Goal: Answer question/provide support: Share knowledge or assist other users

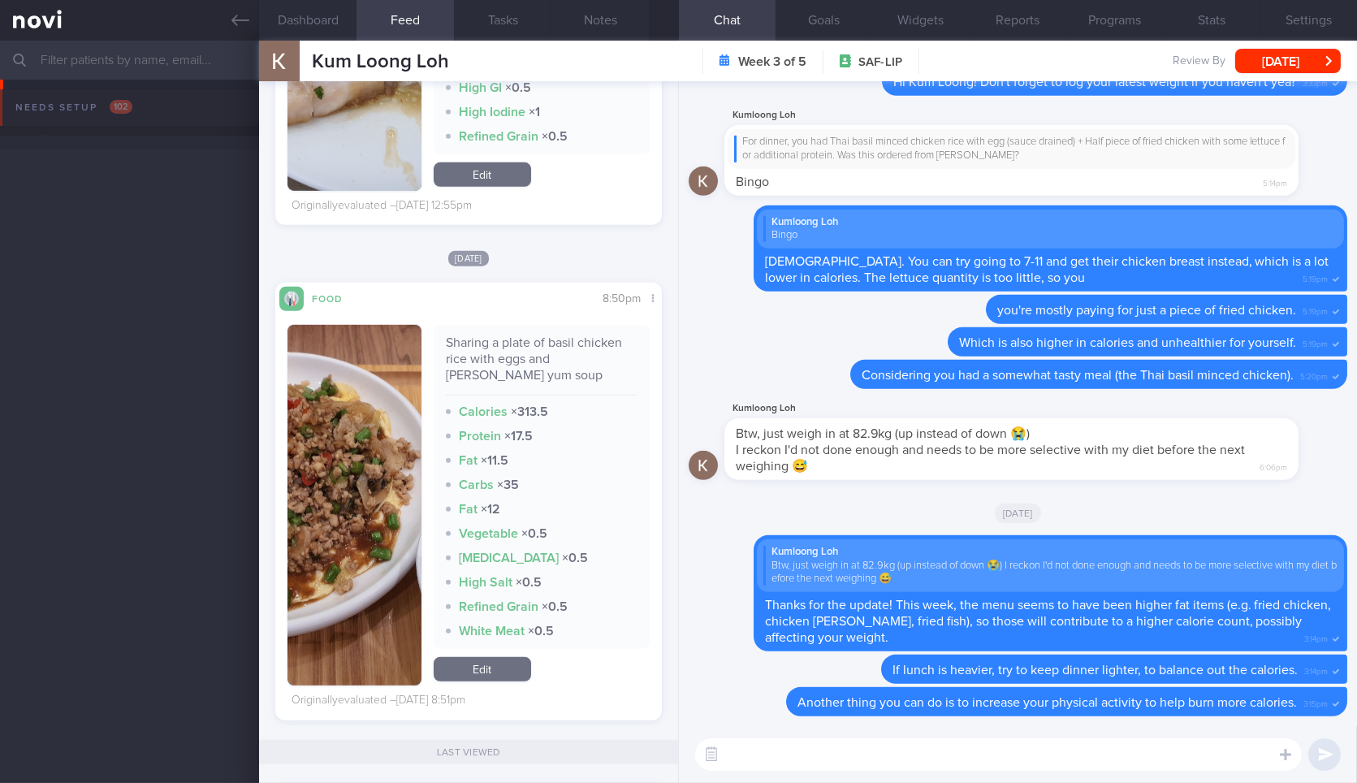
scroll to position [2563, 0]
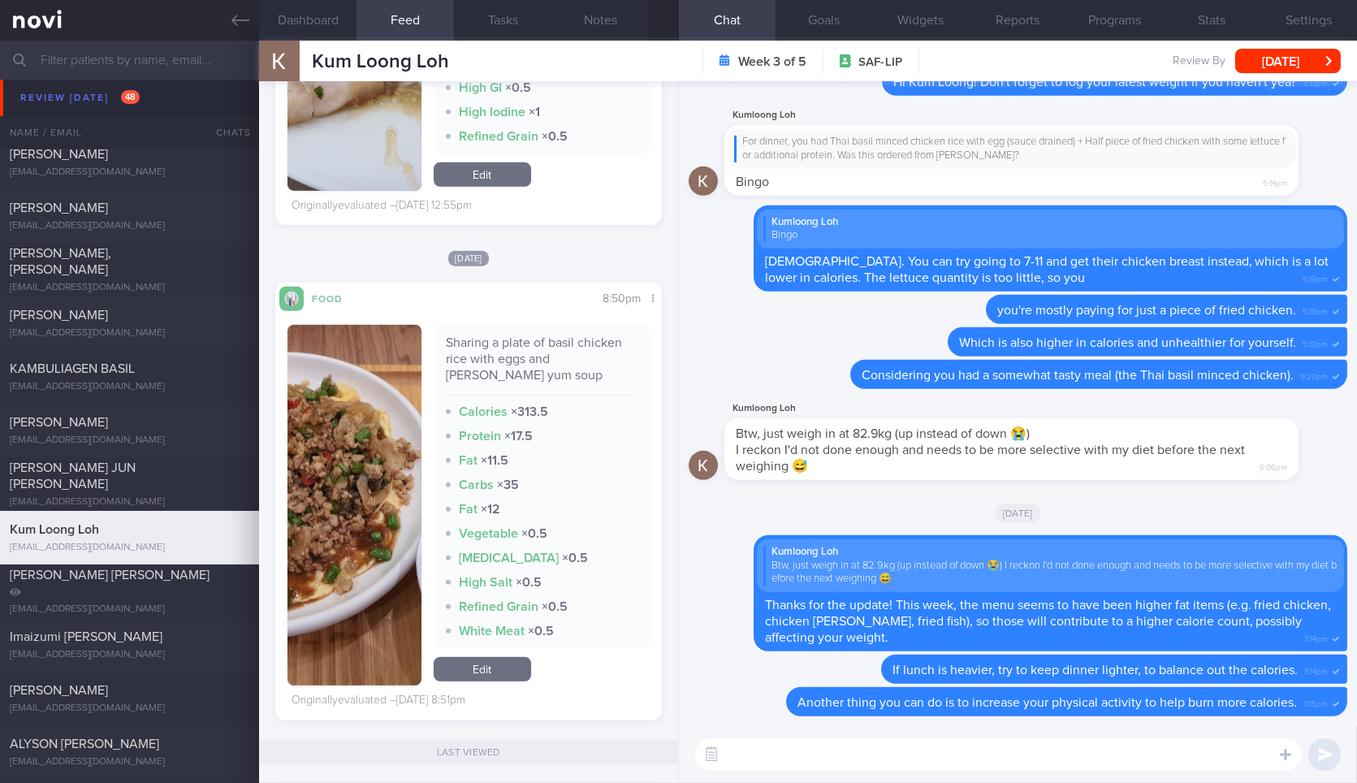
click at [326, 45] on div "Kum Loong Loh Kum Loong Loh lohkumloong@gmail.com" at bounding box center [354, 61] width 190 height 41
click at [322, 30] on button "Dashboard" at bounding box center [307, 20] width 97 height 41
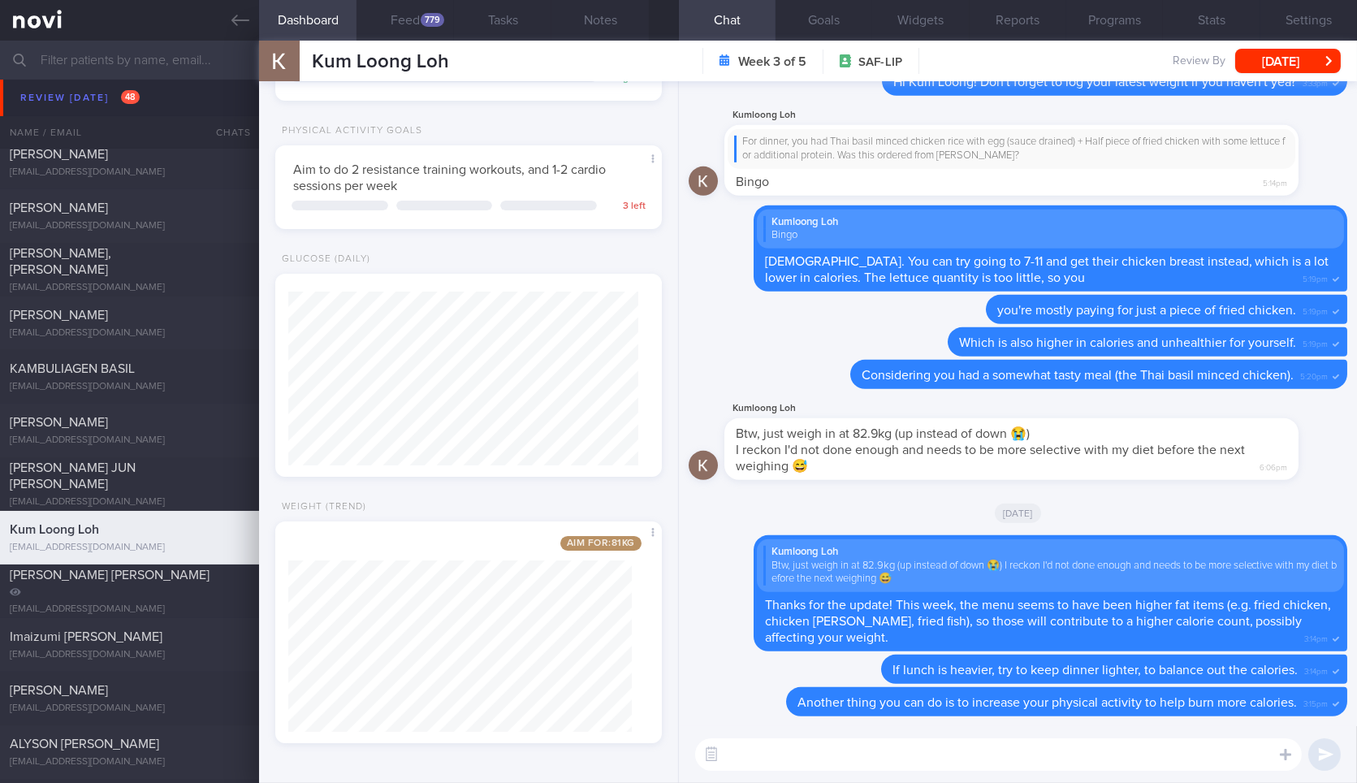
click at [778, 743] on textarea at bounding box center [998, 754] width 606 height 32
type textarea "Hi Kum Loong, how is your weight looking like this week?"
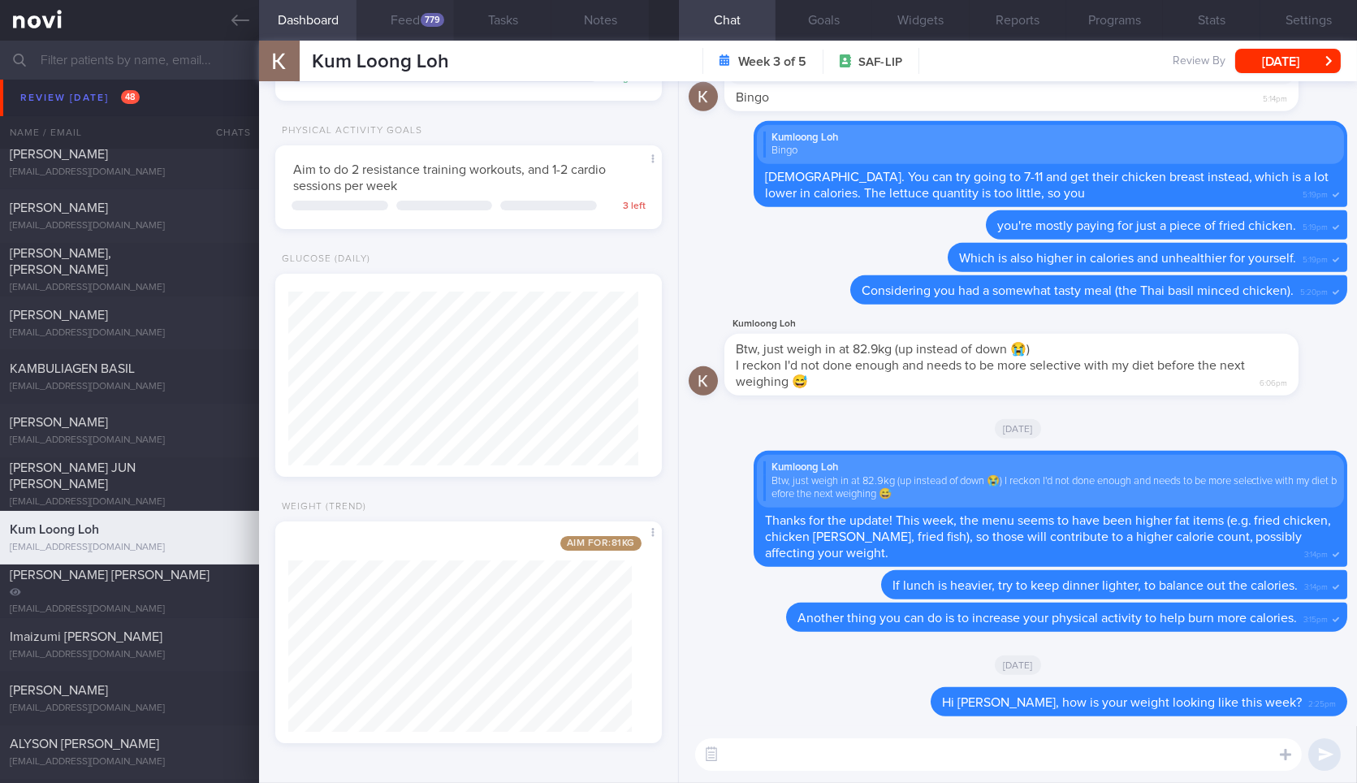
click at [394, 36] on button "Feed 779" at bounding box center [404, 20] width 97 height 41
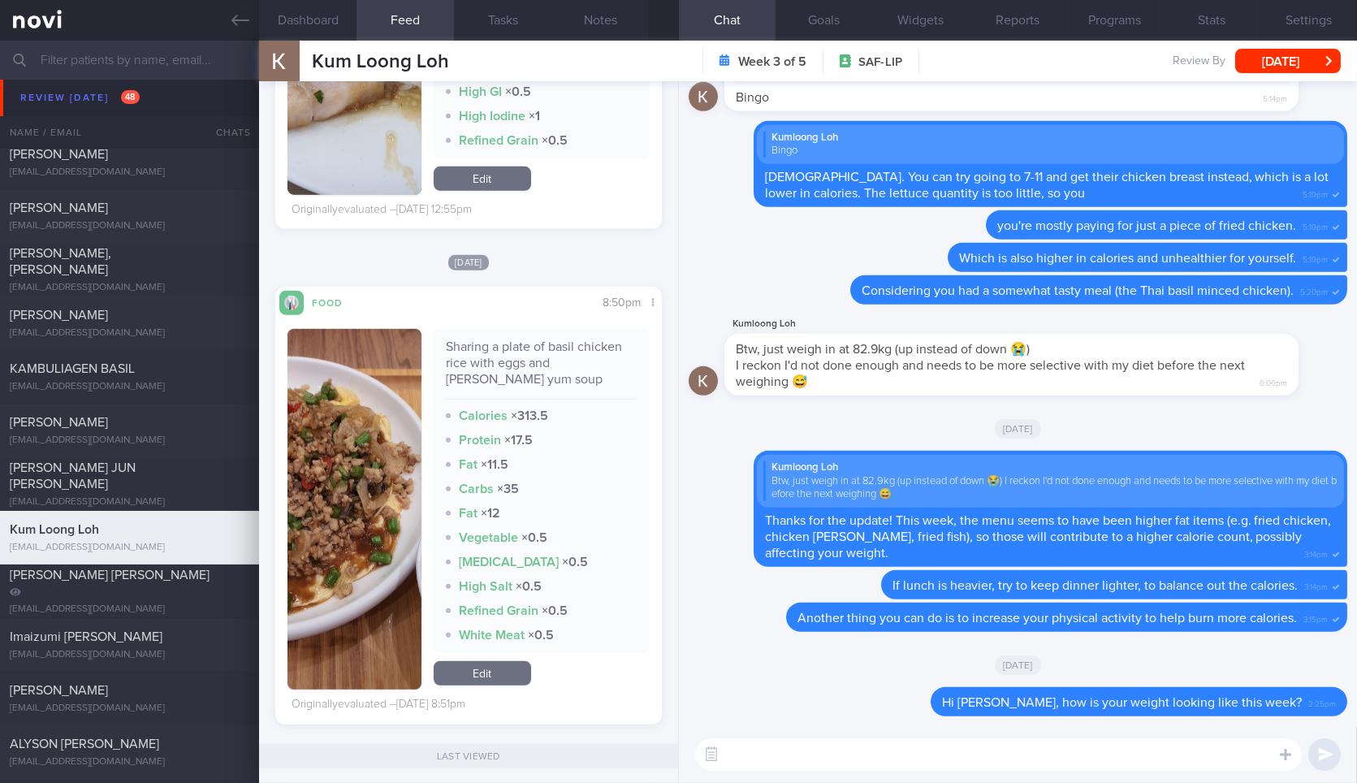
scroll to position [2721, 0]
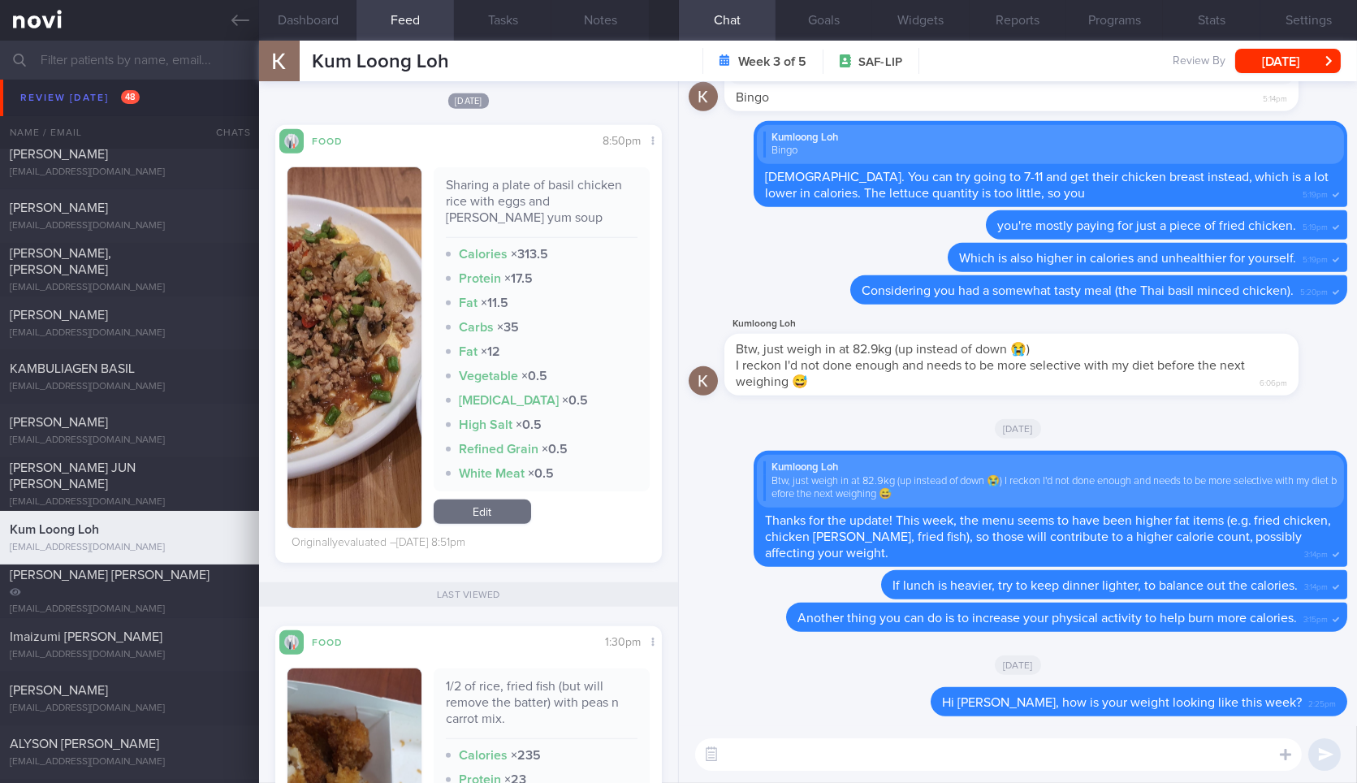
click at [835, 745] on textarea at bounding box center [998, 754] width 606 height 32
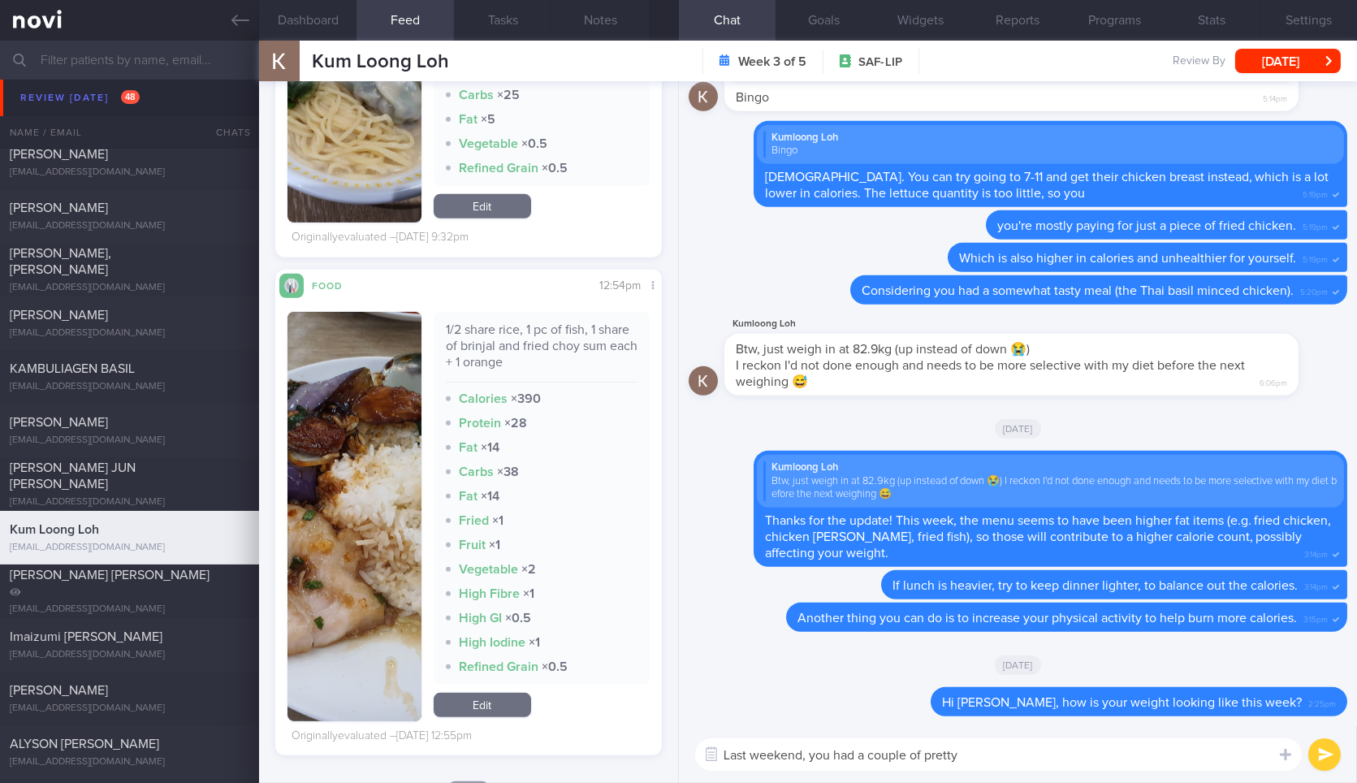
scroll to position [2045, 0]
type textarea "Last weekend, you had a couple of pretty decent, healthy and balanced meals."
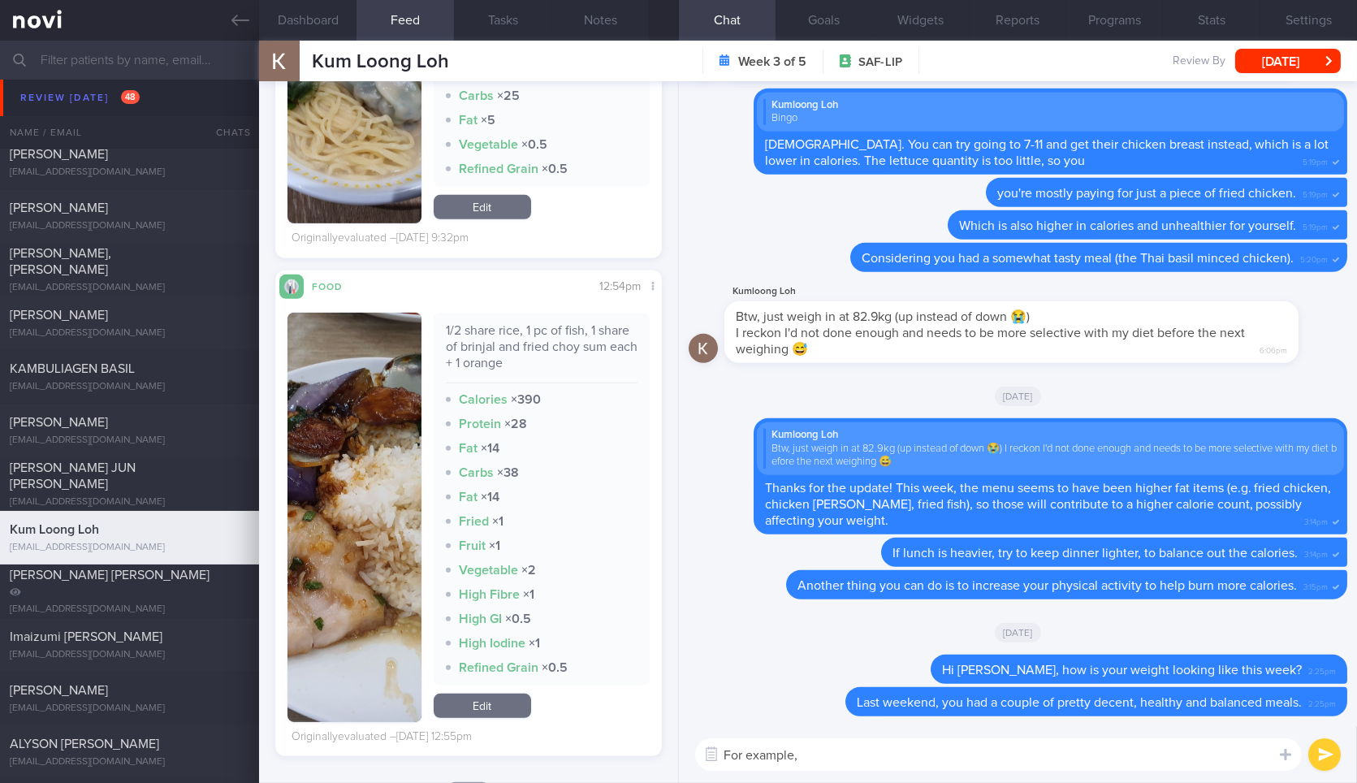
click at [520, 339] on div "1/2 share rice, 1 pc of fish, 1 share of brinjal and fried choy sum each + 1 or…" at bounding box center [542, 352] width 192 height 61
copy div "1/2 share rice, 1 pc of fish, 1 share of brinjal and fried choy sum each + 1 or…"
paste textarea "1/2 share rice, 1 pc of fish, 1 share of brinjal and fried choy sum each + 1 or…"
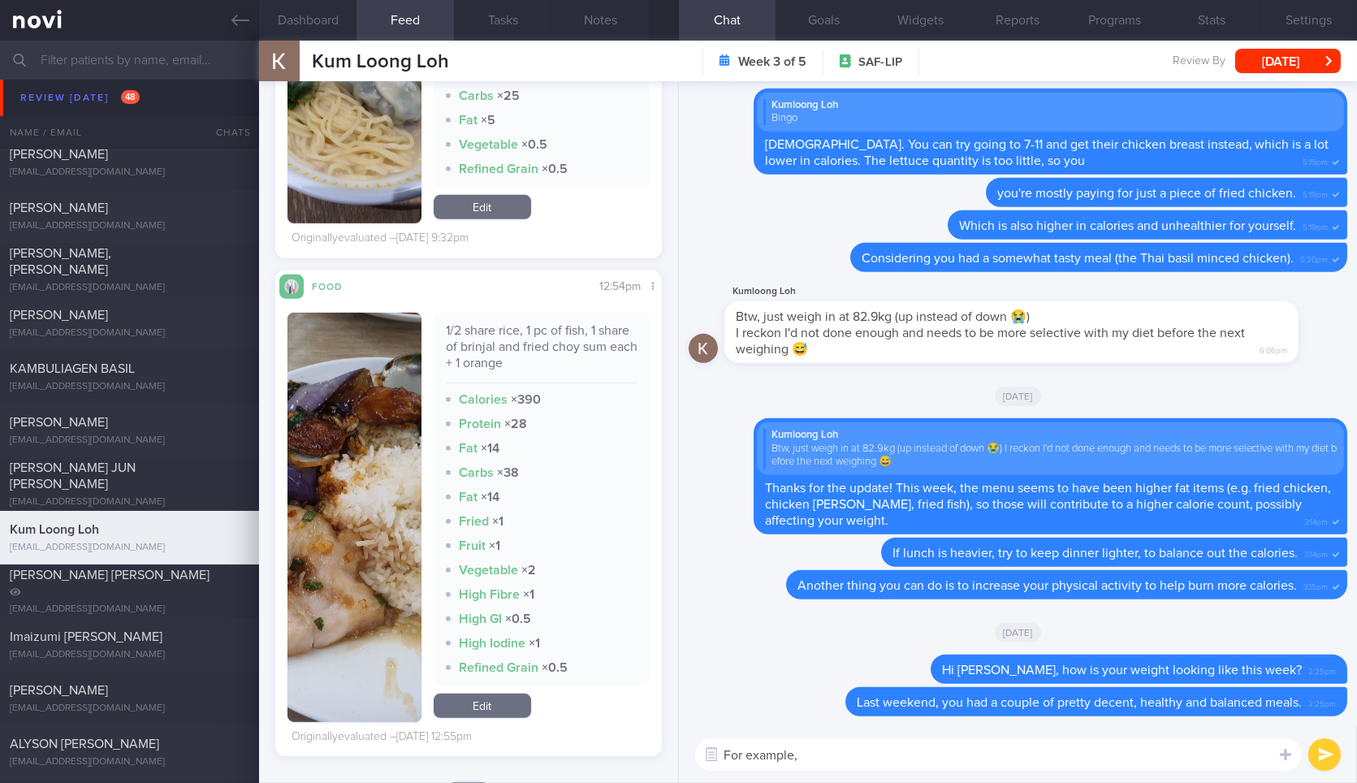
click at [841, 757] on textarea "For example," at bounding box center [998, 754] width 606 height 32
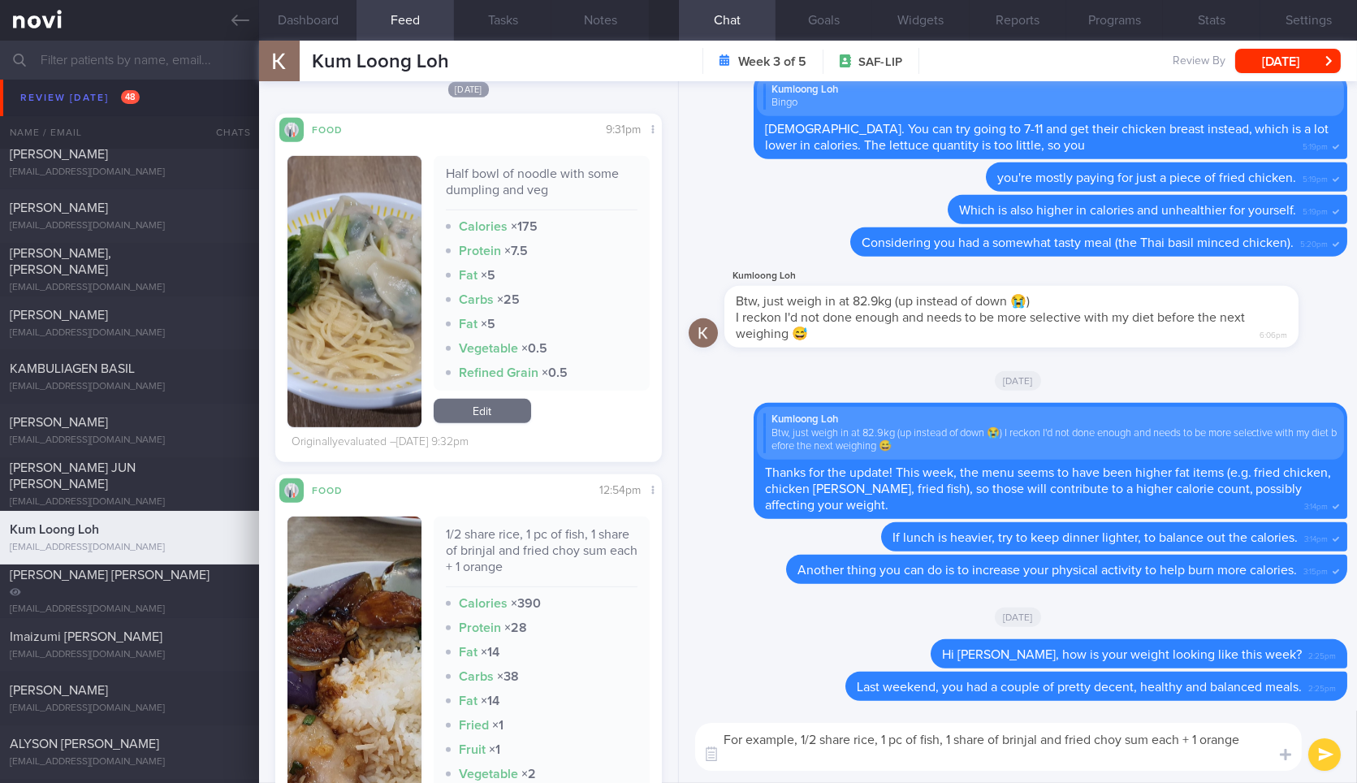
scroll to position [1841, 0]
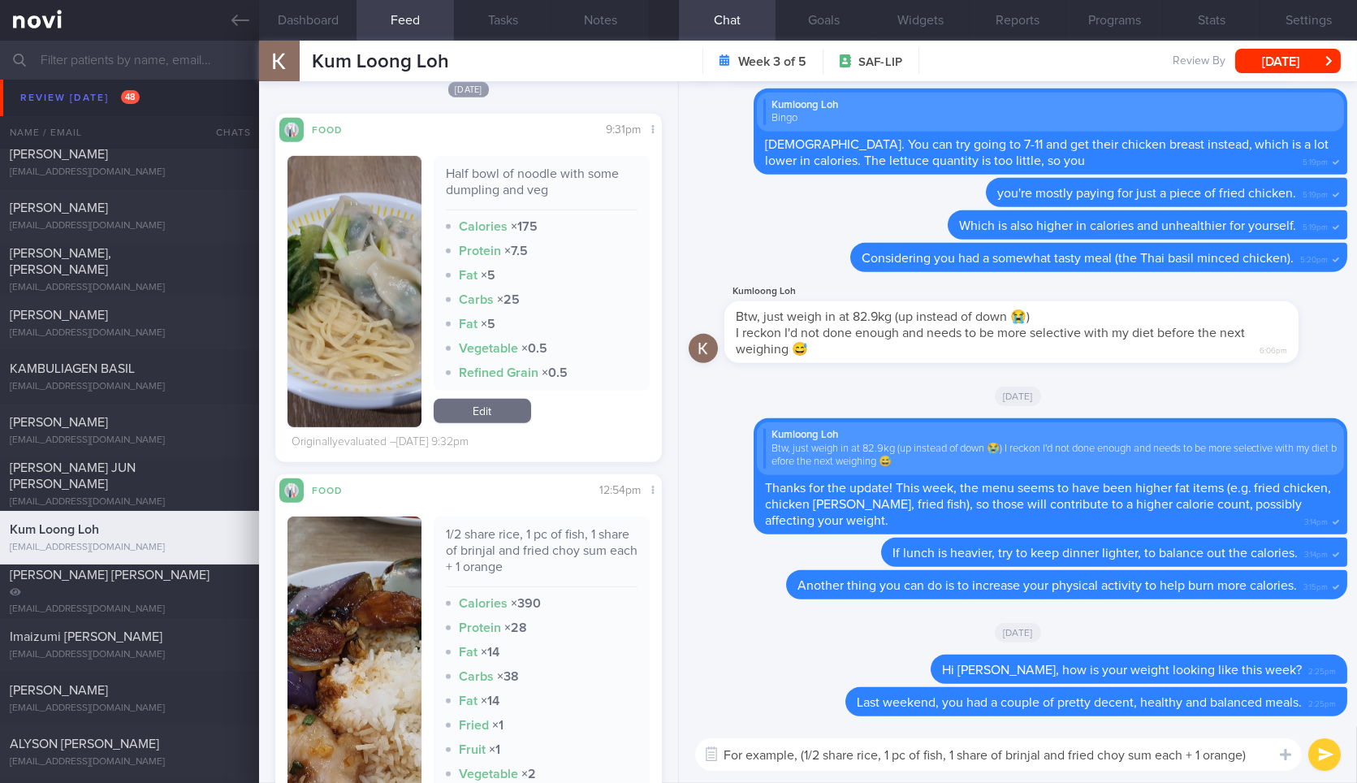
click at [1258, 749] on textarea "For example, (1/2 share rice, 1 pc of fish, 1 share of brinjal and fried choy s…" at bounding box center [998, 754] width 606 height 32
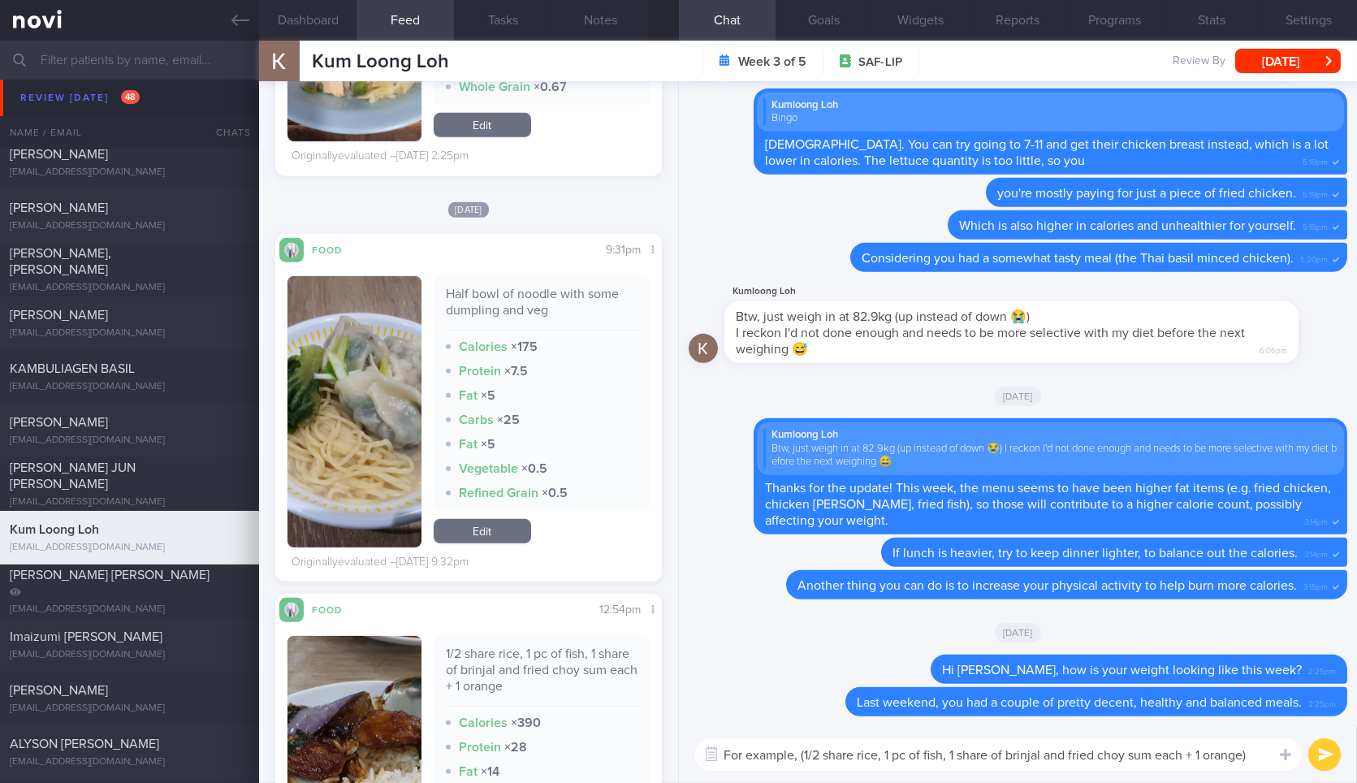
scroll to position [1715, 0]
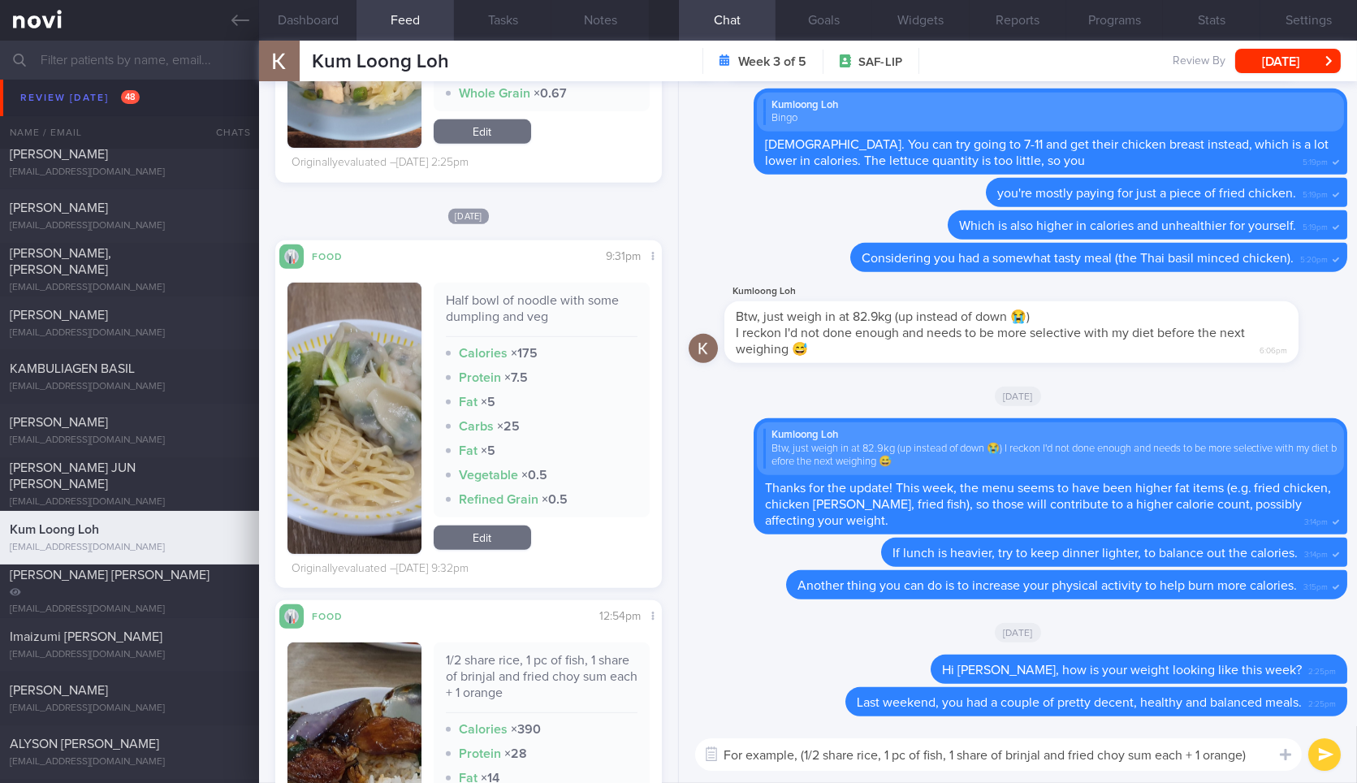
click at [495, 296] on div "Half bowl of noodle with some dumpling and veg" at bounding box center [542, 314] width 192 height 45
copy div "Half bowl of noodle with some dumpling and veg"
click at [495, 296] on div "Half bowl of noodle with some dumpling and veg" at bounding box center [542, 314] width 192 height 45
click at [1254, 755] on textarea "For example, (1/2 share rice, 1 pc of fish, 1 share of brinjal and fried choy s…" at bounding box center [998, 754] width 606 height 32
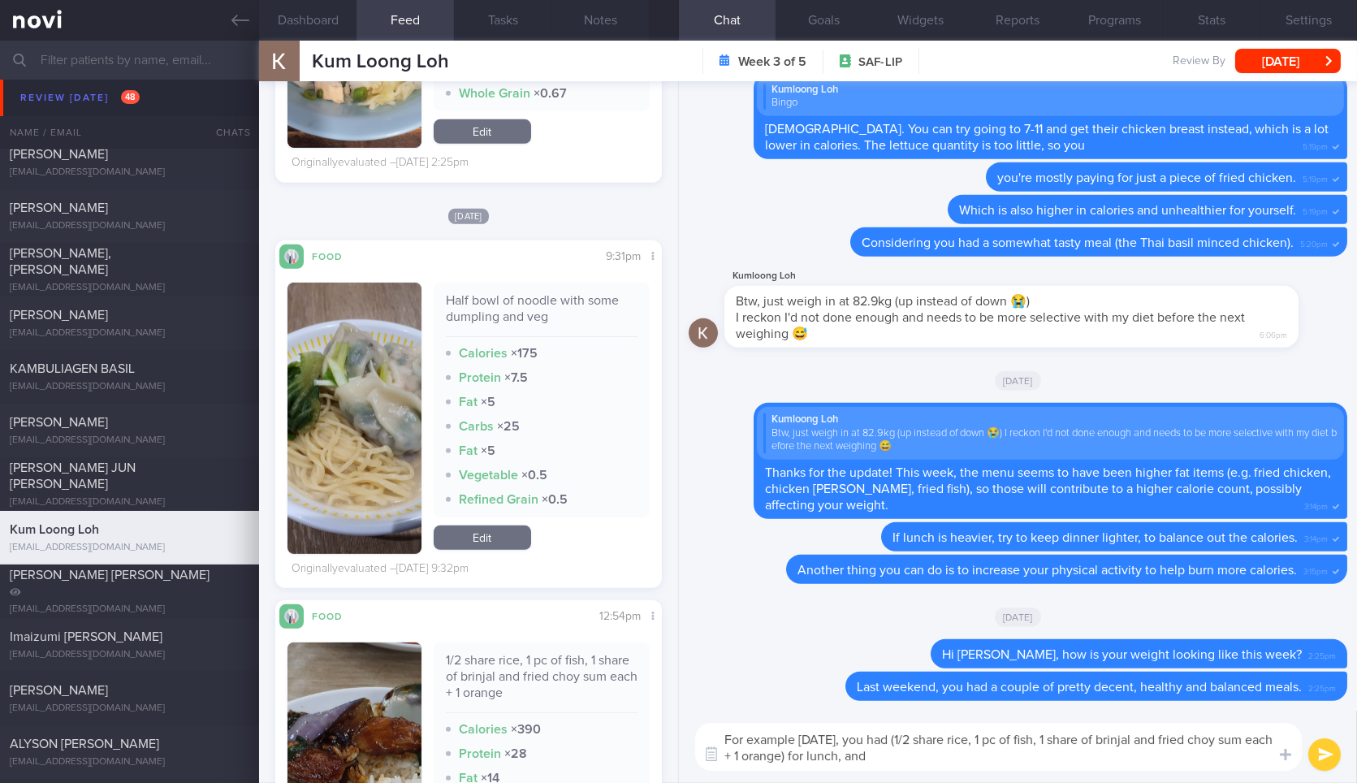
paste textarea "Half bowl of noodle with some dumpling and veg"
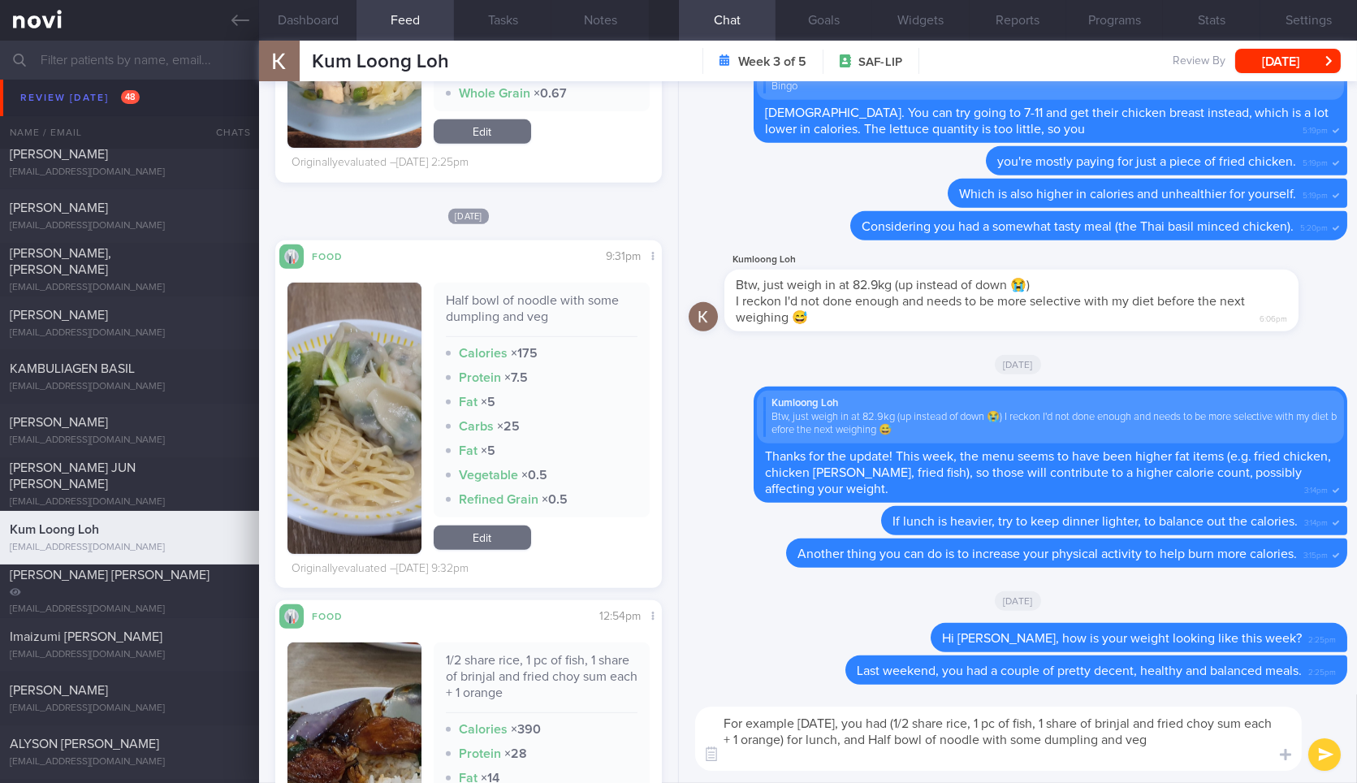
scroll to position [0, 0]
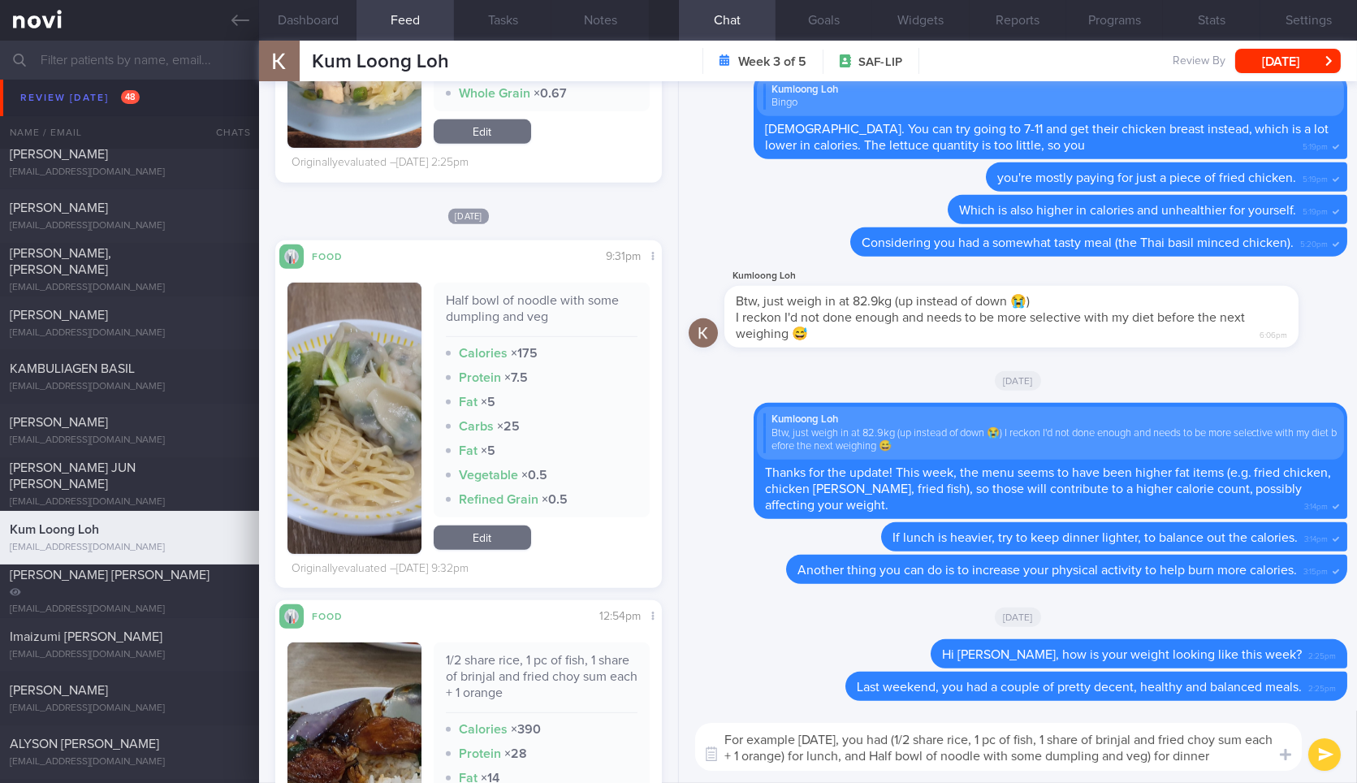
type textarea "For example on Friday, you had (1/2 share rice, 1 pc of fish, 1 share of brinja…"
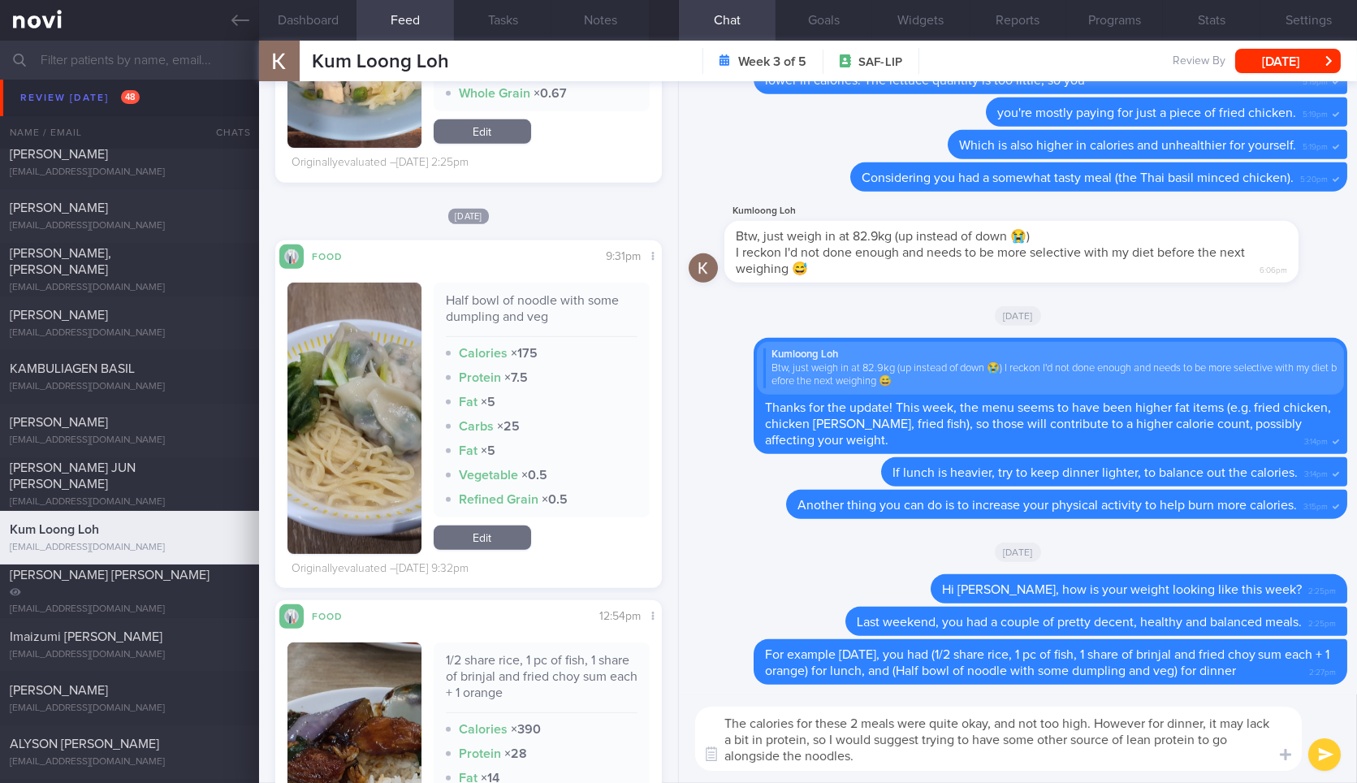
type textarea "The calories for these 2 meals were quite okay, and not too high. However for d…"
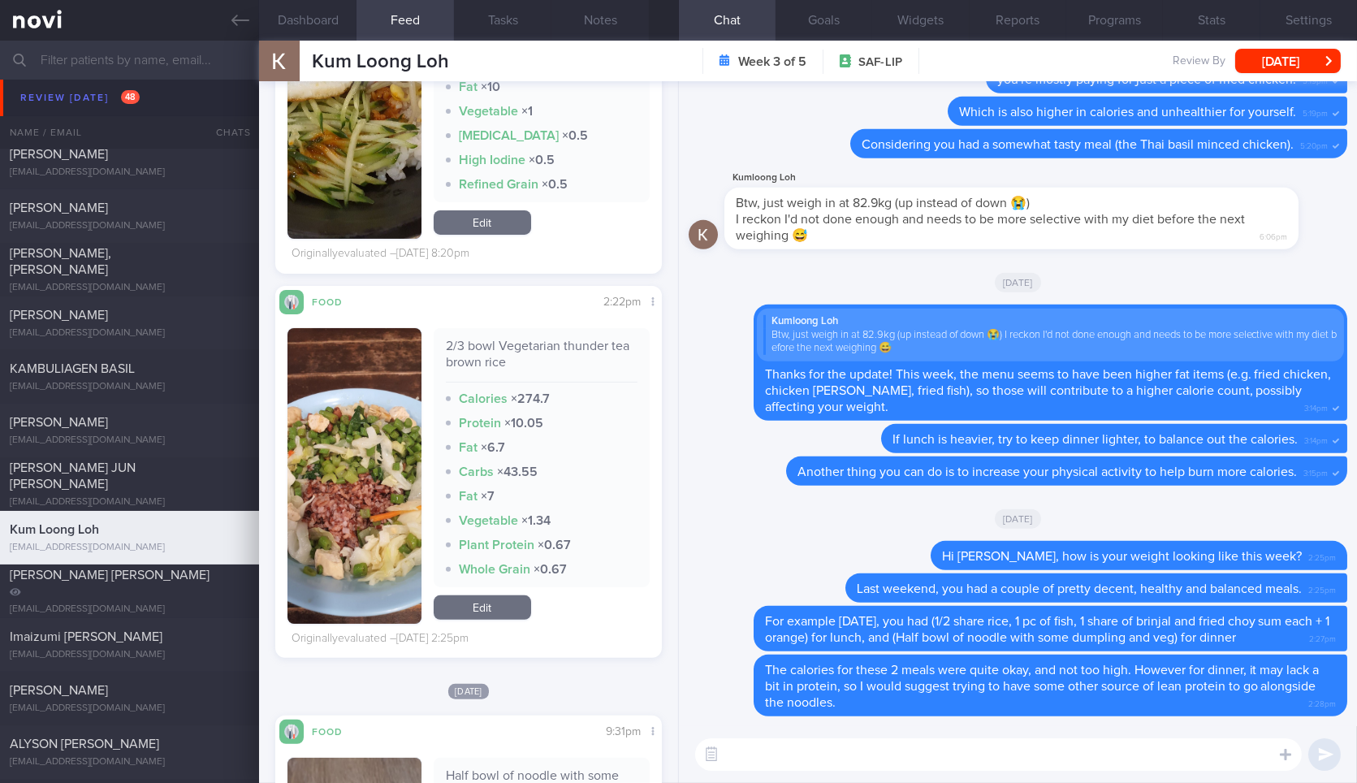
scroll to position [1245, 0]
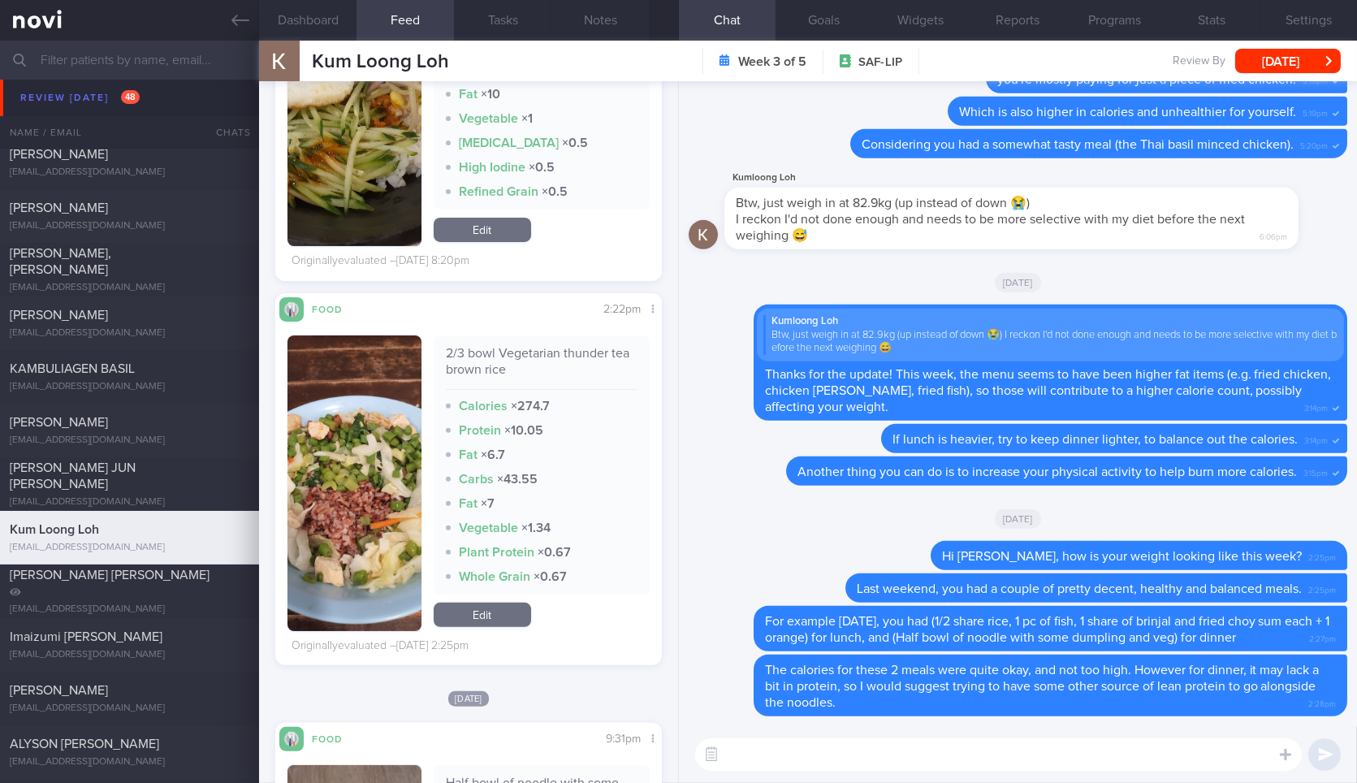
click at [805, 759] on textarea at bounding box center [998, 754] width 606 height 32
click at [468, 375] on div "2/3 bowl Vegetarian thunder tea brown rice" at bounding box center [542, 367] width 192 height 45
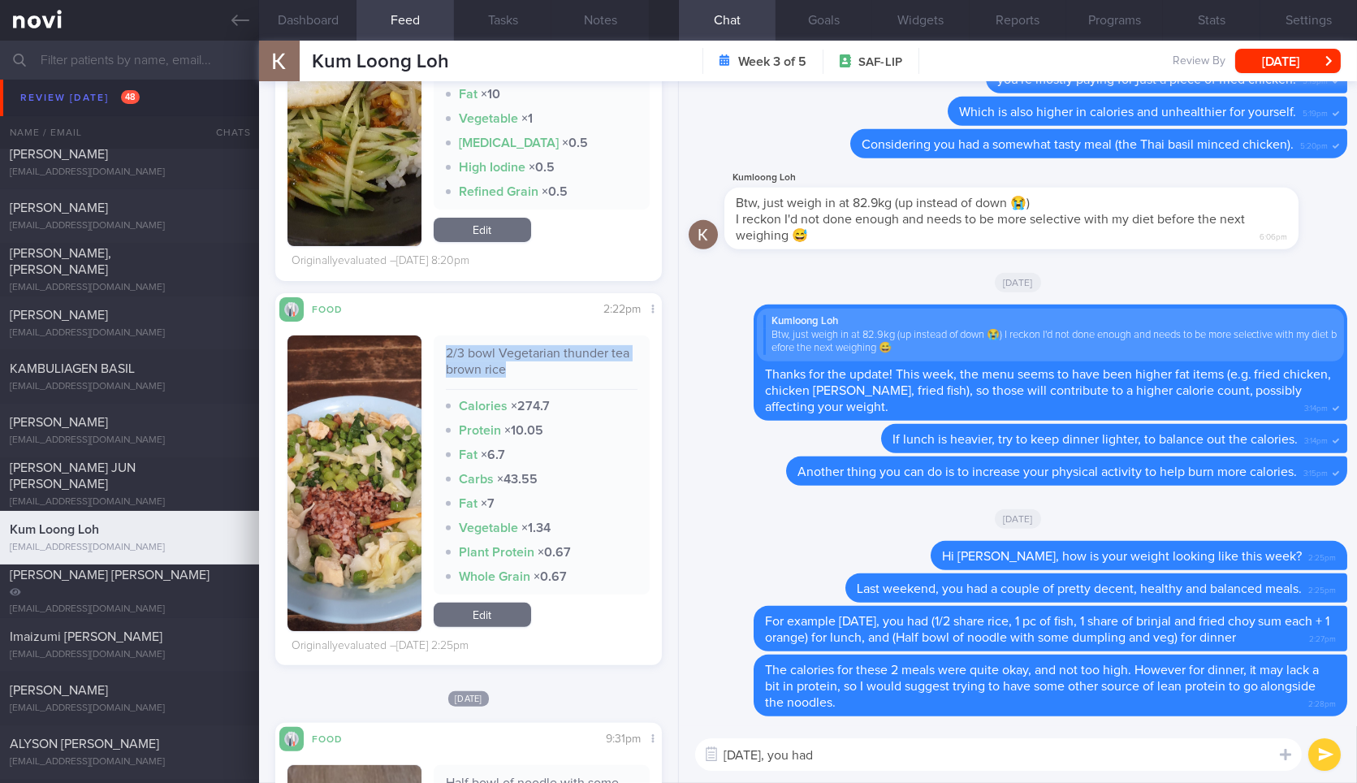
click at [468, 375] on div "2/3 bowl Vegetarian thunder tea brown rice" at bounding box center [542, 367] width 192 height 45
click at [908, 748] on textarea "On Saturday, you had" at bounding box center [998, 754] width 606 height 32
paste textarea "2/3 bowl Vegetarian thunder tea brown rice"
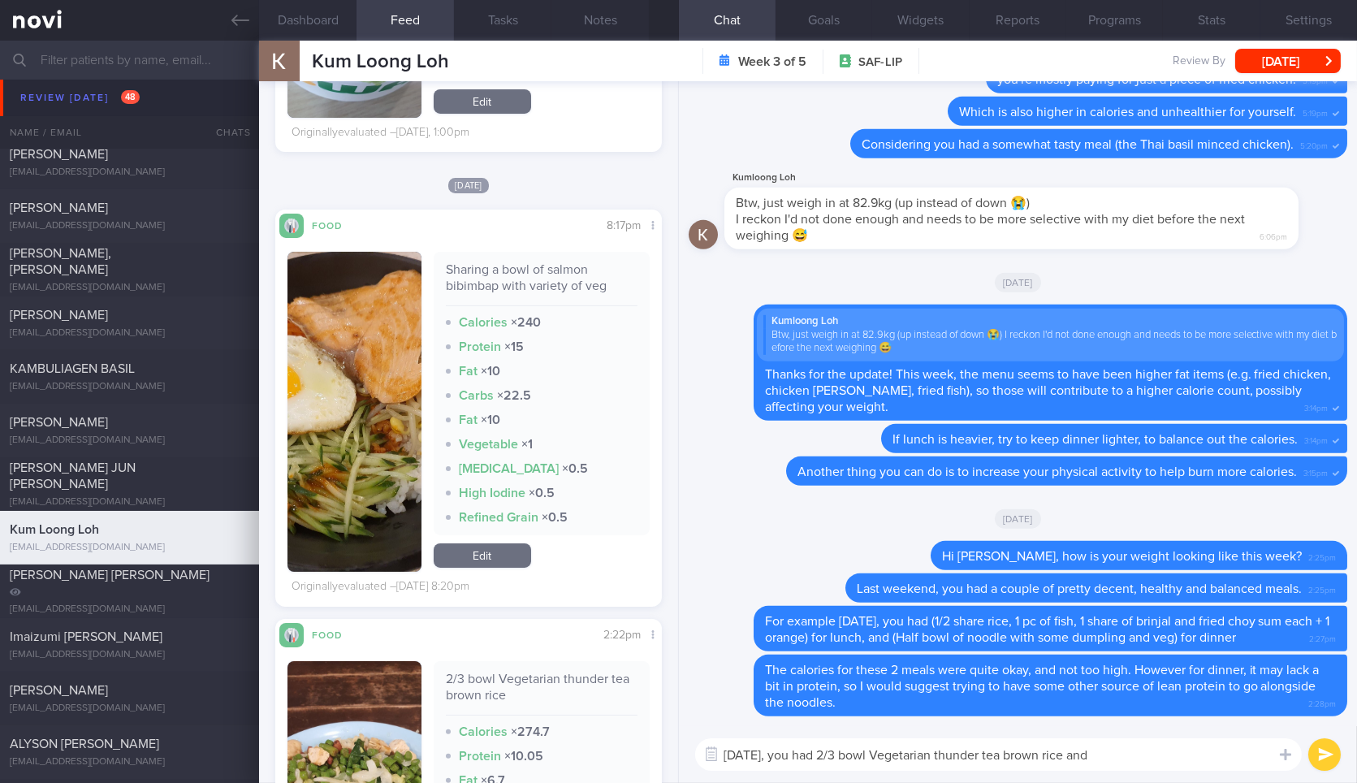
click at [512, 284] on div "Sharing a bowl of salmon bibimbap with variety of veg" at bounding box center [542, 283] width 192 height 45
copy div "Sharing a bowl of salmon bibimbap with variety of veg"
click at [1215, 748] on textarea "On Saturday, you had 2/3 bowl Vegetarian thunder tea brown rice and" at bounding box center [998, 754] width 606 height 32
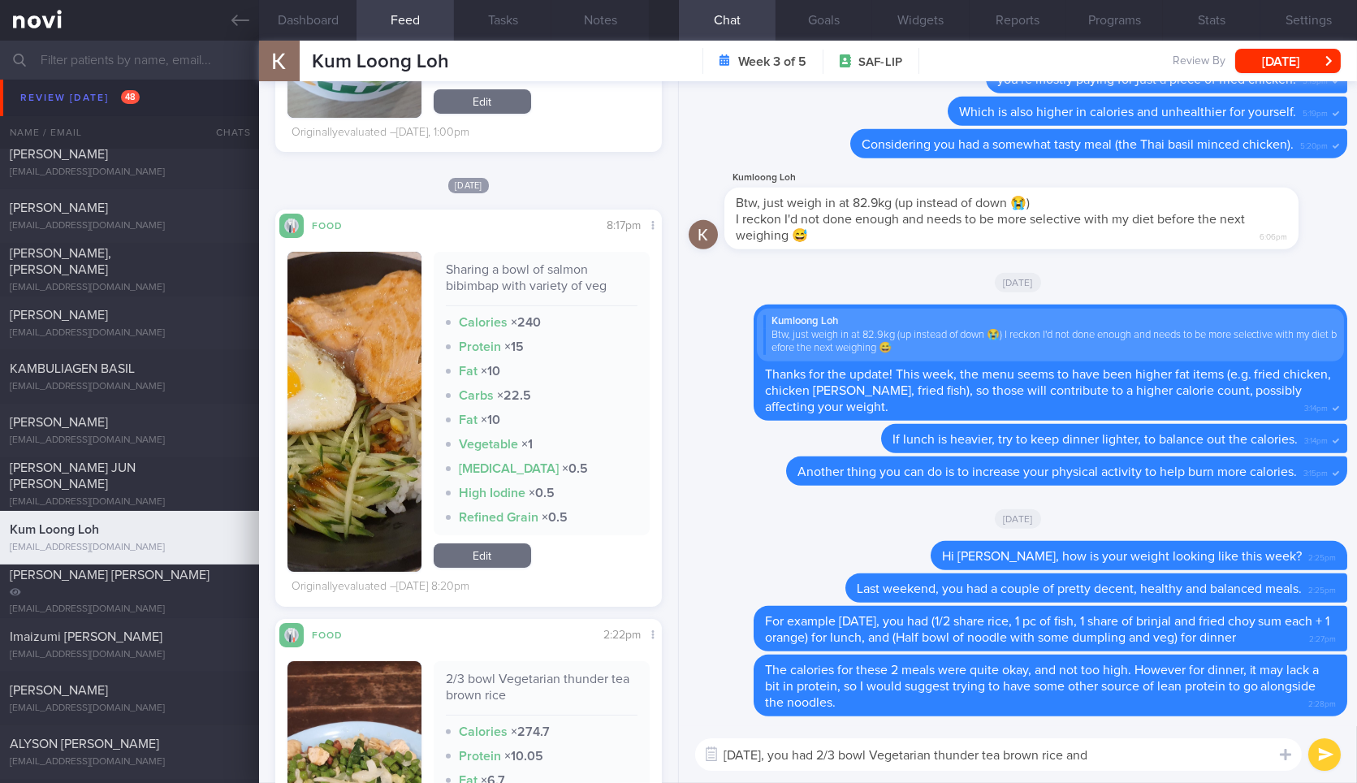
paste textarea "Sharing a bowl of salmon bibimbap with variety of veg"
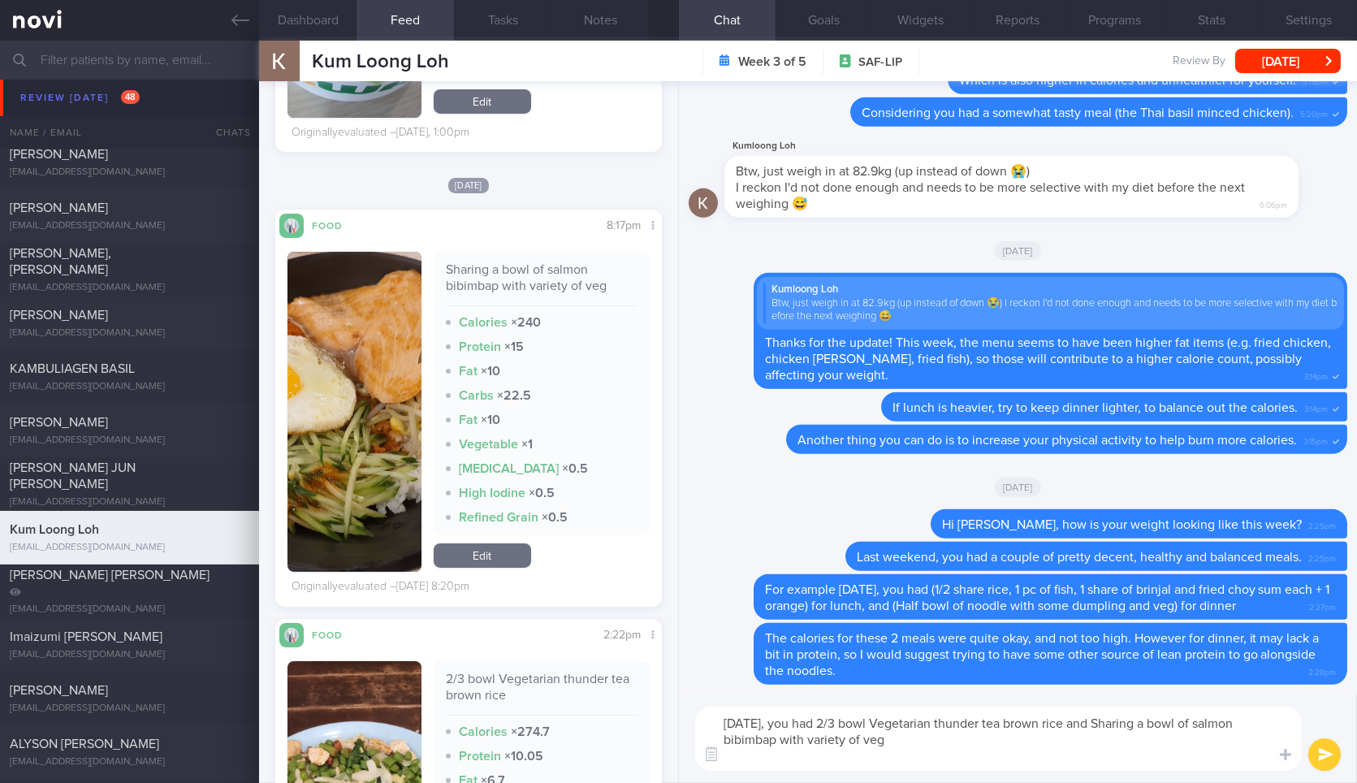
scroll to position [0, 0]
click at [1120, 736] on textarea "On Saturday, you had 2/3 bowl Vegetarian thunder tea brown rice and Sharing a b…" at bounding box center [998, 738] width 606 height 64
click at [1129, 721] on textarea "On Saturday, you had 2/3 bowl Vegetarian thunder tea brown rice and Sharing a b…" at bounding box center [998, 738] width 606 height 64
type textarea "On Saturday, you had 2/3 bowl Vegetarian thunder tea brown rice and shared a bo…"
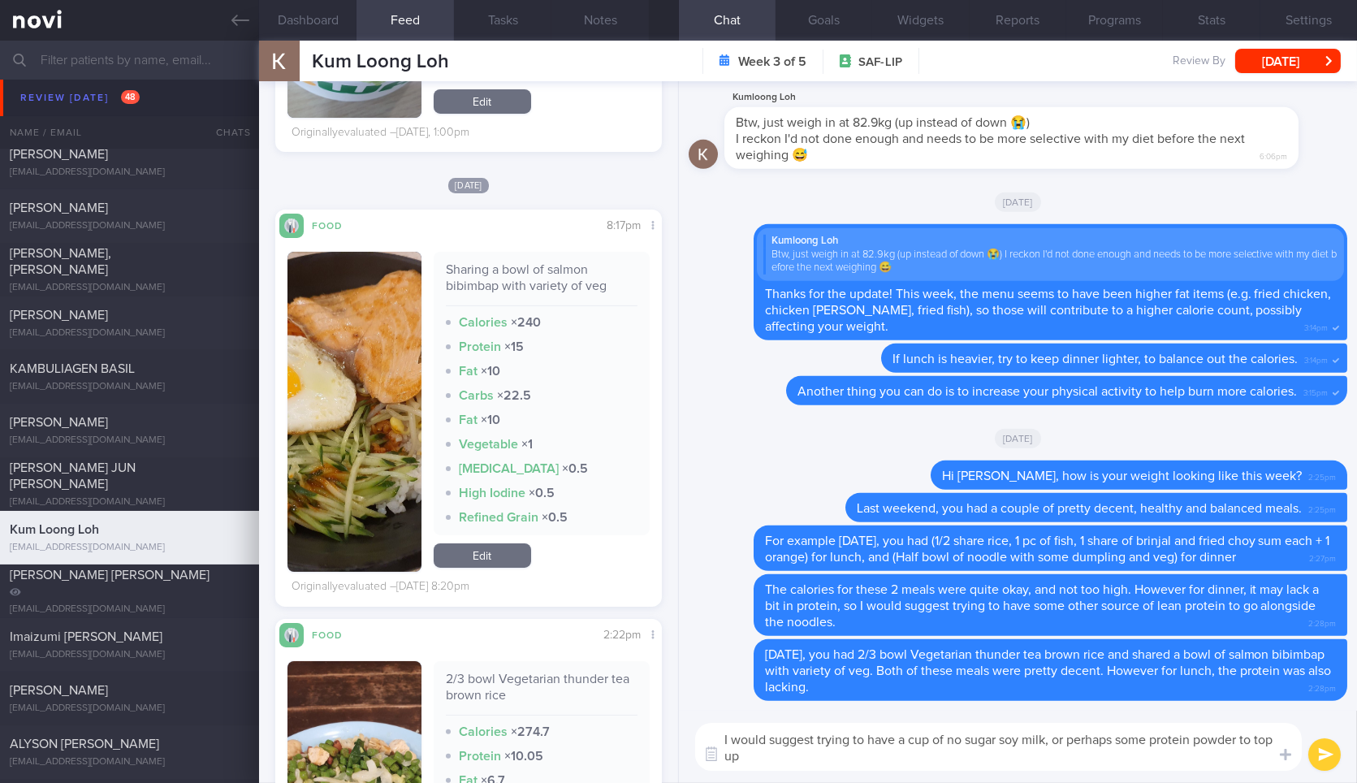
type textarea "I would suggest trying to have a cup of no sugar soy milk, or perhaps some prot…"
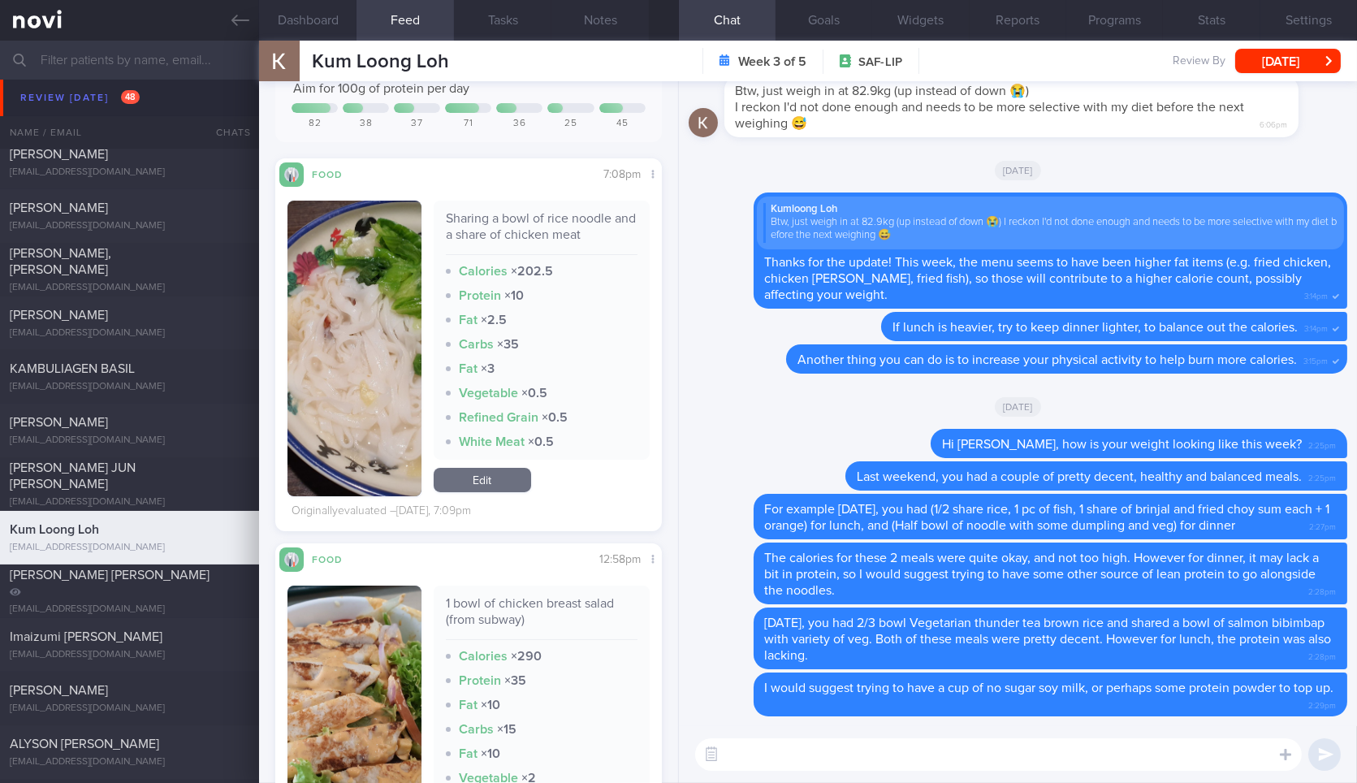
scroll to position [176, 0]
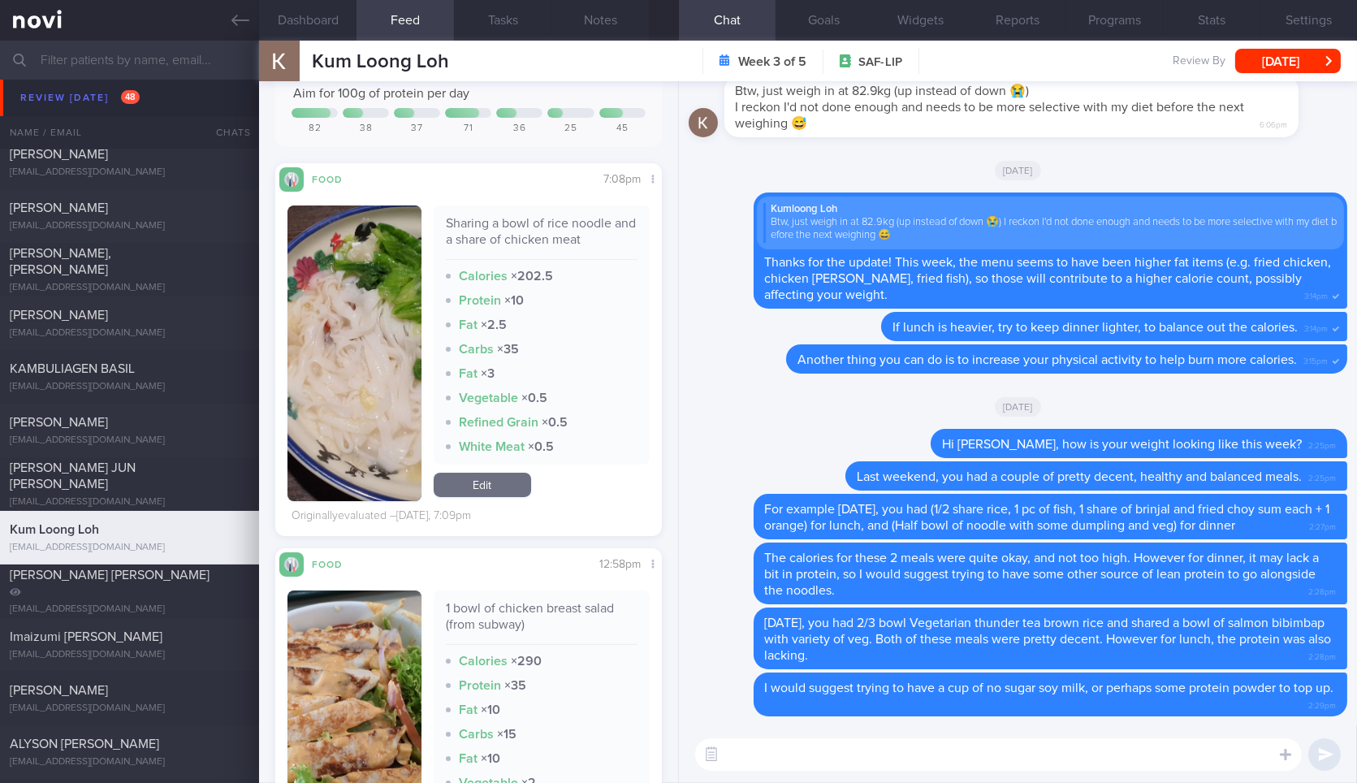
click at [476, 609] on div "1 bowl of chicken breast salad (from subway)" at bounding box center [542, 622] width 192 height 45
copy div "1 bowl of chicken breast salad (from subway)"
click at [476, 609] on div "1 bowl of chicken breast salad (from subway)" at bounding box center [542, 622] width 192 height 45
type textarea "H"
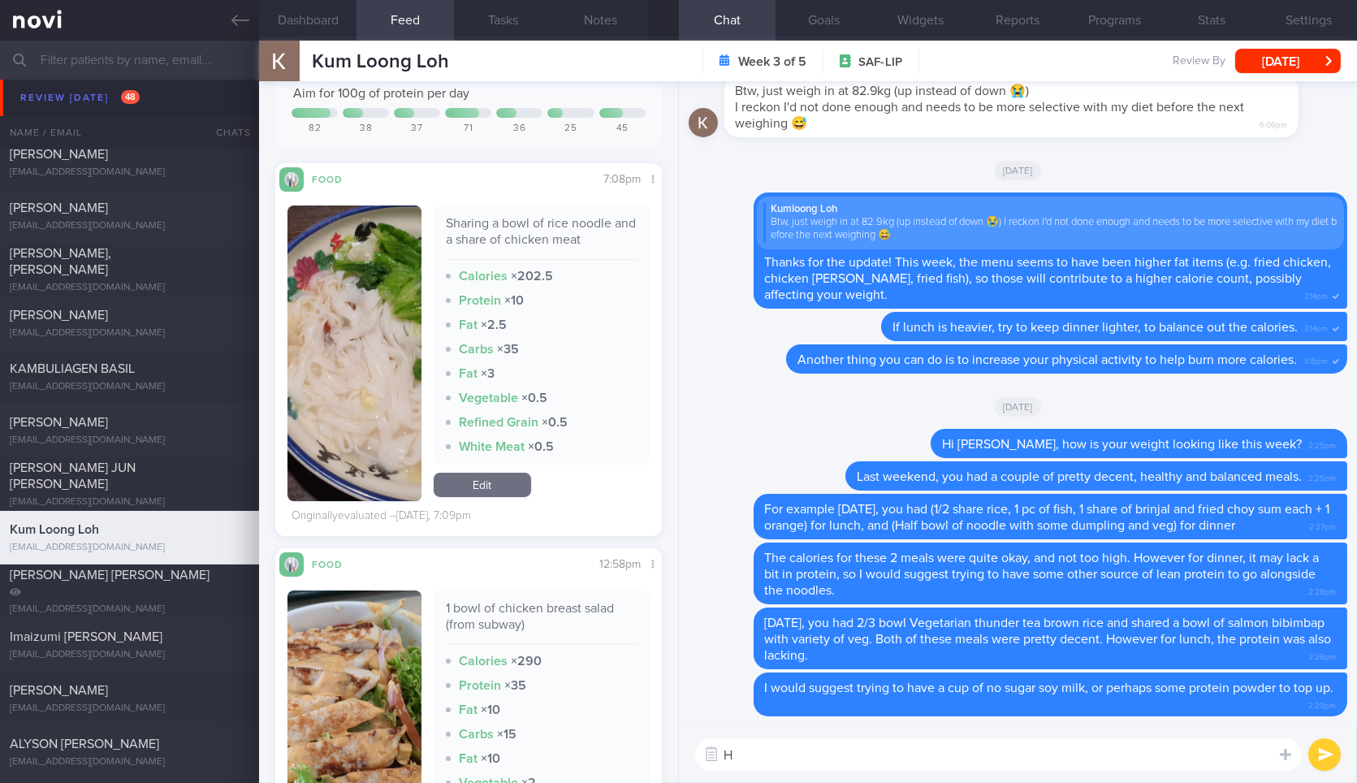
click at [766, 762] on textarea "H" at bounding box center [998, 754] width 606 height 32
paste textarea "1 bowl of chicken breast salad (from subway)"
click at [543, 216] on div "Sharing a bowl of rice noodle and a share of chicken meat" at bounding box center [542, 237] width 192 height 45
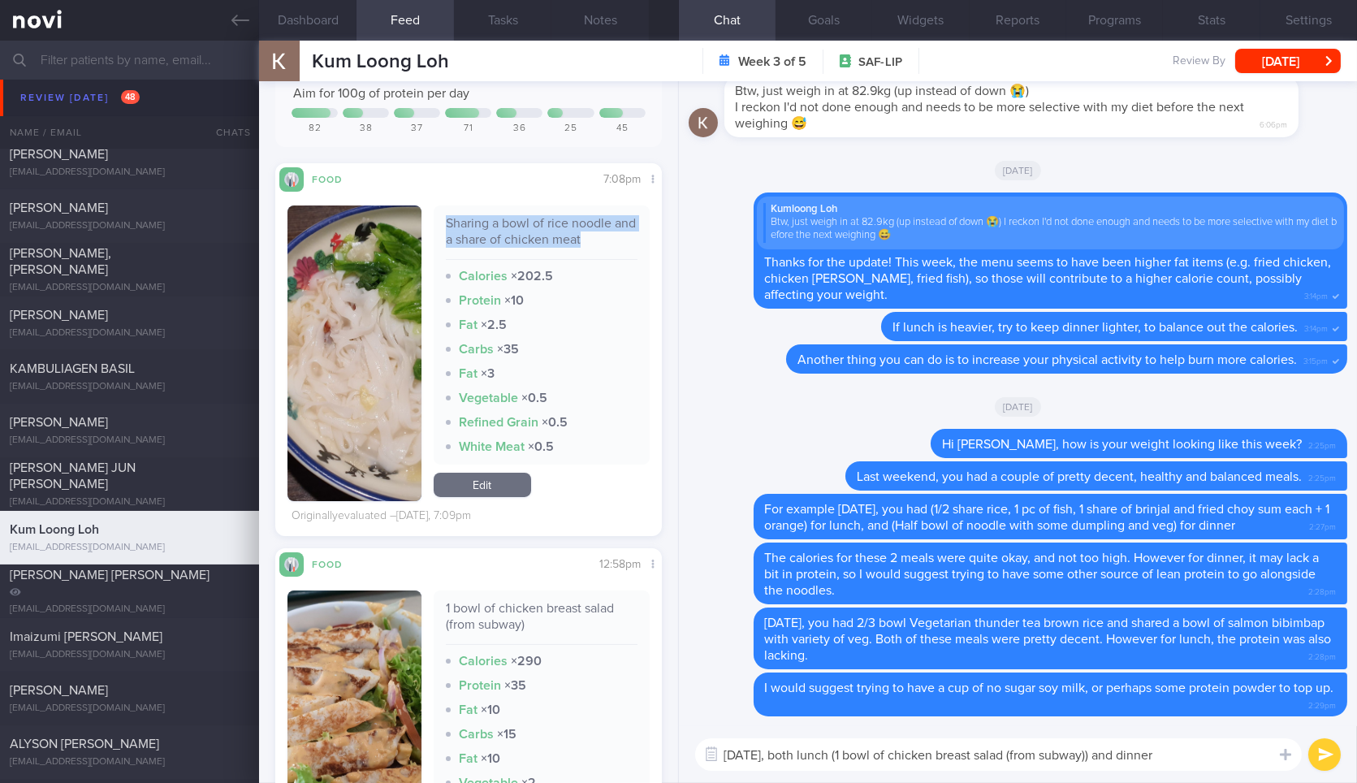
click at [543, 216] on div "Sharing a bowl of rice noodle and a share of chicken meat" at bounding box center [542, 237] width 192 height 45
copy div "Sharing a bowl of rice noodle and a share of chicken meat"
paste textarea "Sharing a bowl of rice noodle and a share of chicken meat"
click at [1218, 755] on textarea "Yesterday, both lunch (1 bowl of chicken breast salad (from subway)) and dinner…" at bounding box center [998, 754] width 606 height 32
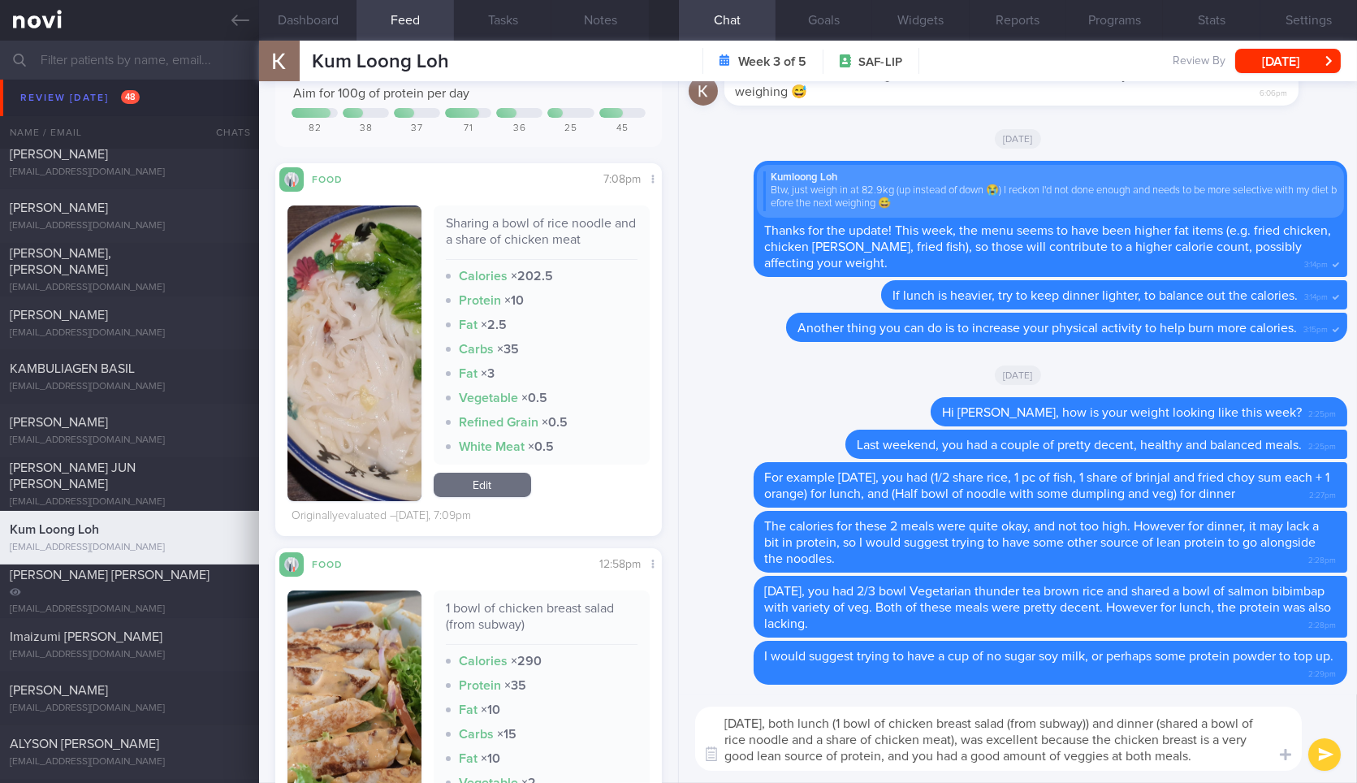
type textarea "Yesterday, both lunch (1 bowl of chicken breast salad (from subway)) and dinner…"
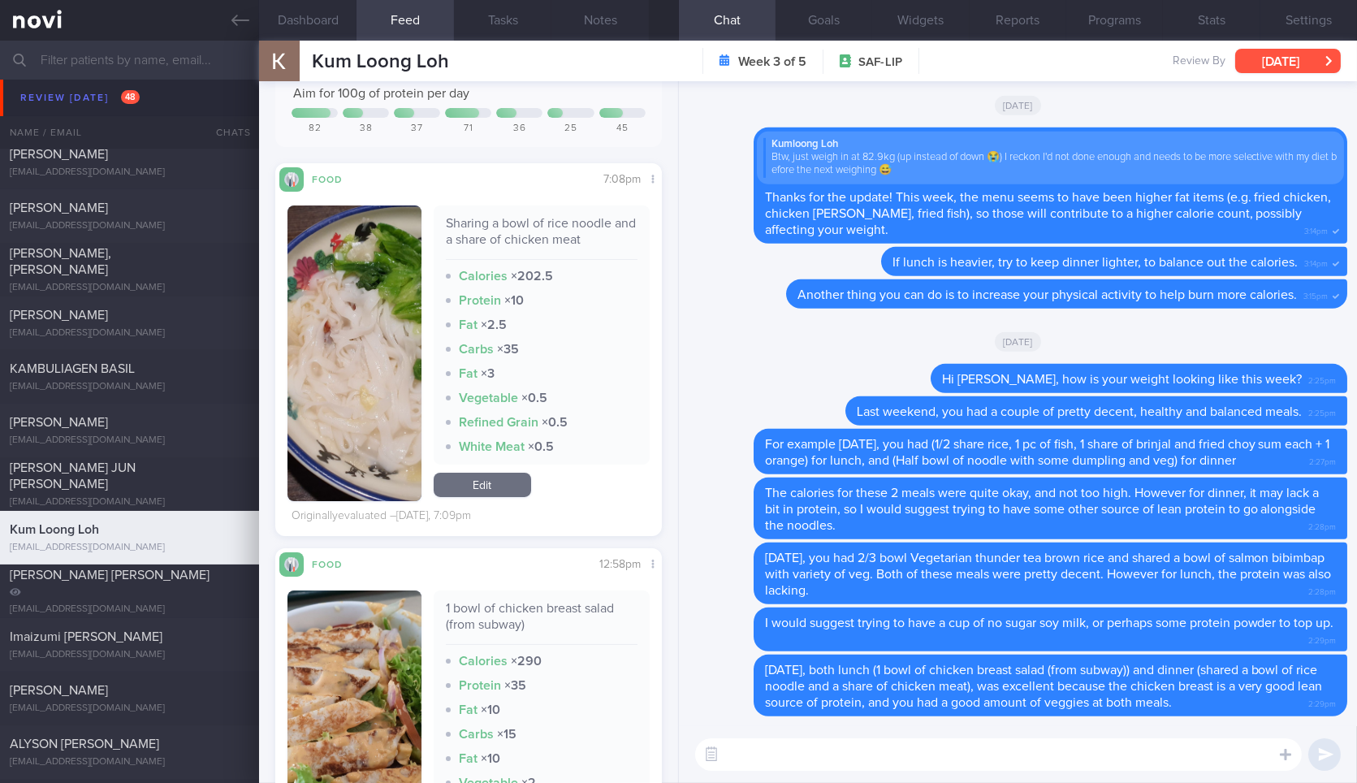
click at [1273, 68] on button "[DATE]" at bounding box center [1288, 61] width 106 height 24
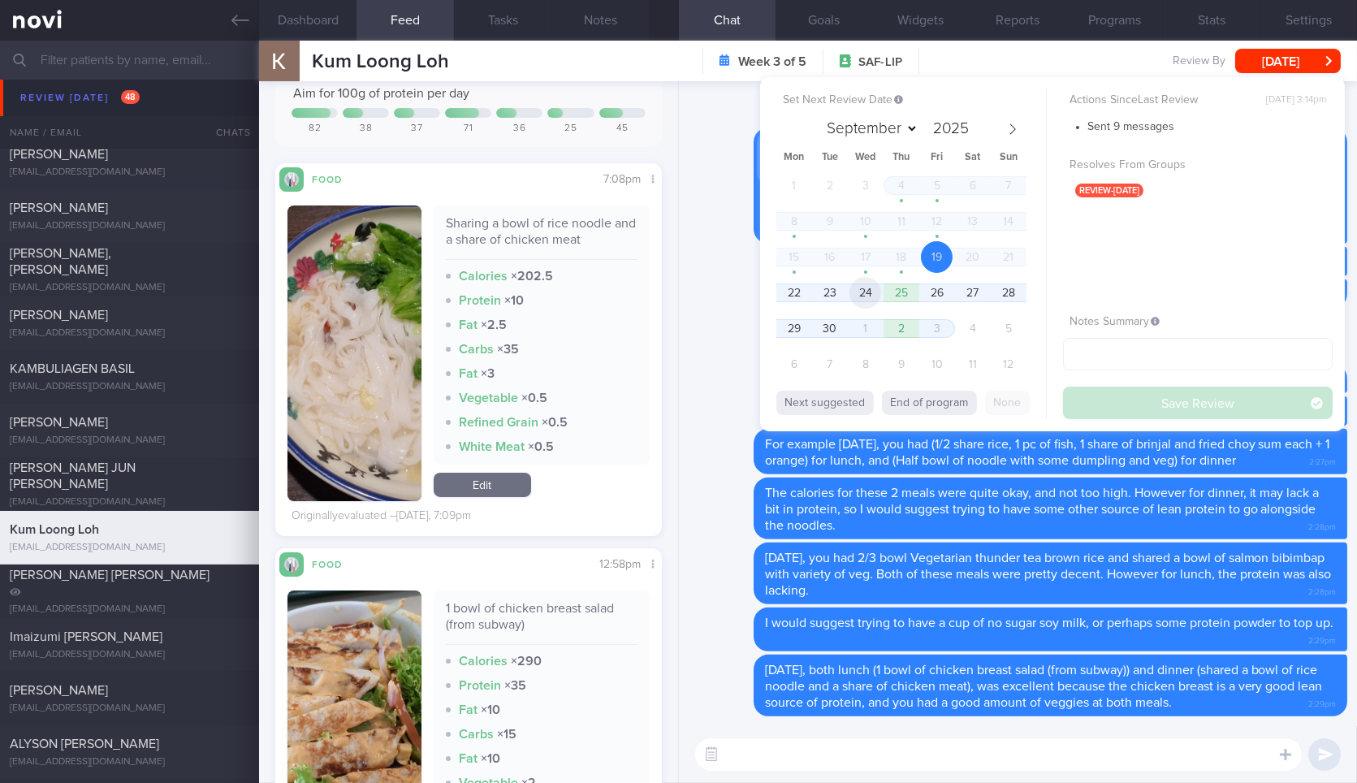
click at [870, 288] on span "24" at bounding box center [865, 293] width 32 height 32
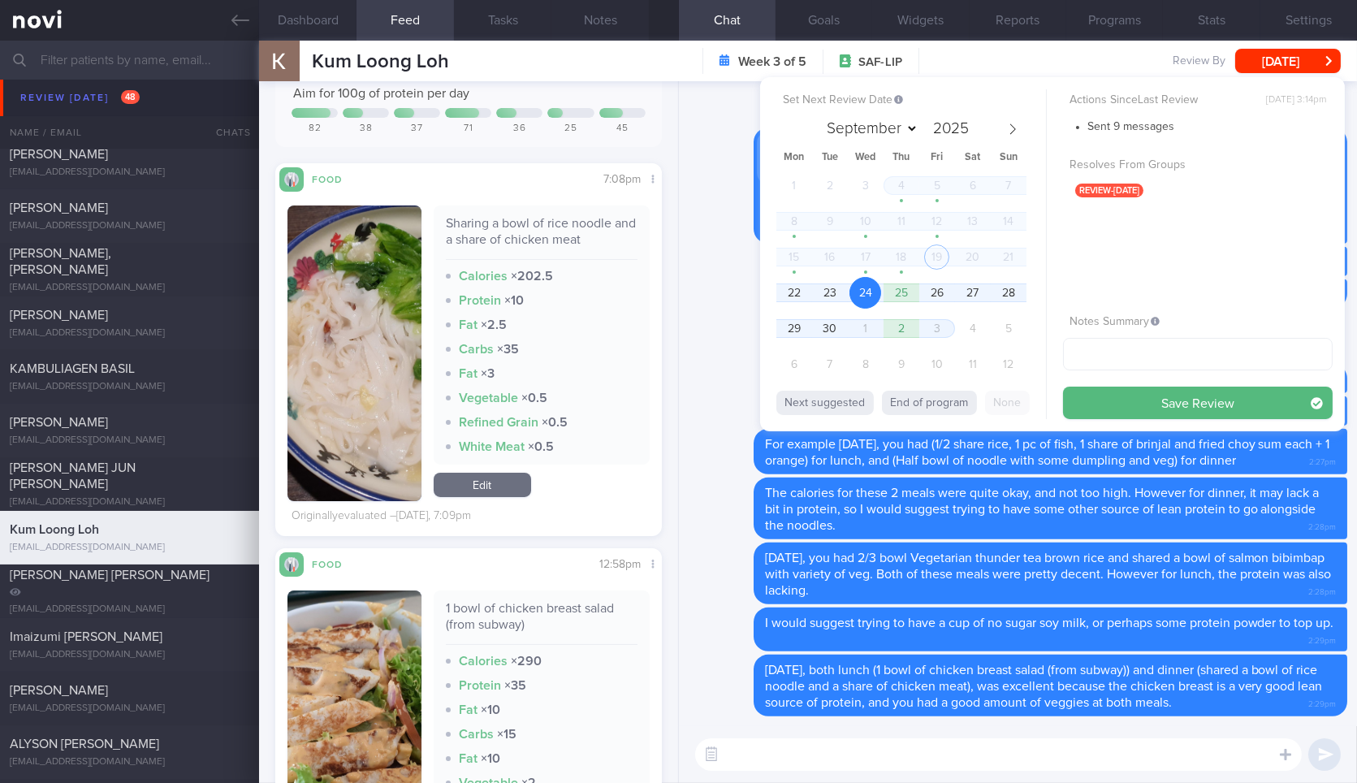
click at [1140, 418] on div "Set Next Review Date 24 Sep 2025 September October November December 2025 Mon T…" at bounding box center [1052, 254] width 585 height 354
click at [1150, 409] on button "Save Review" at bounding box center [1198, 402] width 270 height 32
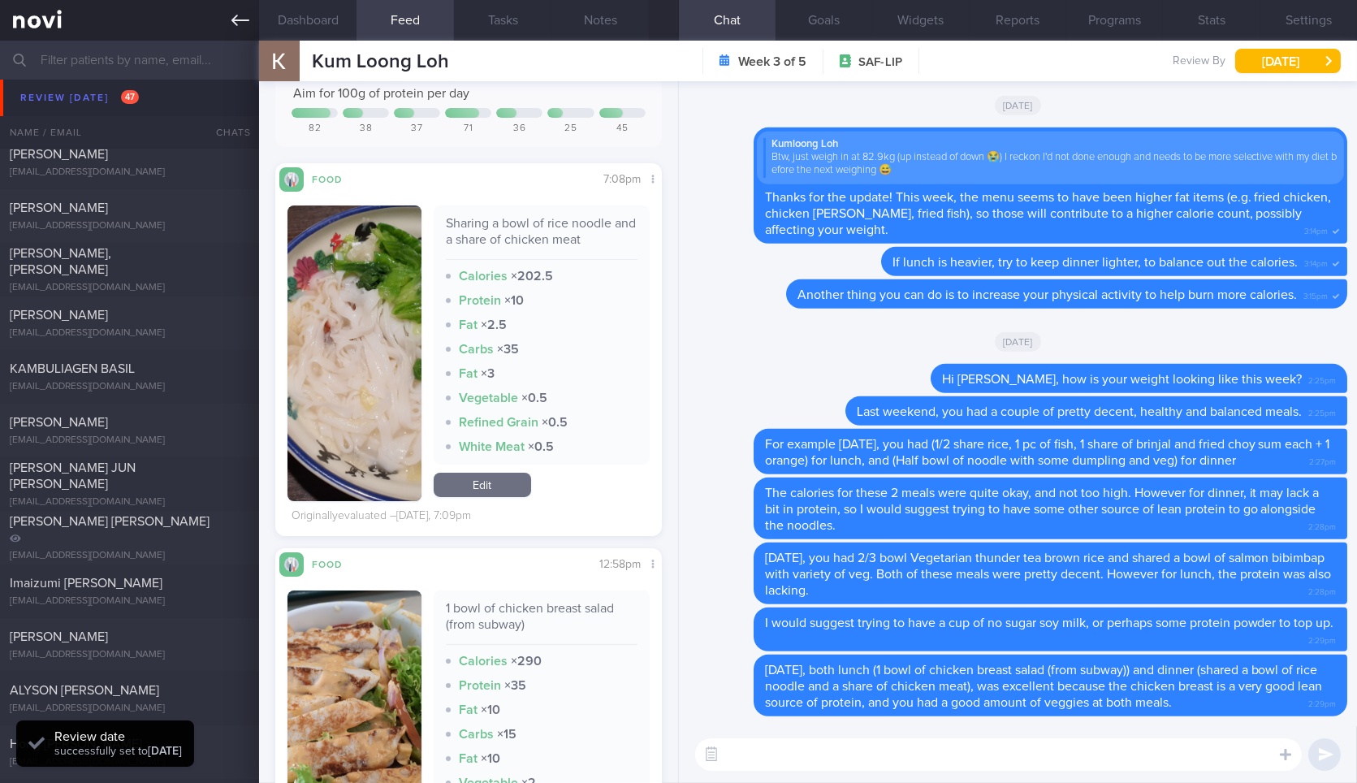
click at [244, 31] on link at bounding box center [129, 20] width 259 height 41
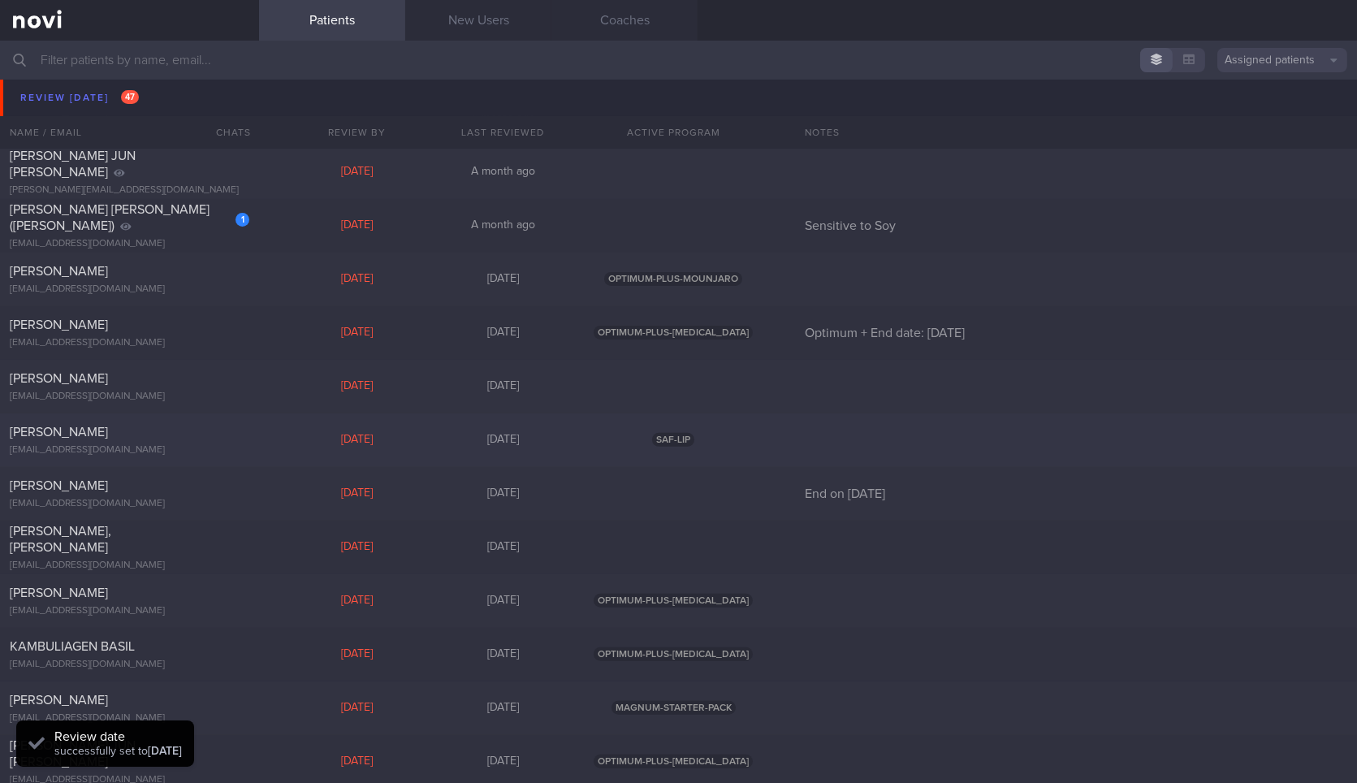
scroll to position [1237, 0]
click at [283, 434] on div "[DATE]" at bounding box center [356, 441] width 146 height 15
select select "8"
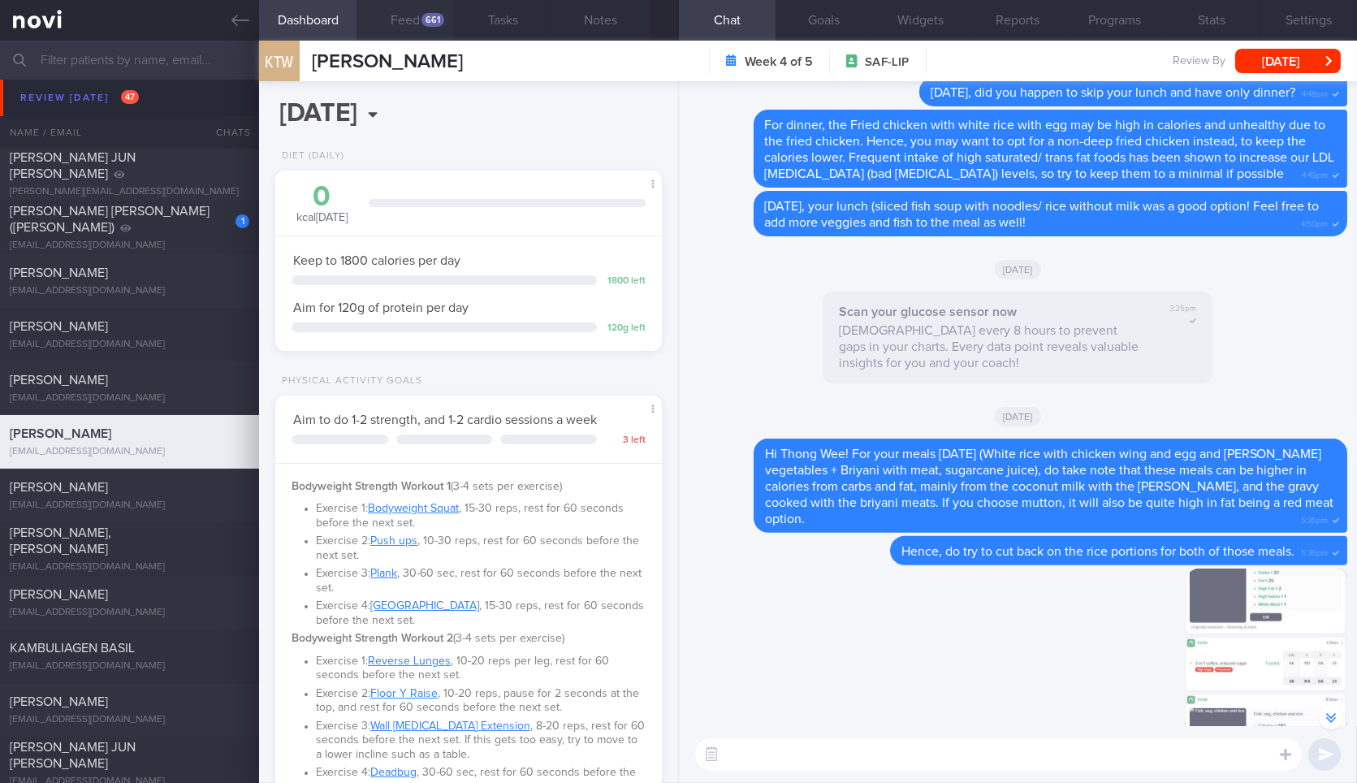
click at [429, 12] on button "Feed 661" at bounding box center [404, 20] width 97 height 41
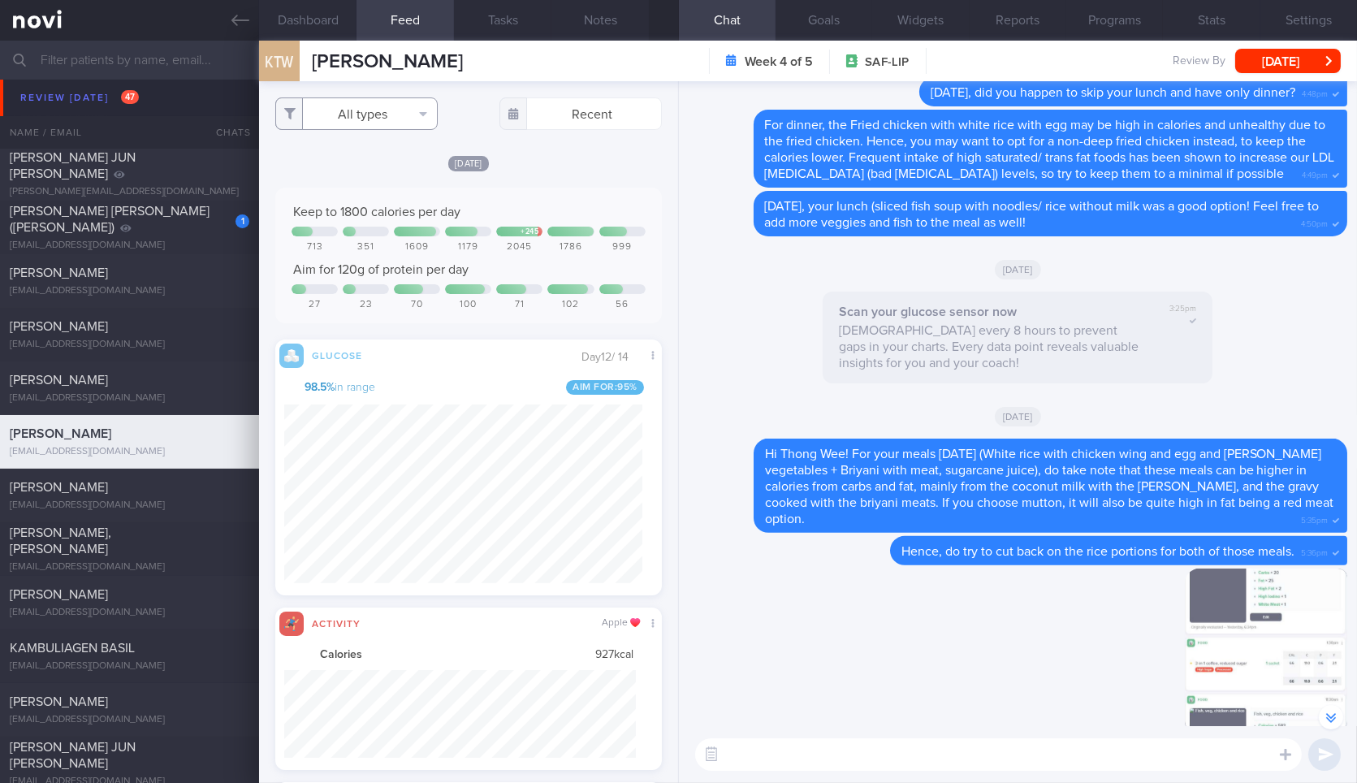
click at [400, 112] on button "All types" at bounding box center [356, 113] width 162 height 32
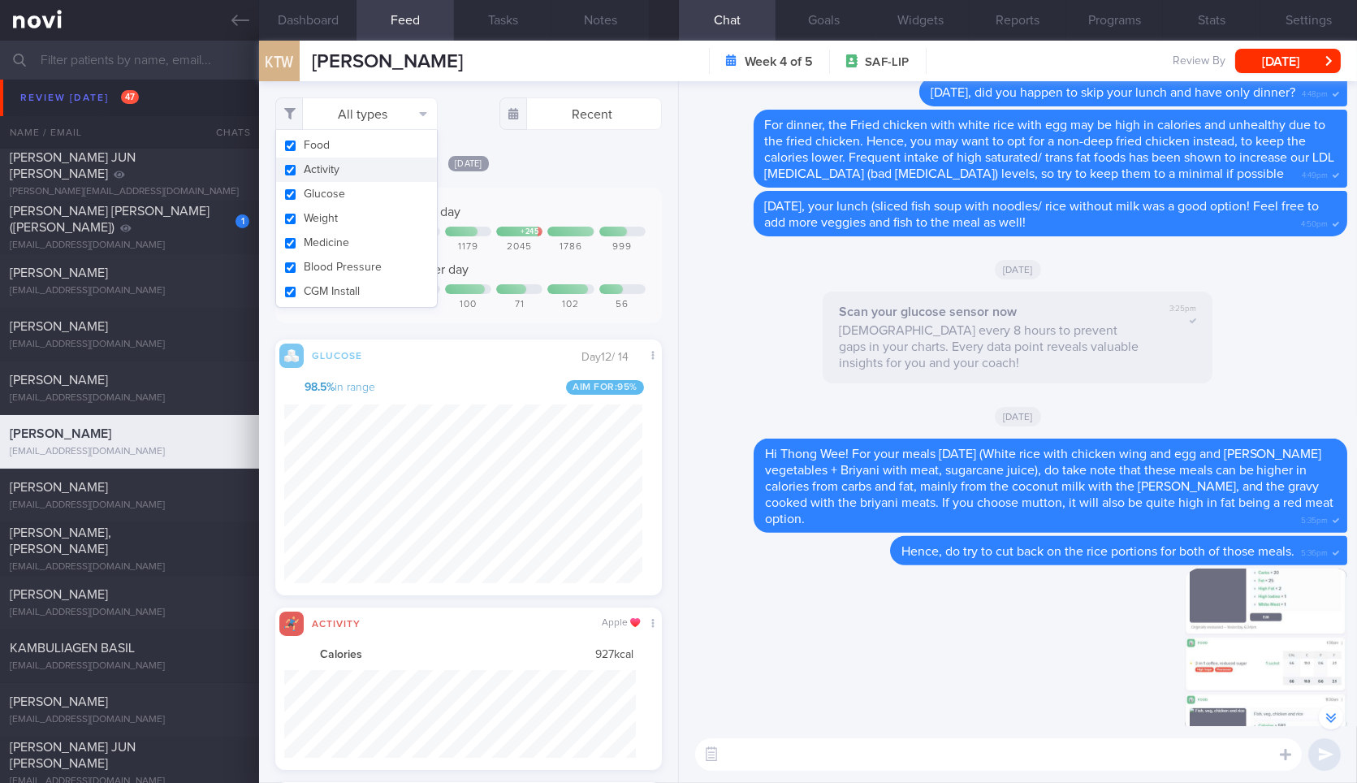
click at [364, 171] on button "Activity" at bounding box center [356, 170] width 161 height 24
checkbox input "false"
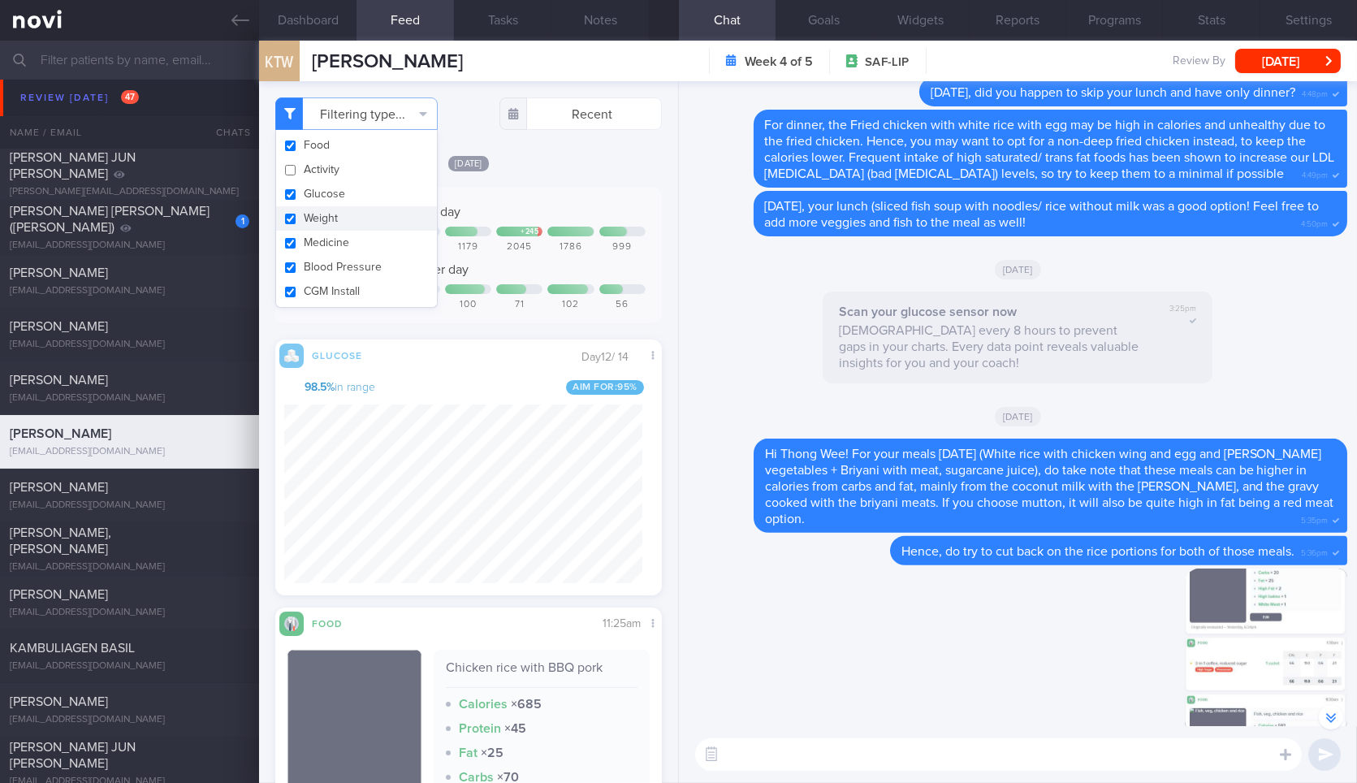
click at [352, 226] on button "Weight" at bounding box center [356, 218] width 161 height 24
checkbox input "false"
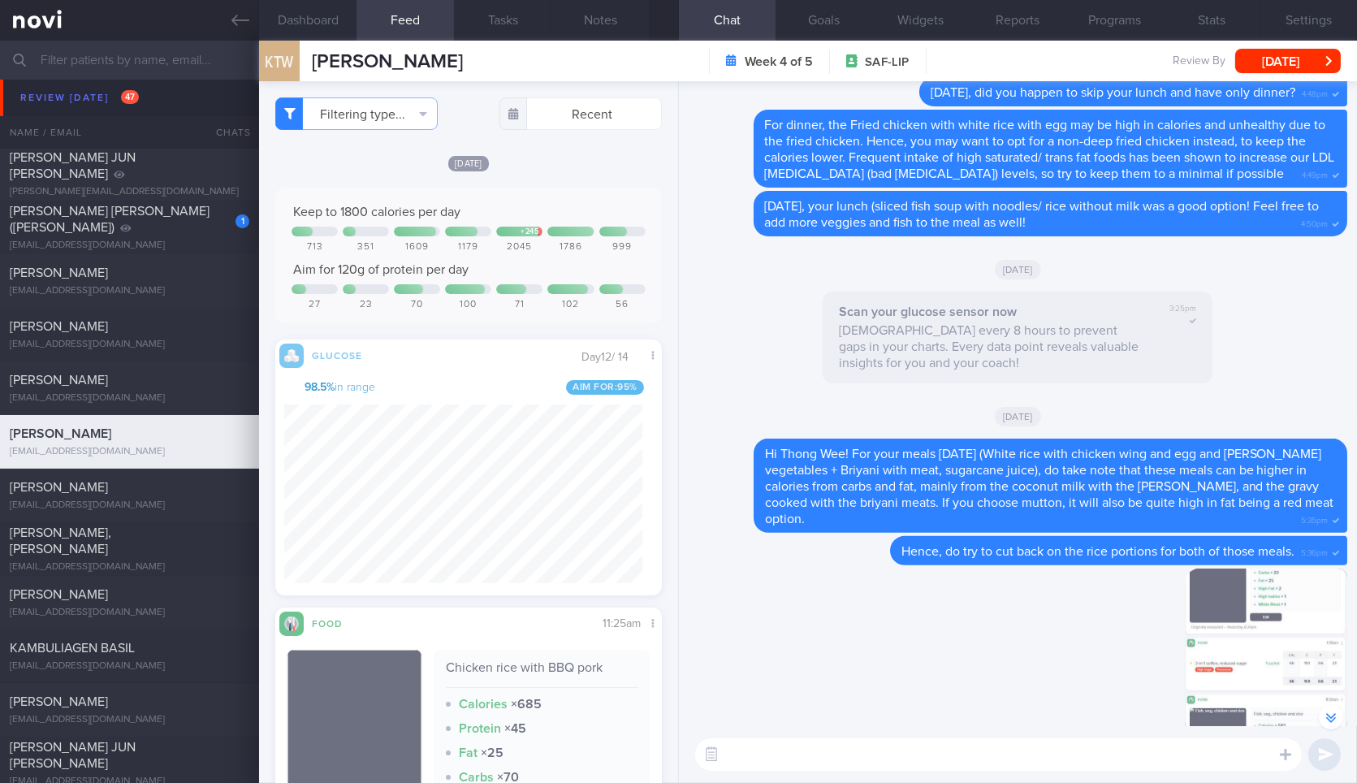
click at [563, 188] on div "Keep to 1800 calories per day + 245 713 351 1609 1179 2045 1786 999 Aim for 120…" at bounding box center [468, 256] width 386 height 136
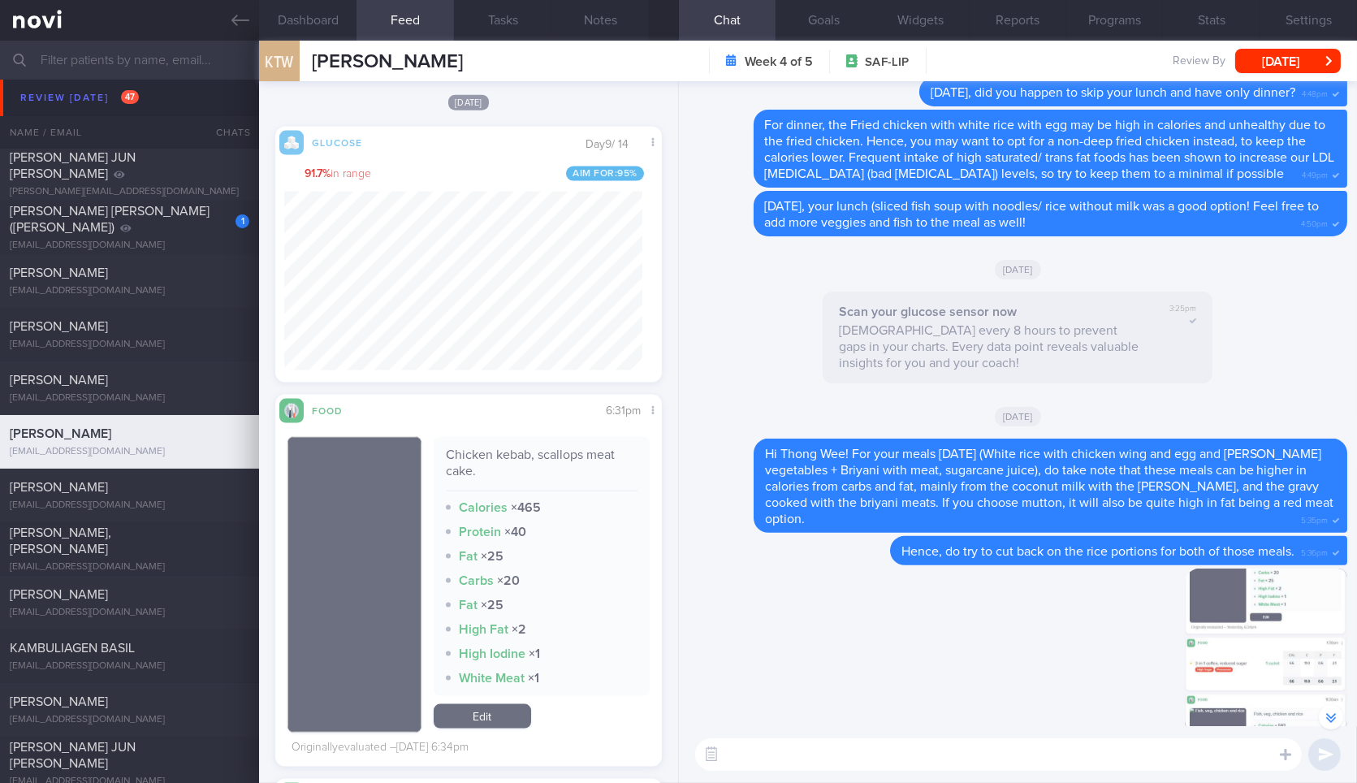
click at [895, 750] on textarea at bounding box center [998, 754] width 606 height 32
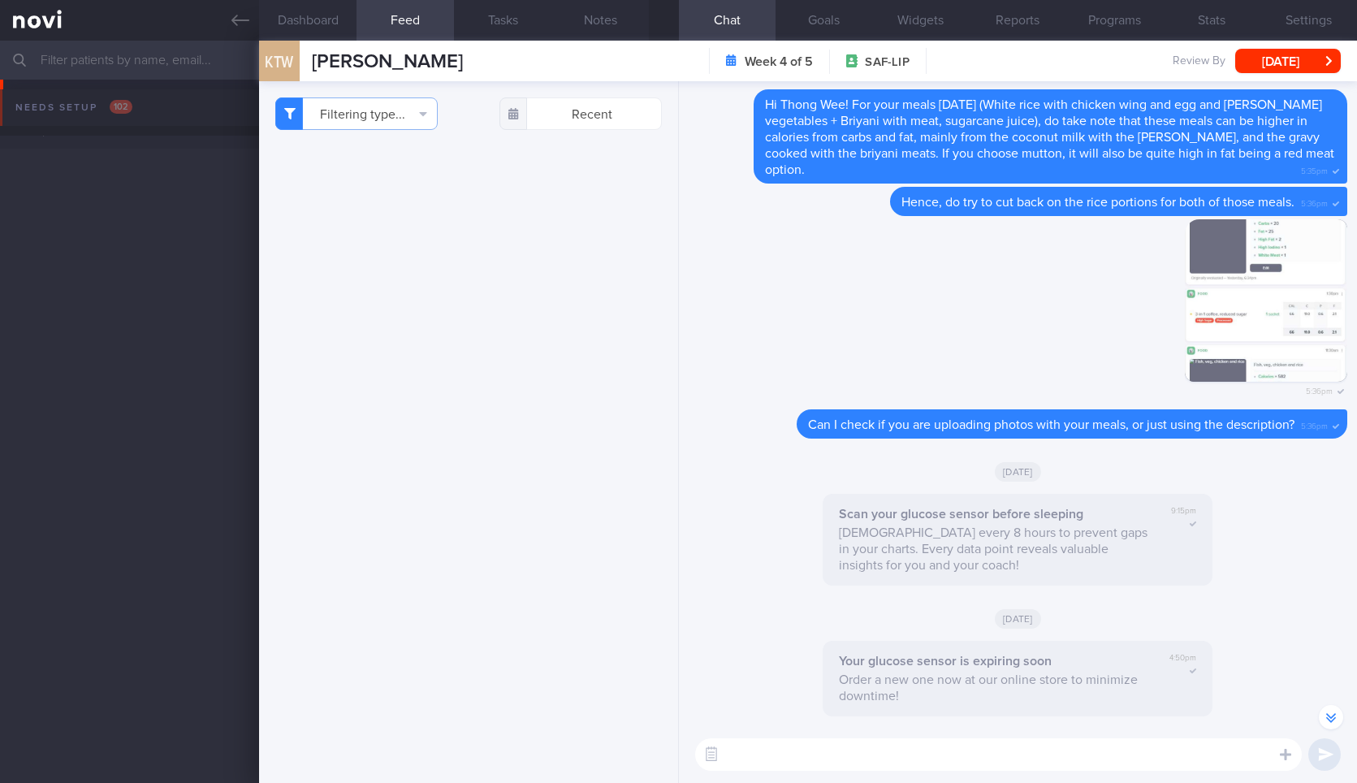
select select "8"
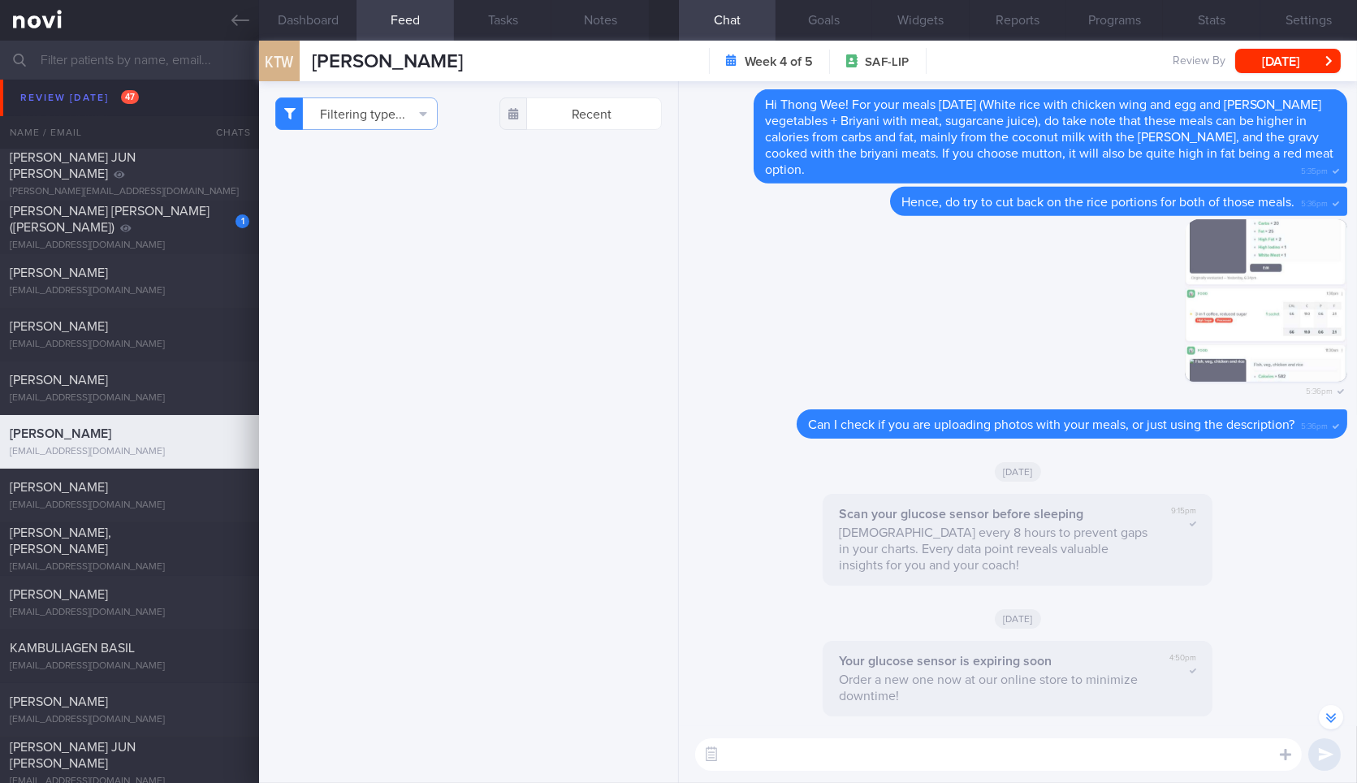
scroll to position [-348, 0]
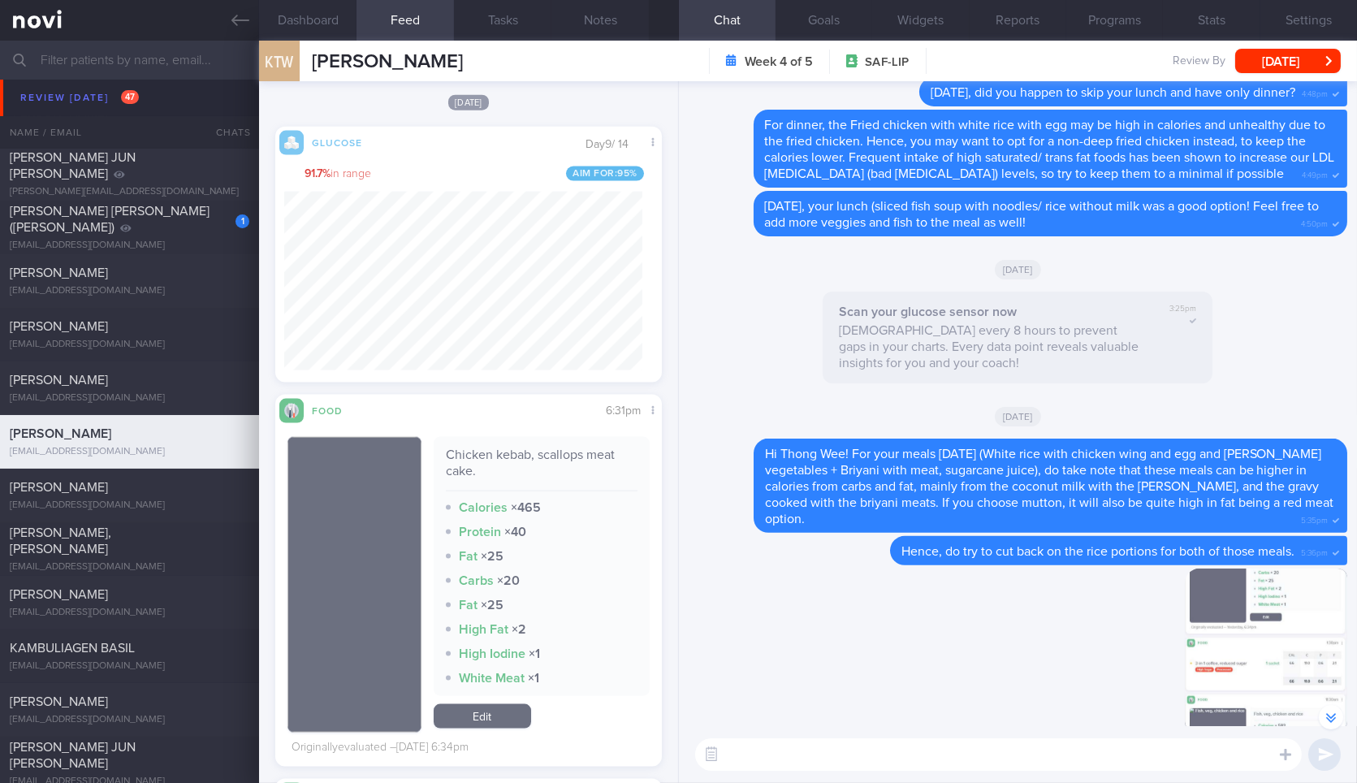
click at [895, 750] on textarea at bounding box center [998, 754] width 606 height 32
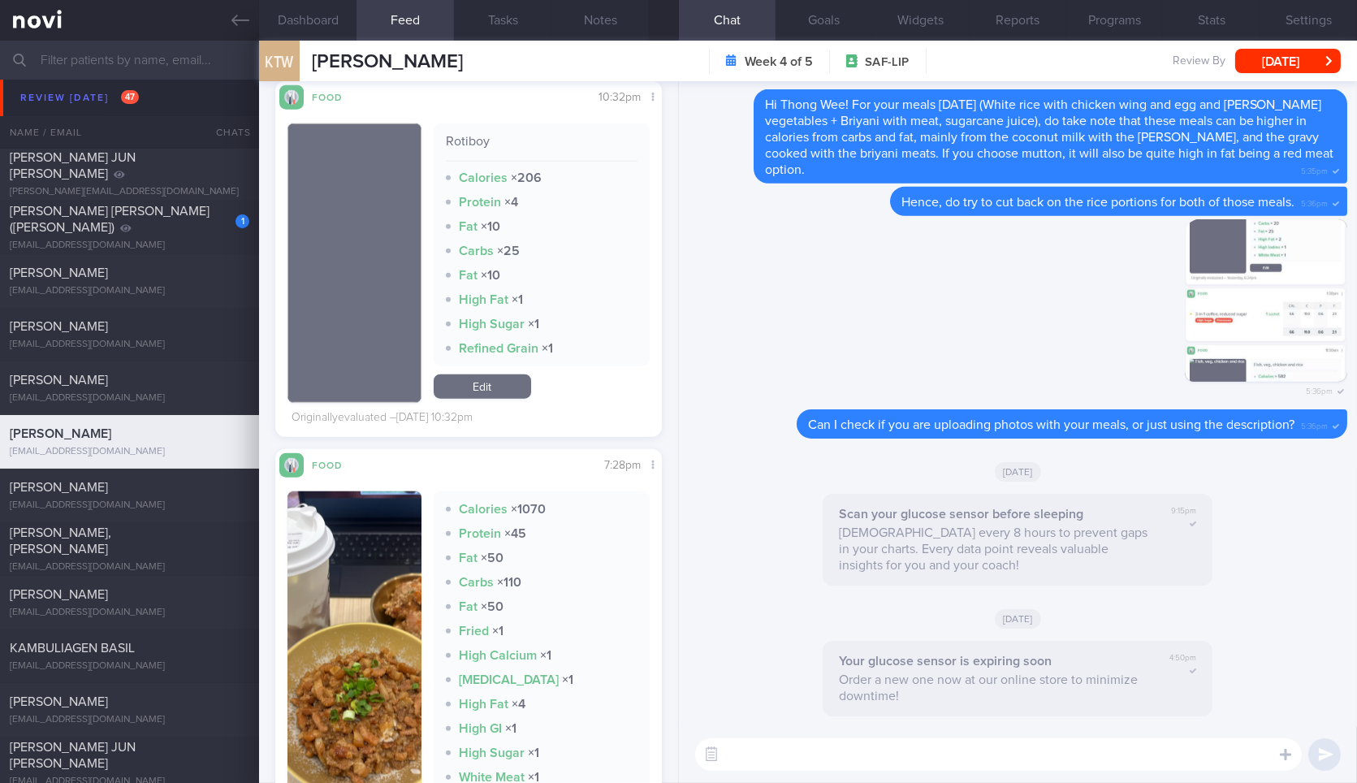
scroll to position [3644, 0]
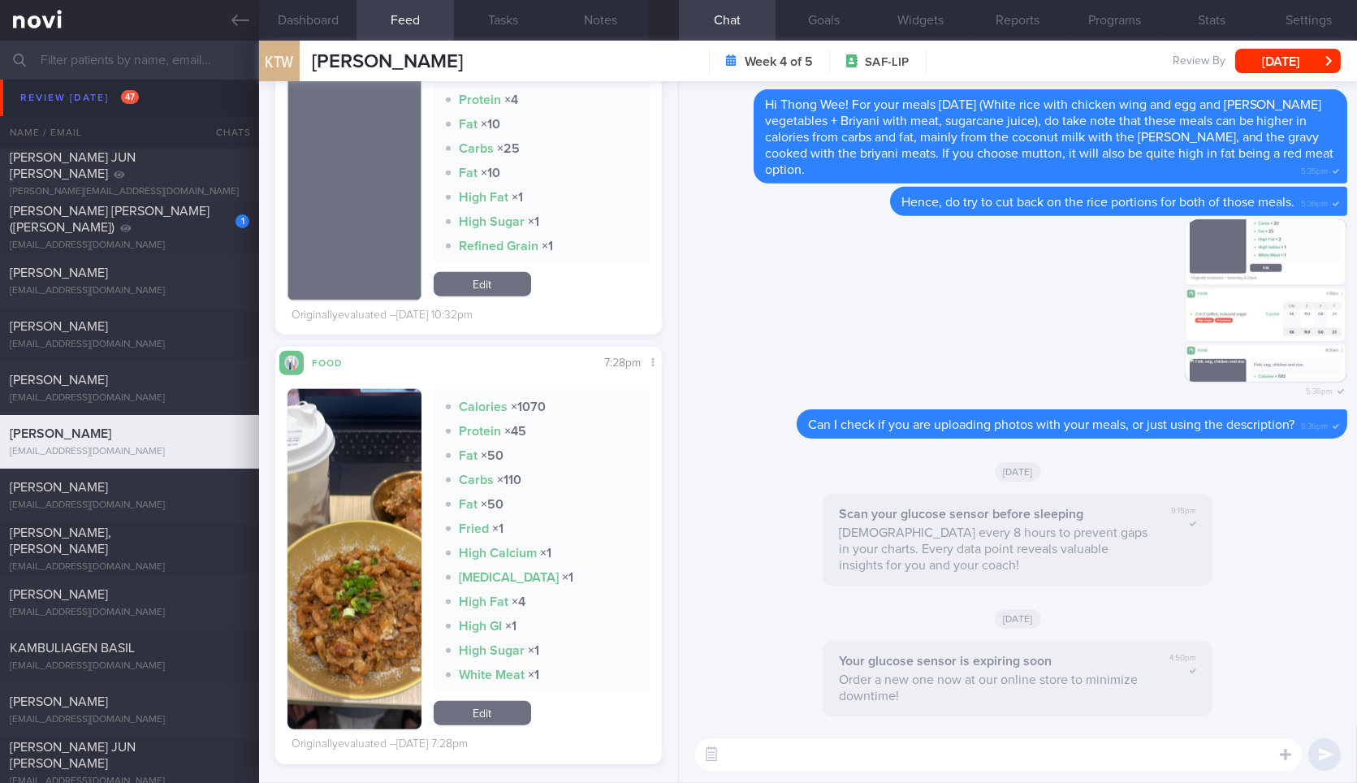
click at [338, 592] on button "button" at bounding box center [353, 559] width 133 height 340
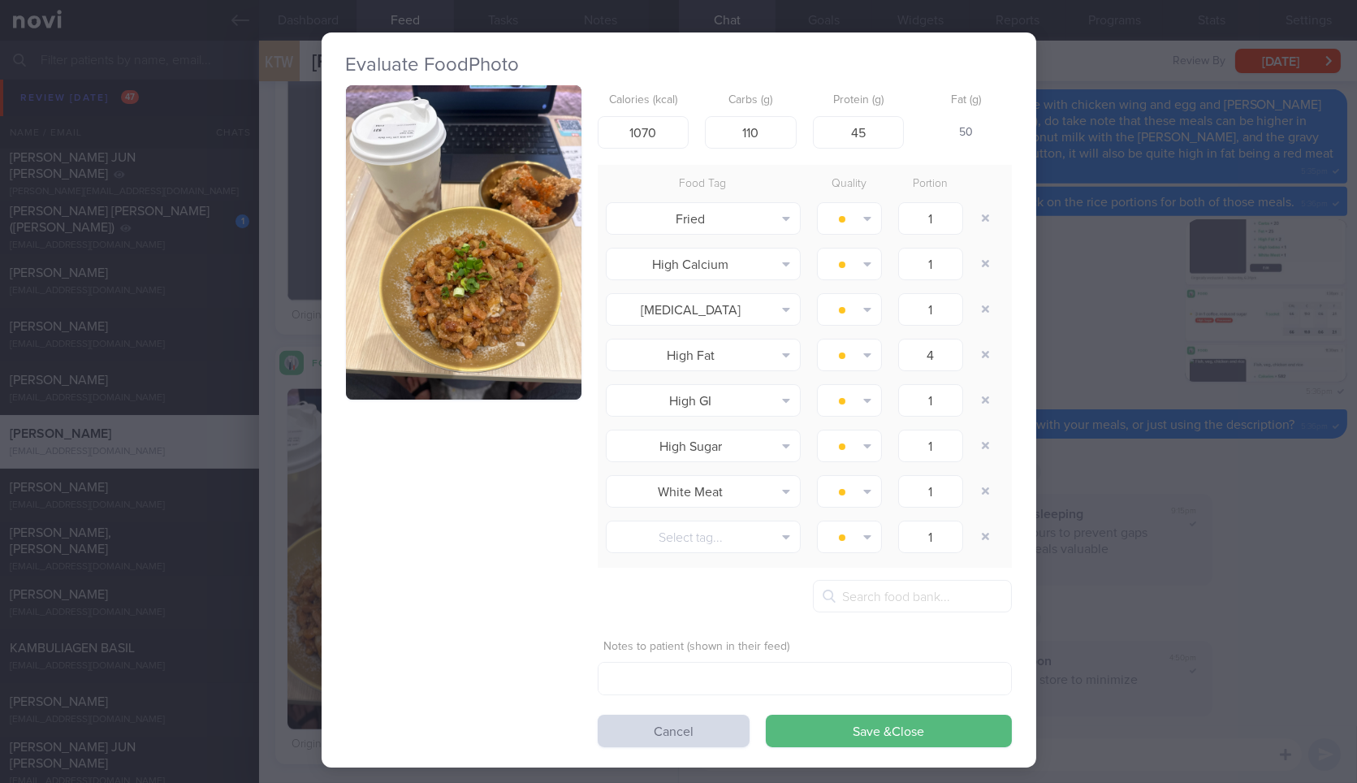
click at [401, 412] on div "Calories (kcal) 1070 Carbs (g) 110 Protein (g) 45 Fat (g) 50 Food Tag Quality P…" at bounding box center [679, 416] width 666 height 662
click at [423, 367] on button "button" at bounding box center [463, 242] width 235 height 314
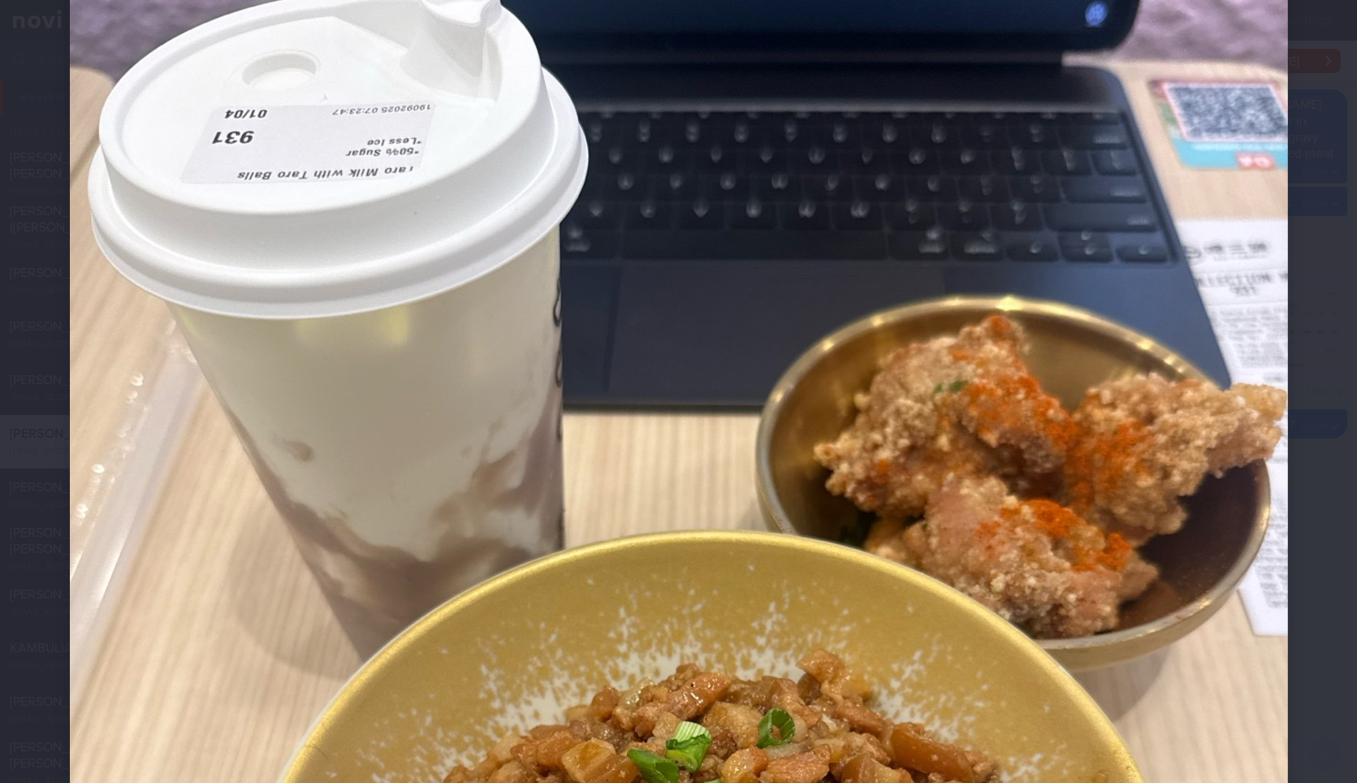
scroll to position [106, 0]
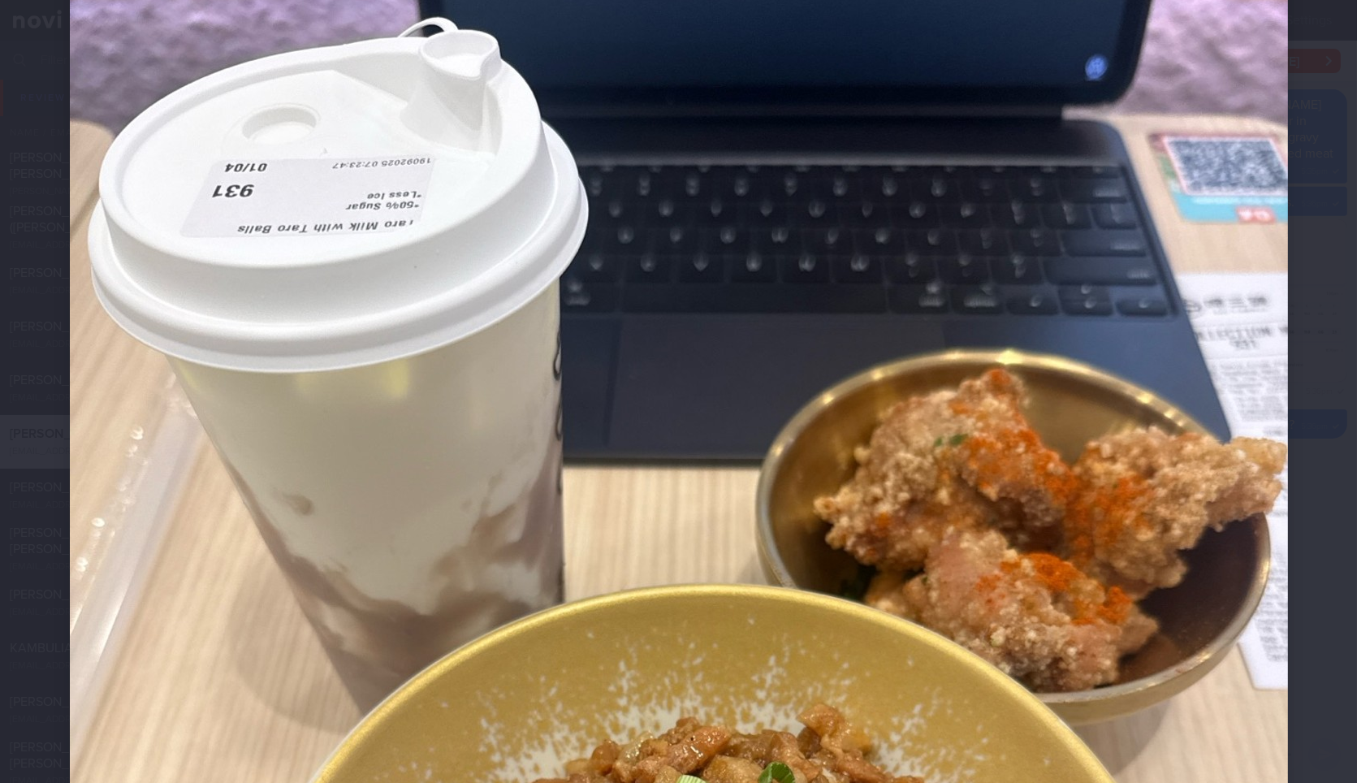
click at [1324, 267] on div at bounding box center [679, 771] width 1348 height 1754
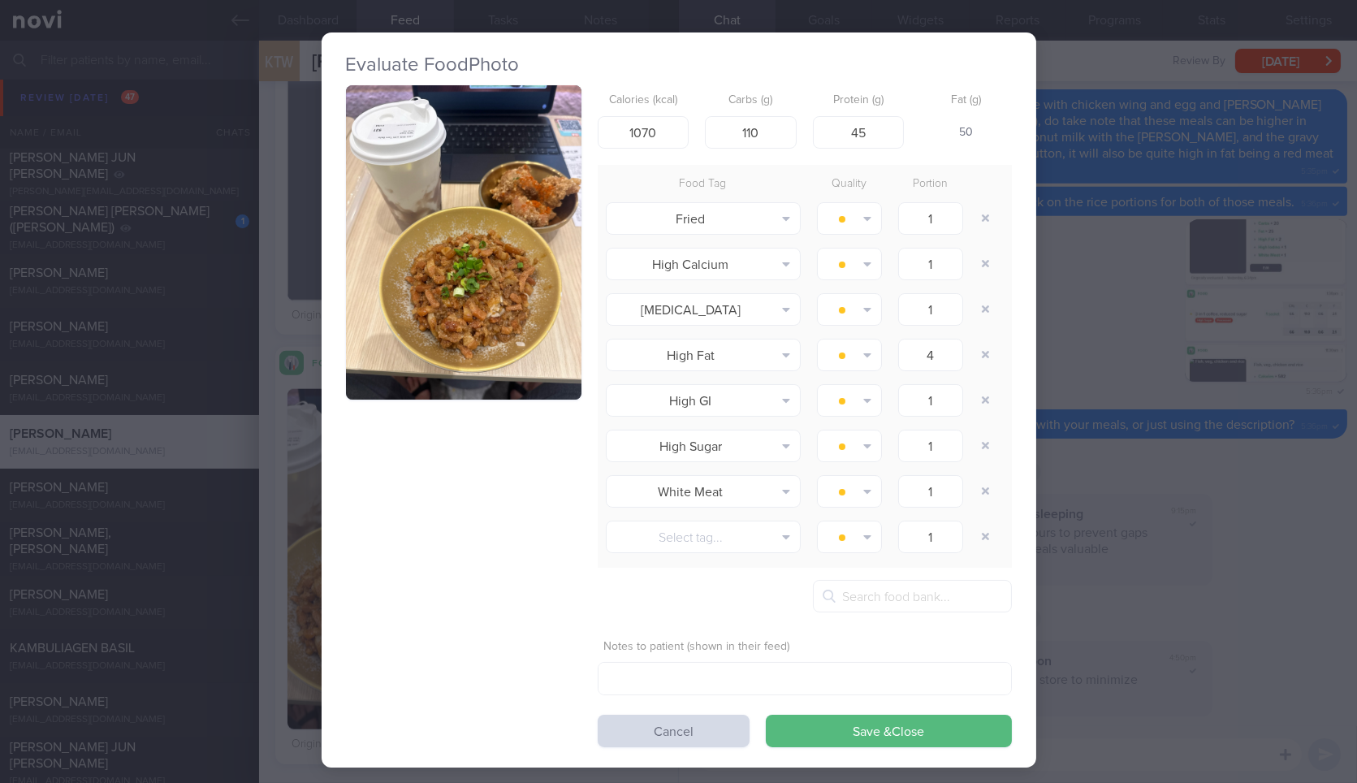
click at [1059, 474] on div "Evaluate Food Photo Calories (kcal) 1070 Carbs (g) 110 Protein (g) 45 Fat (g) 5…" at bounding box center [678, 391] width 1357 height 783
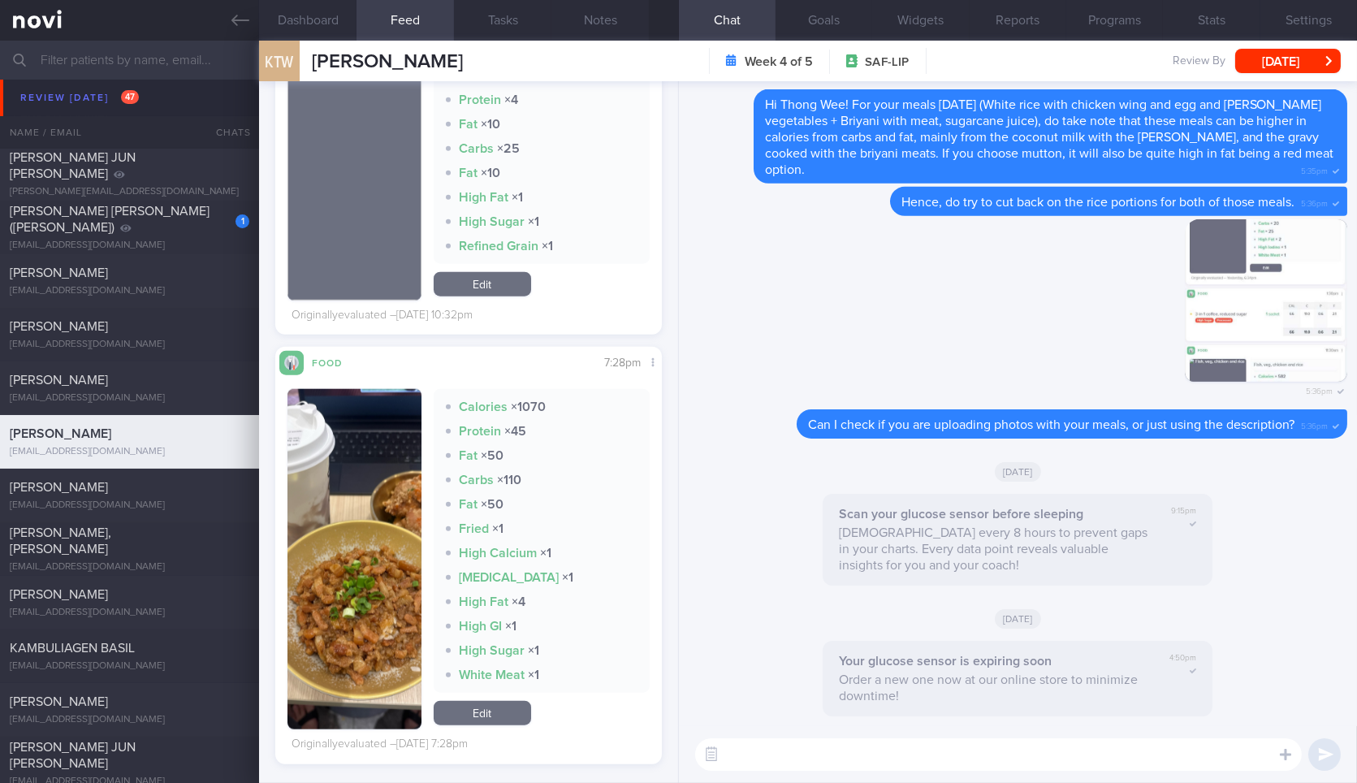
click at [888, 760] on textarea at bounding box center [998, 754] width 606 height 32
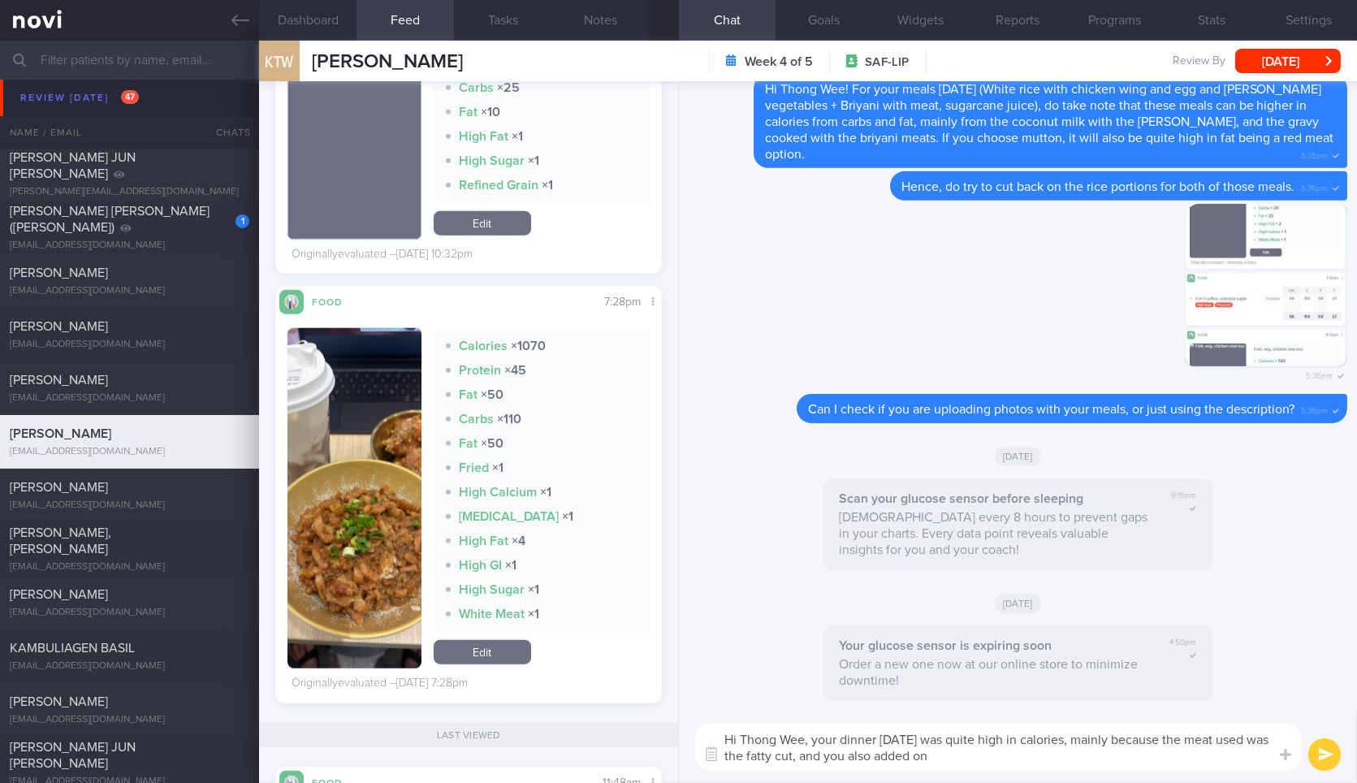
scroll to position [3706, 0]
click at [375, 398] on img "button" at bounding box center [353, 496] width 133 height 340
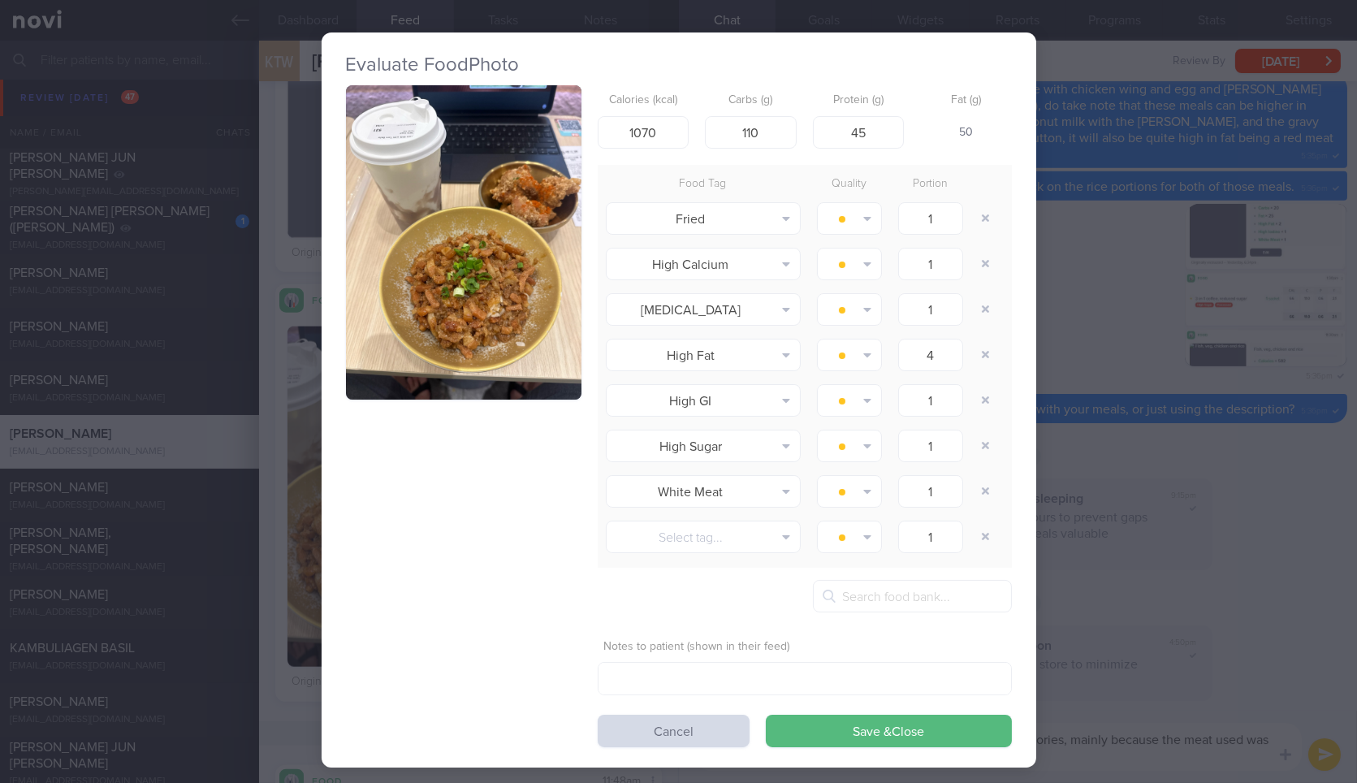
click at [570, 208] on button "button" at bounding box center [463, 242] width 235 height 314
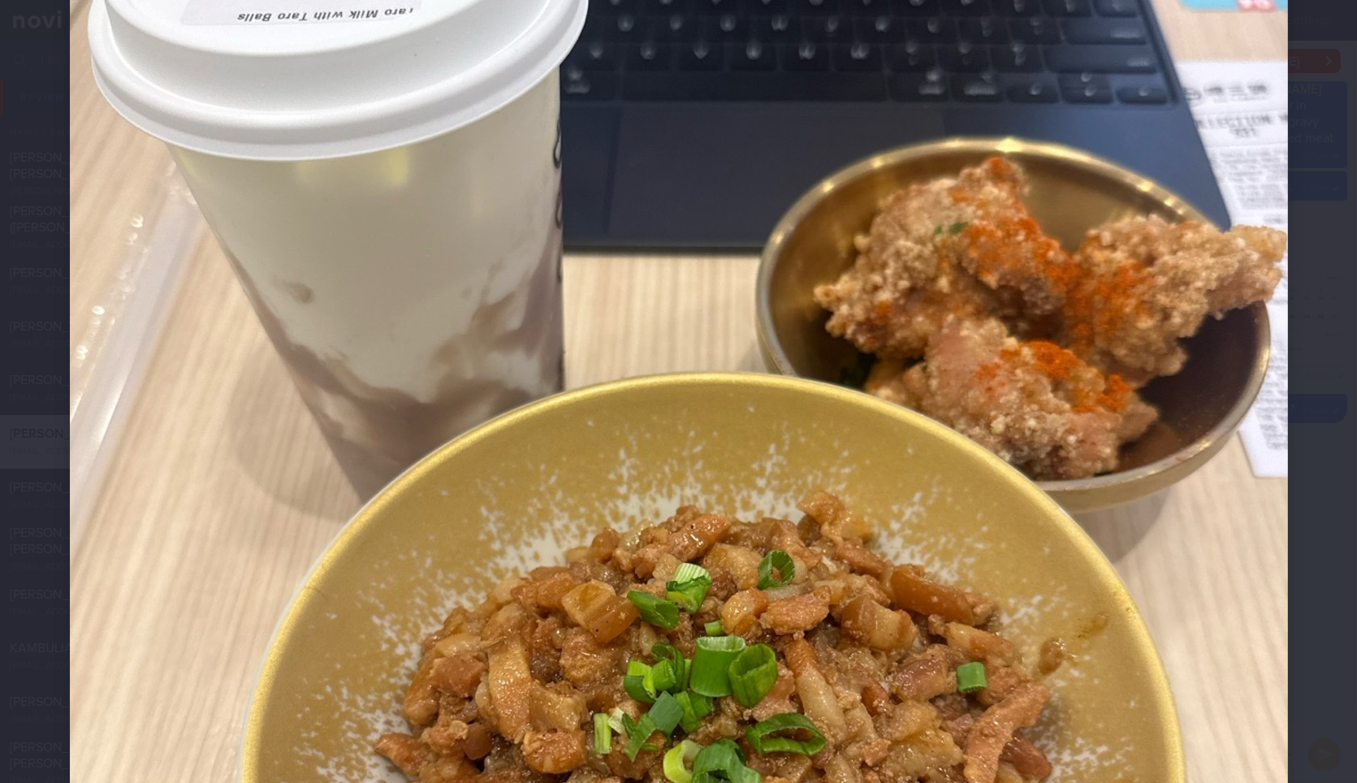
scroll to position [964, 0]
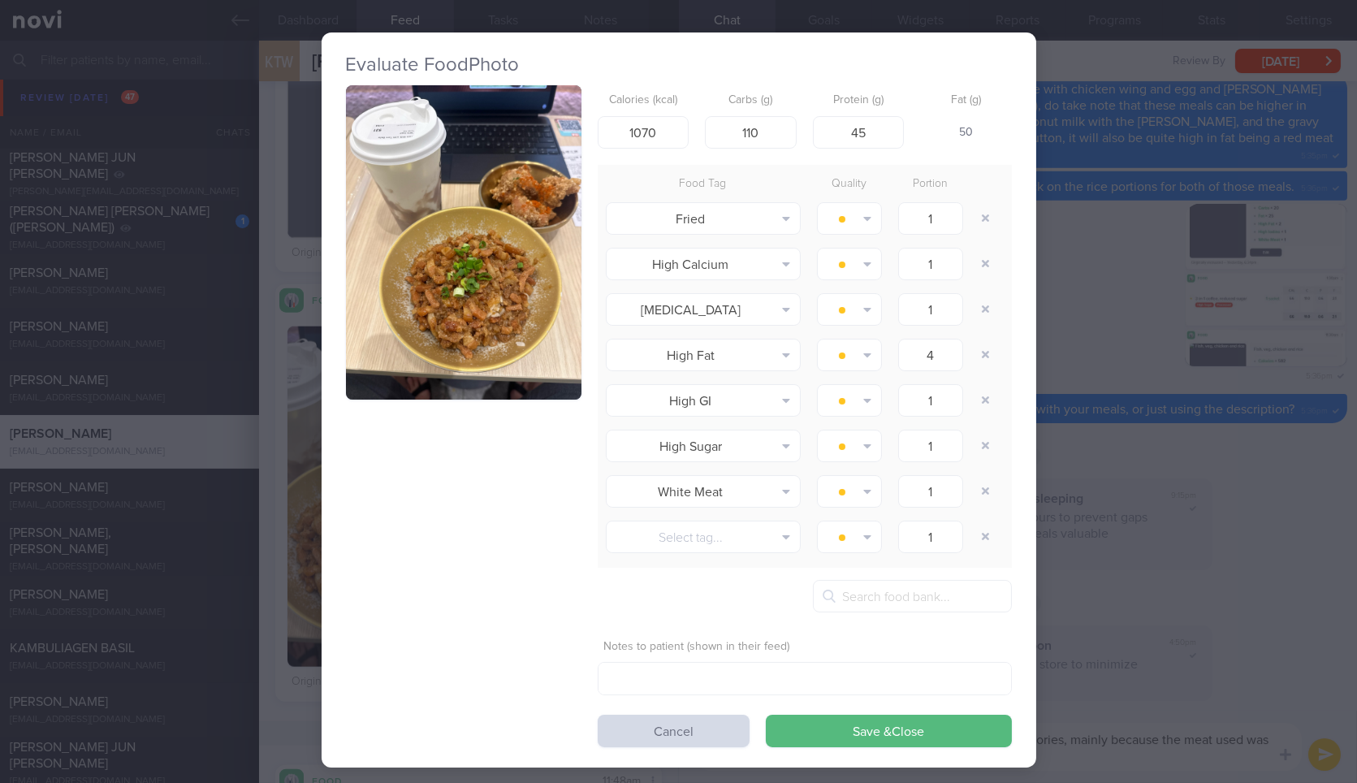
click at [1318, 505] on div "Evaluate Food Photo Calories (kcal) 1070 Carbs (g) 110 Protein (g) 45 Fat (g) 5…" at bounding box center [678, 391] width 1357 height 783
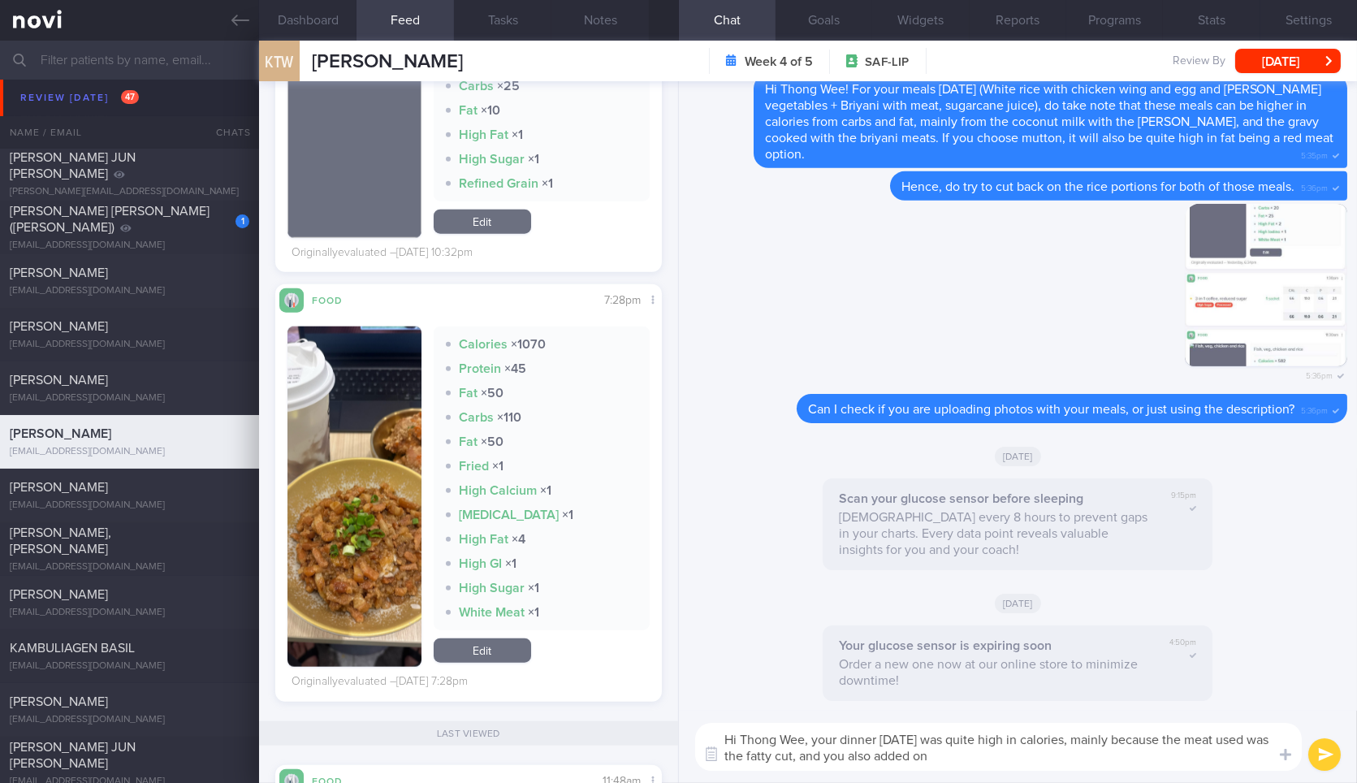
click at [1048, 764] on textarea "Hi Thong Wee, your dinner on Friday was quite high in calories, mainly because …" at bounding box center [998, 747] width 606 height 48
click at [343, 426] on button "button" at bounding box center [353, 496] width 133 height 340
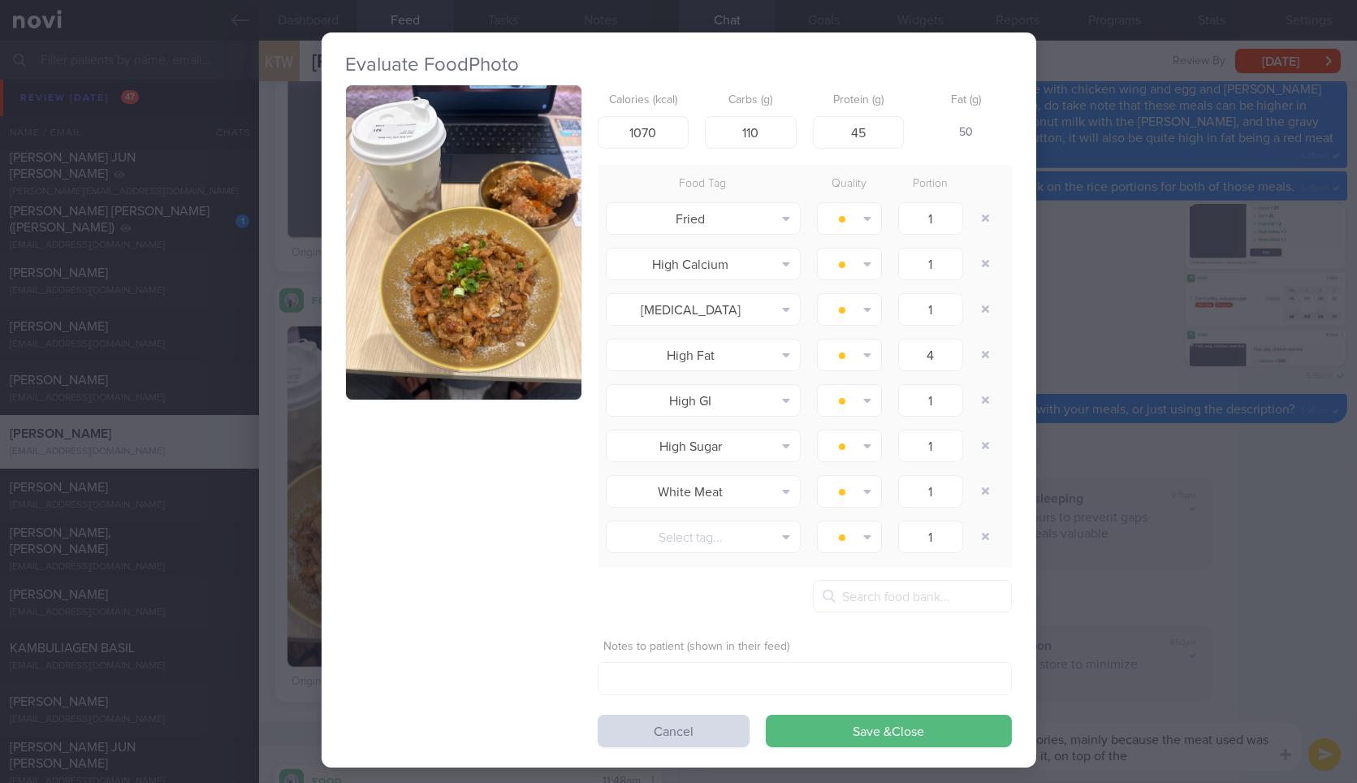
click at [464, 147] on button "button" at bounding box center [463, 242] width 235 height 314
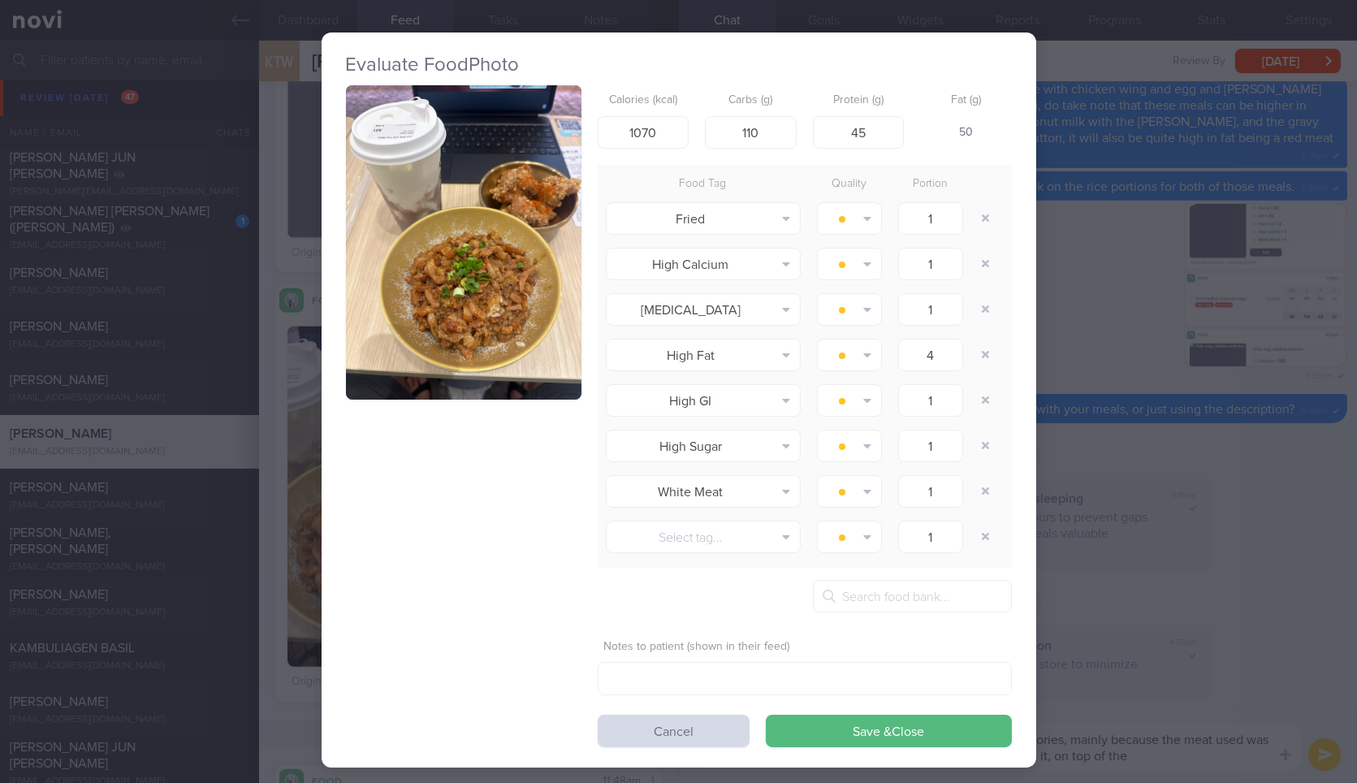
click at [1196, 712] on div "Evaluate Food Photo Calories (kcal) 1070 Carbs (g) 110 Protein (g) 45 Fat (g) 5…" at bounding box center [678, 391] width 1357 height 783
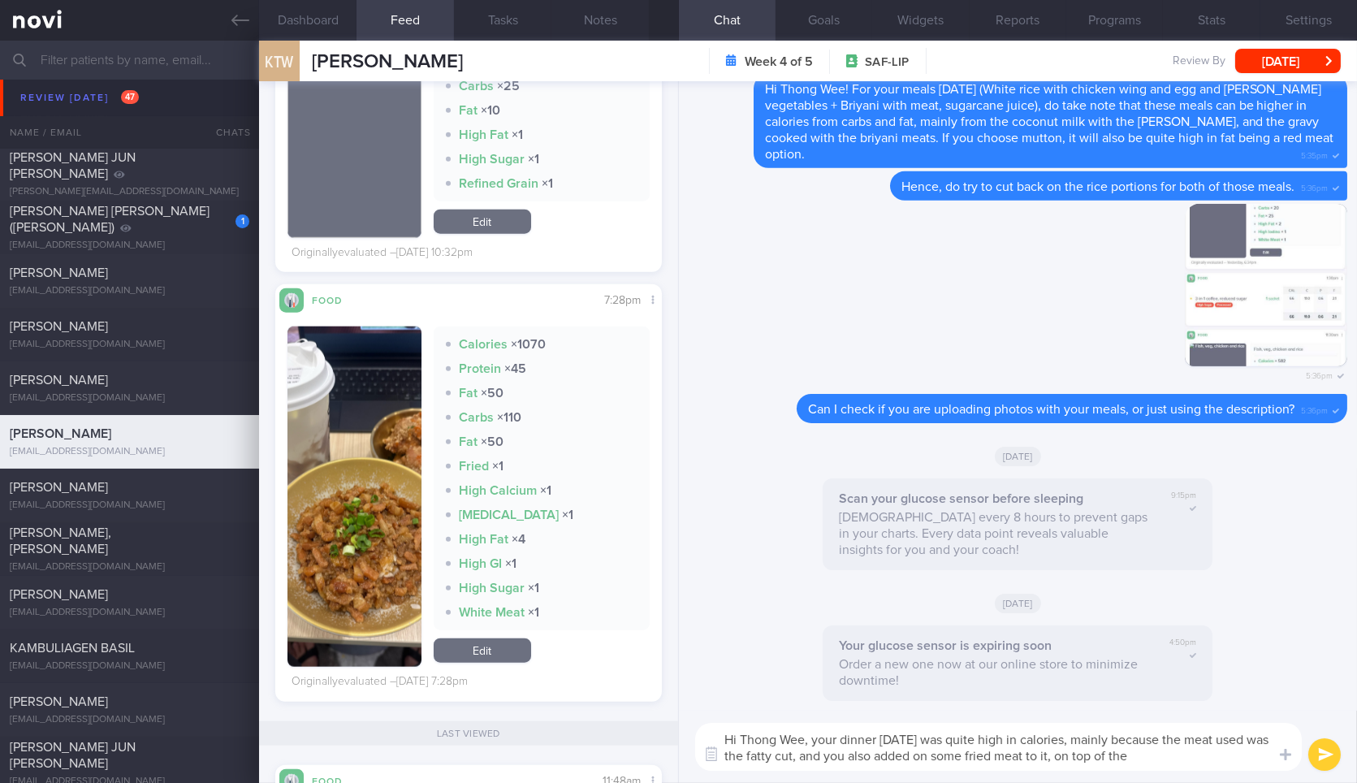
click at [1192, 751] on textarea "Hi Thong Wee, your dinner on Friday was quite high in calories, mainly because …" at bounding box center [998, 747] width 606 height 48
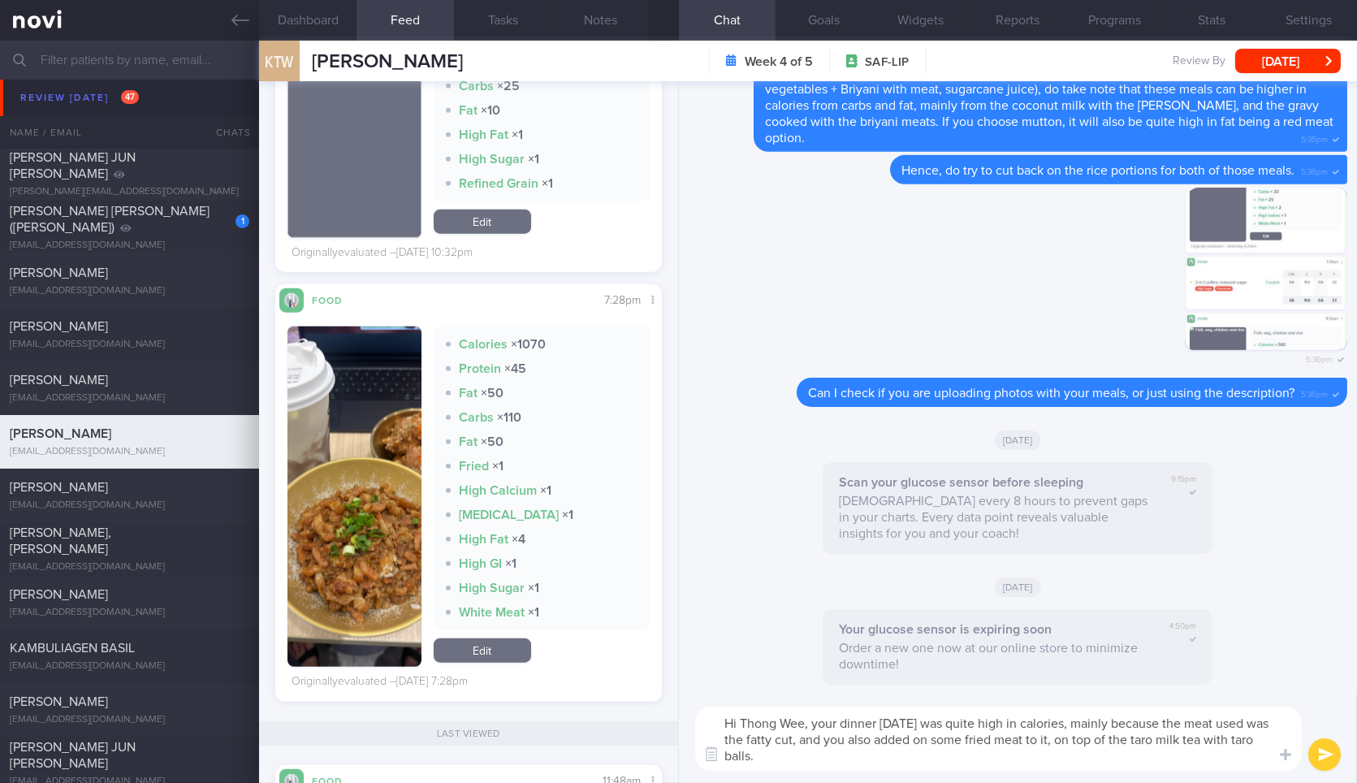
type textarea "Hi Thong Wee, your dinner on Friday was quite high in calories, mainly because …"
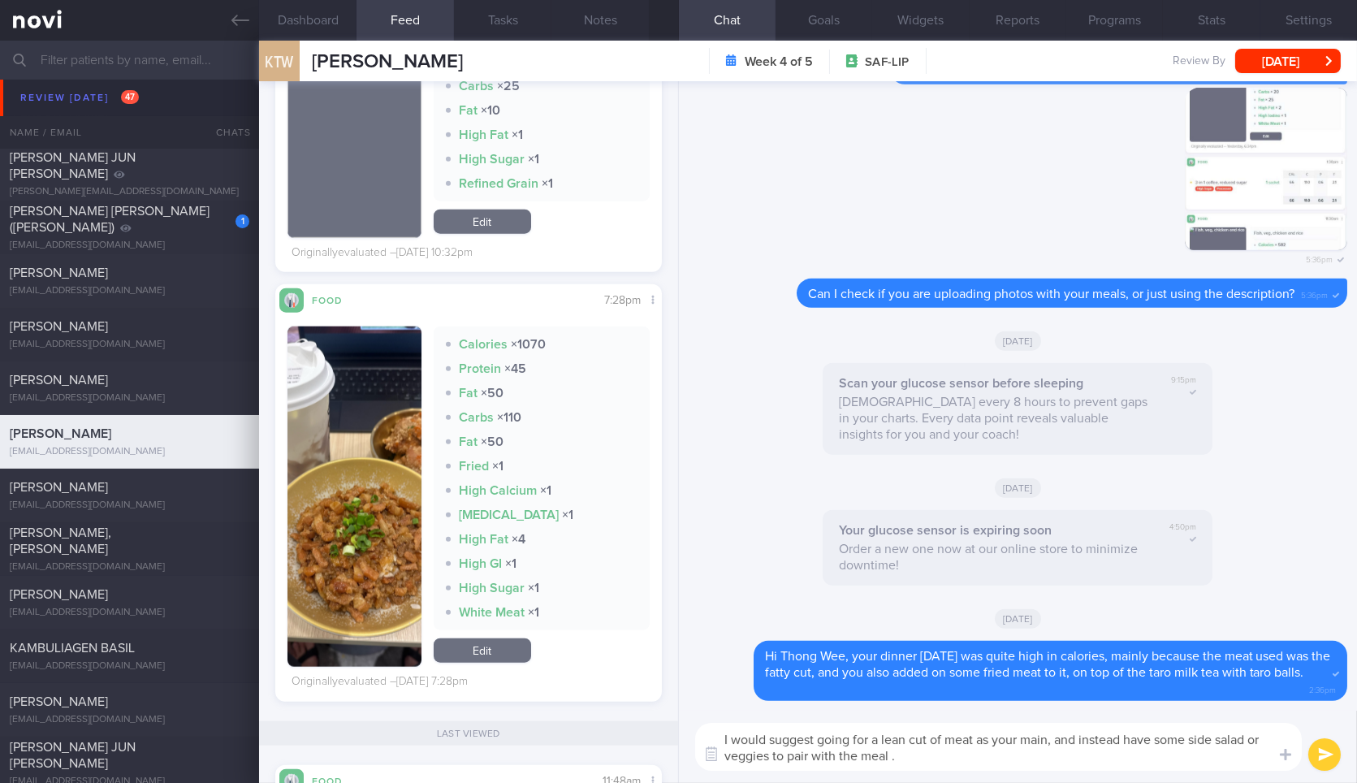
type textarea "I would suggest going for a lean cut of meat as your main, and instead have som…"
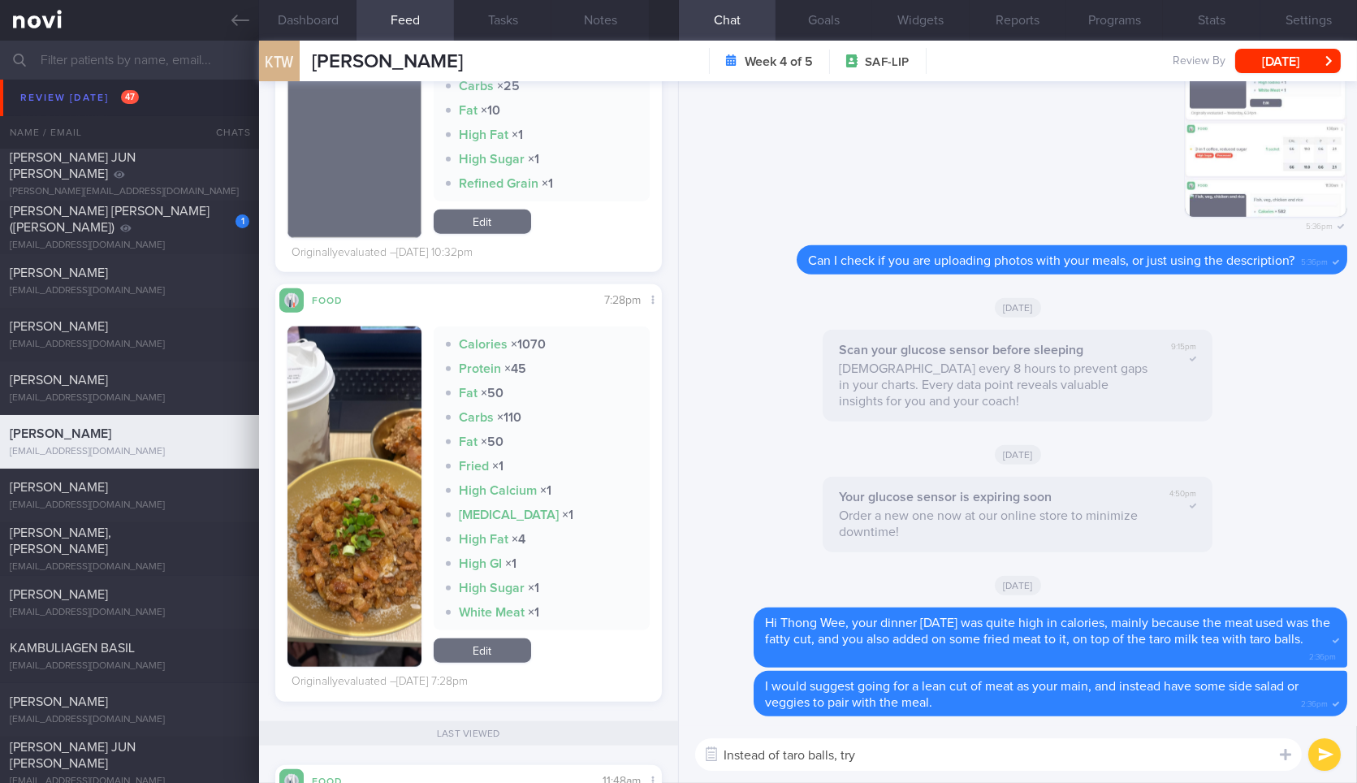
click at [393, 412] on img "button" at bounding box center [353, 496] width 133 height 340
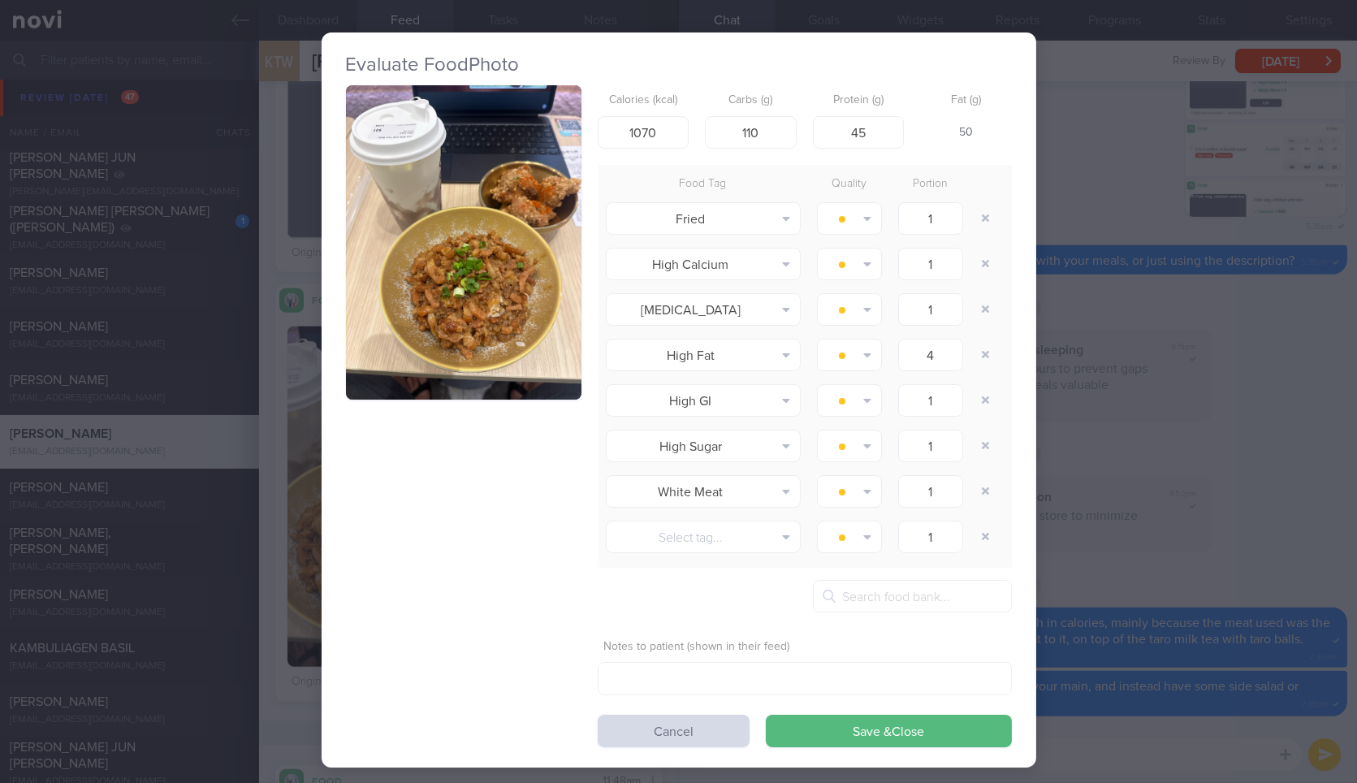
click at [420, 179] on button "button" at bounding box center [463, 242] width 235 height 314
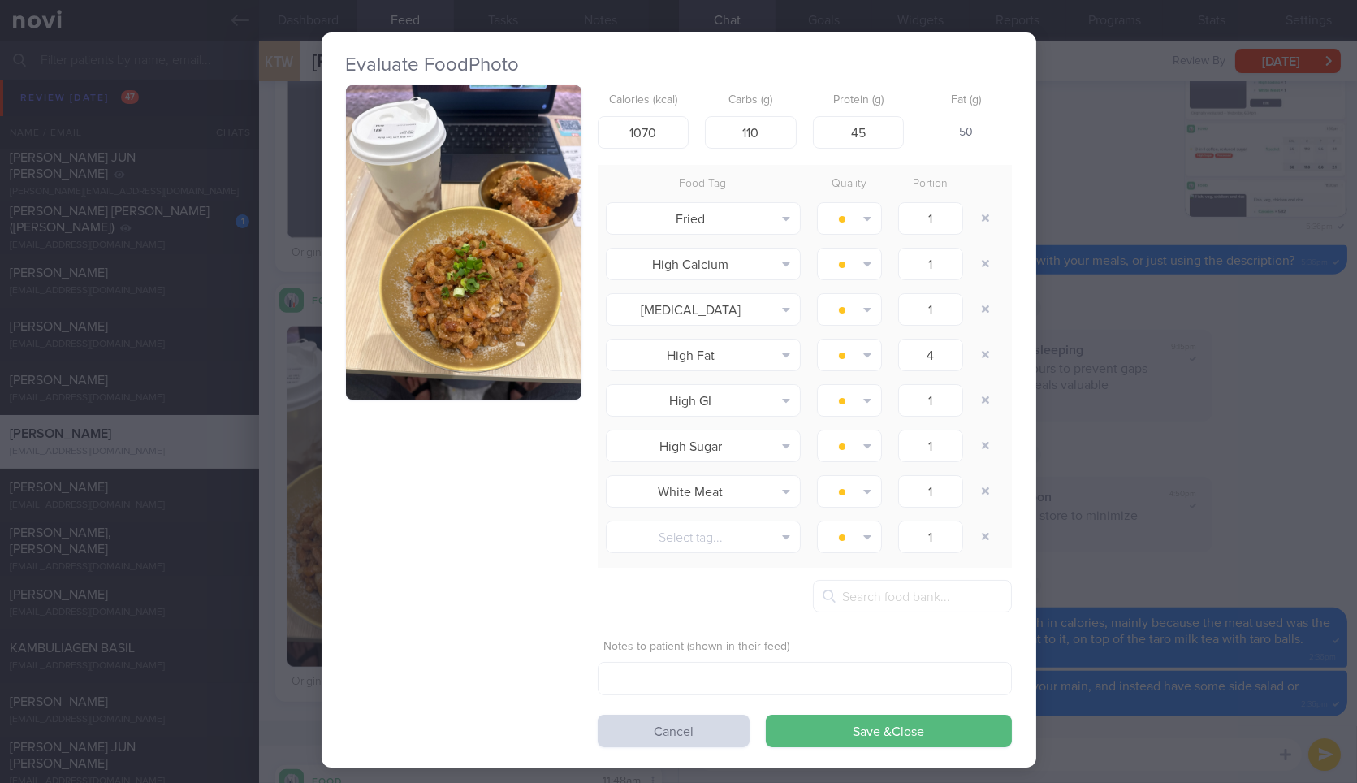
click at [1305, 278] on div "Evaluate Food Photo Calories (kcal) 1070 Carbs (g) 110 Protein (g) 45 Fat (g) 5…" at bounding box center [678, 391] width 1357 height 783
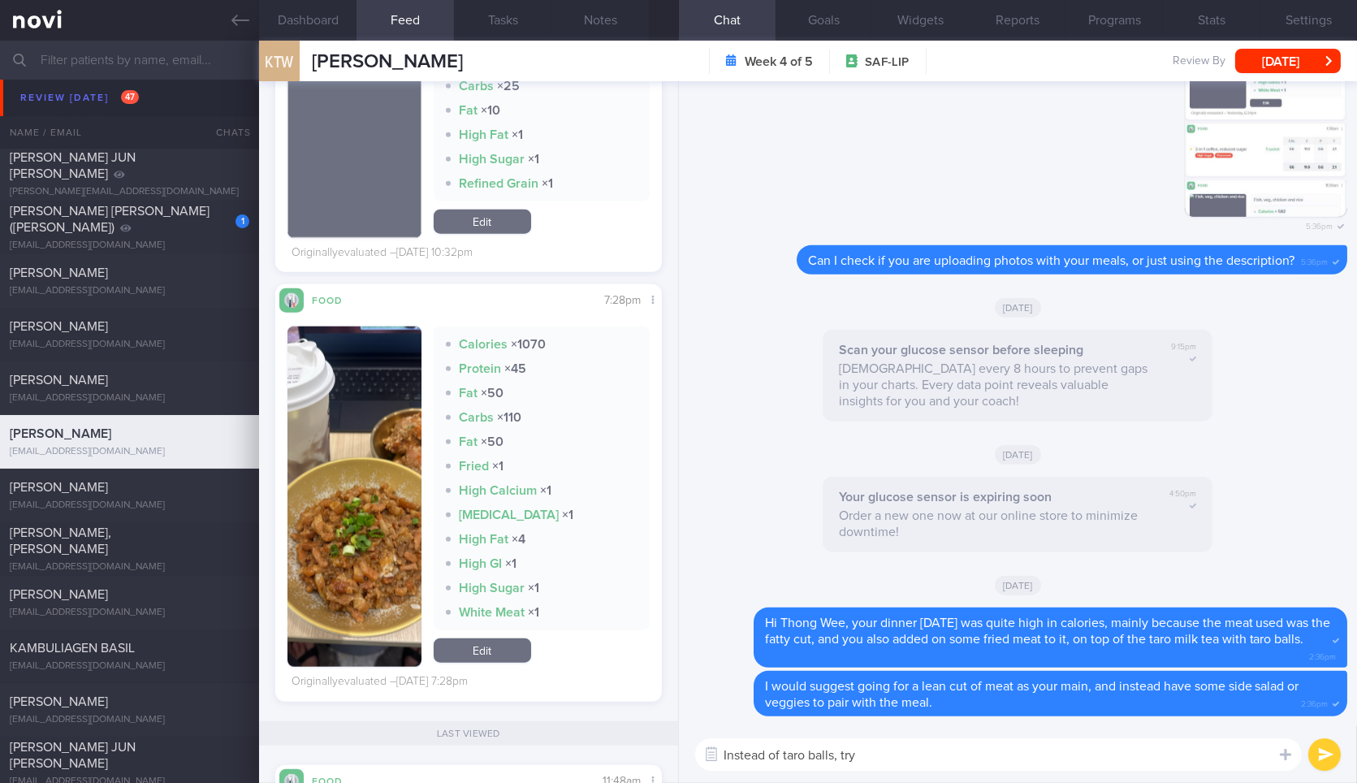
click at [1029, 767] on textarea "Instead of taro balls, try" at bounding box center [998, 754] width 606 height 32
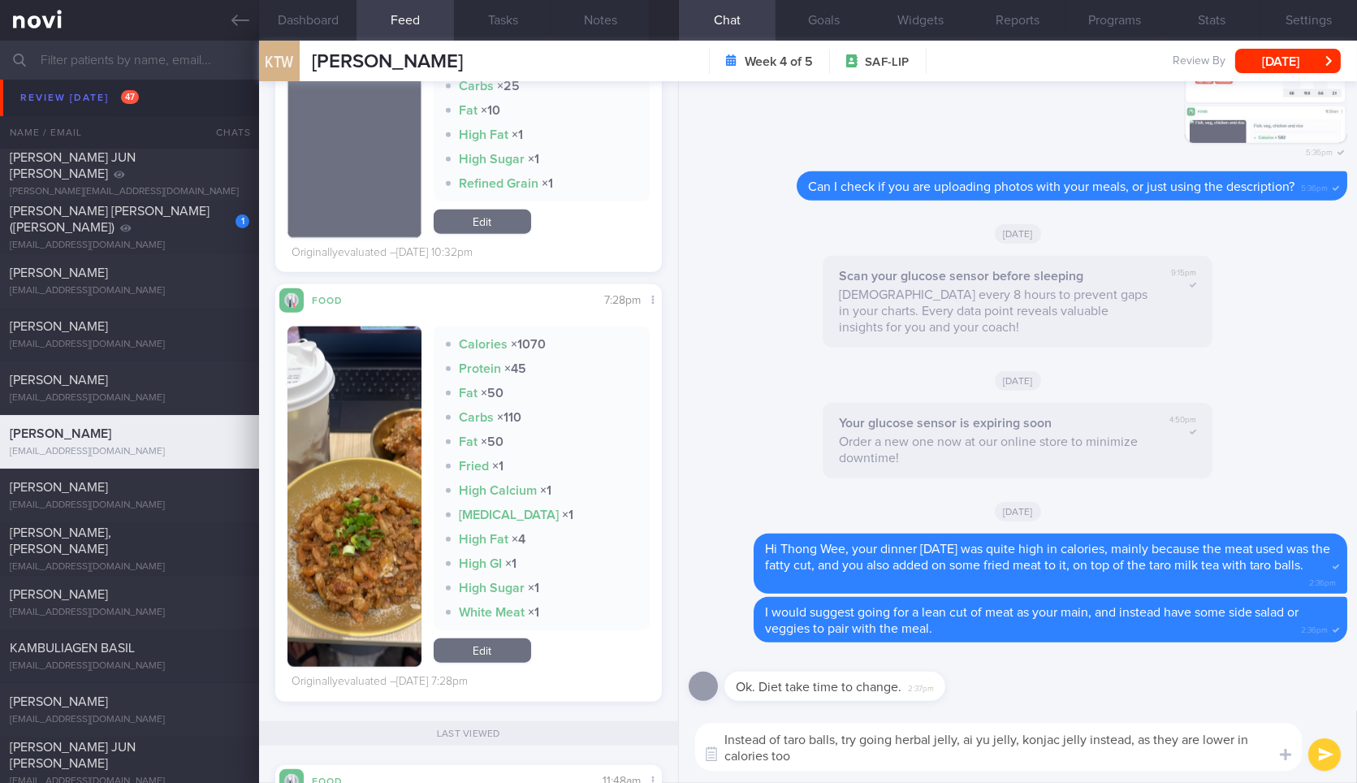
type textarea "Instead of taro balls, try going herbal jelly, ai yu jelly, konjac jelly instea…"
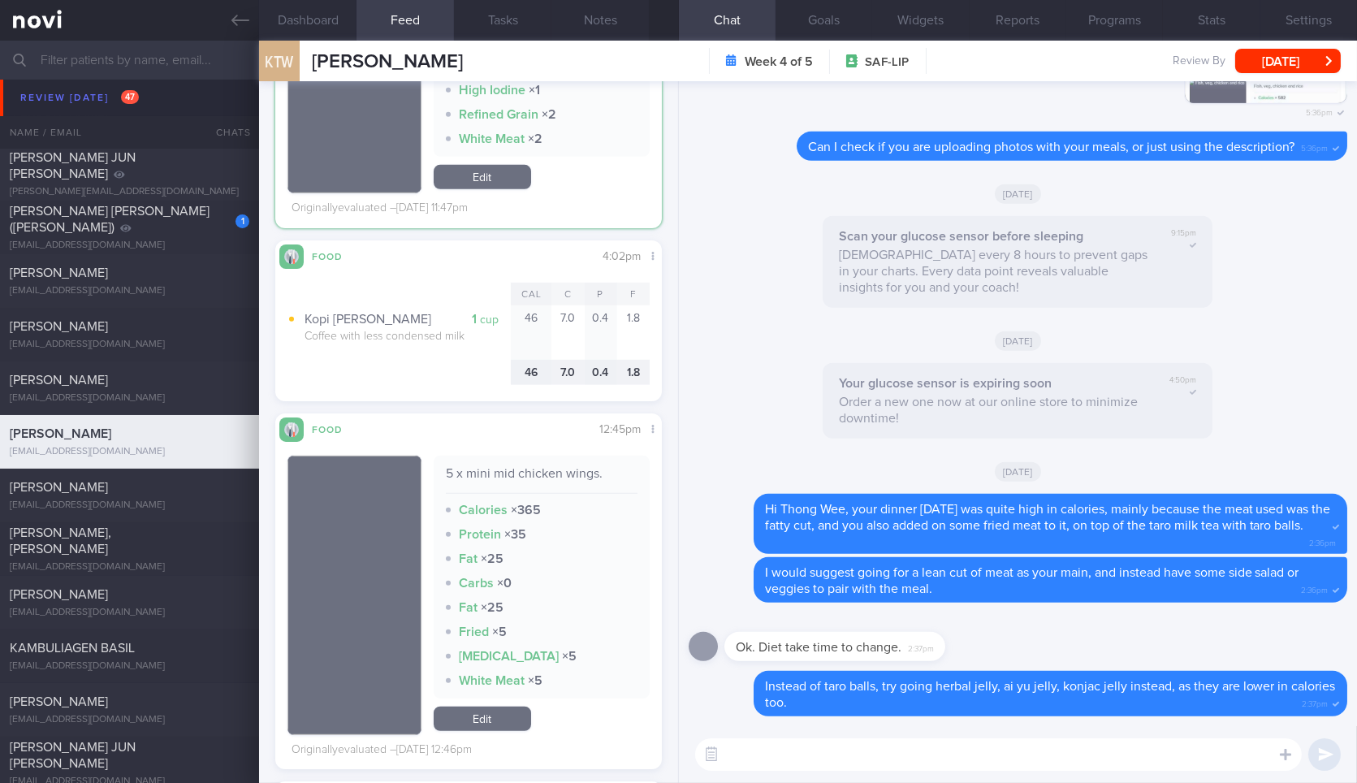
scroll to position [2244, 0]
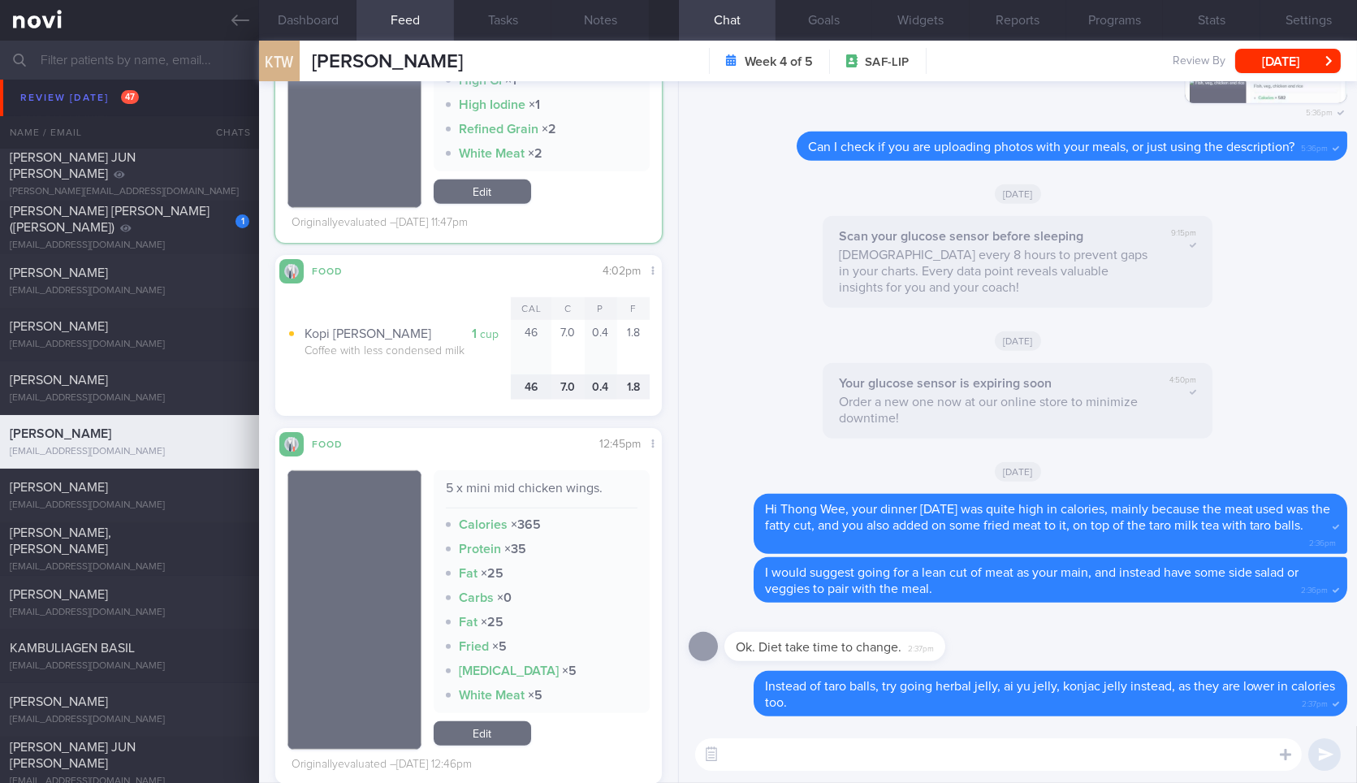
drag, startPoint x: 939, startPoint y: 643, endPoint x: 1140, endPoint y: 625, distance: 201.3
click at [1140, 625] on div "Ok. Diet take time to change. 2:37pm" at bounding box center [1017, 641] width 658 height 58
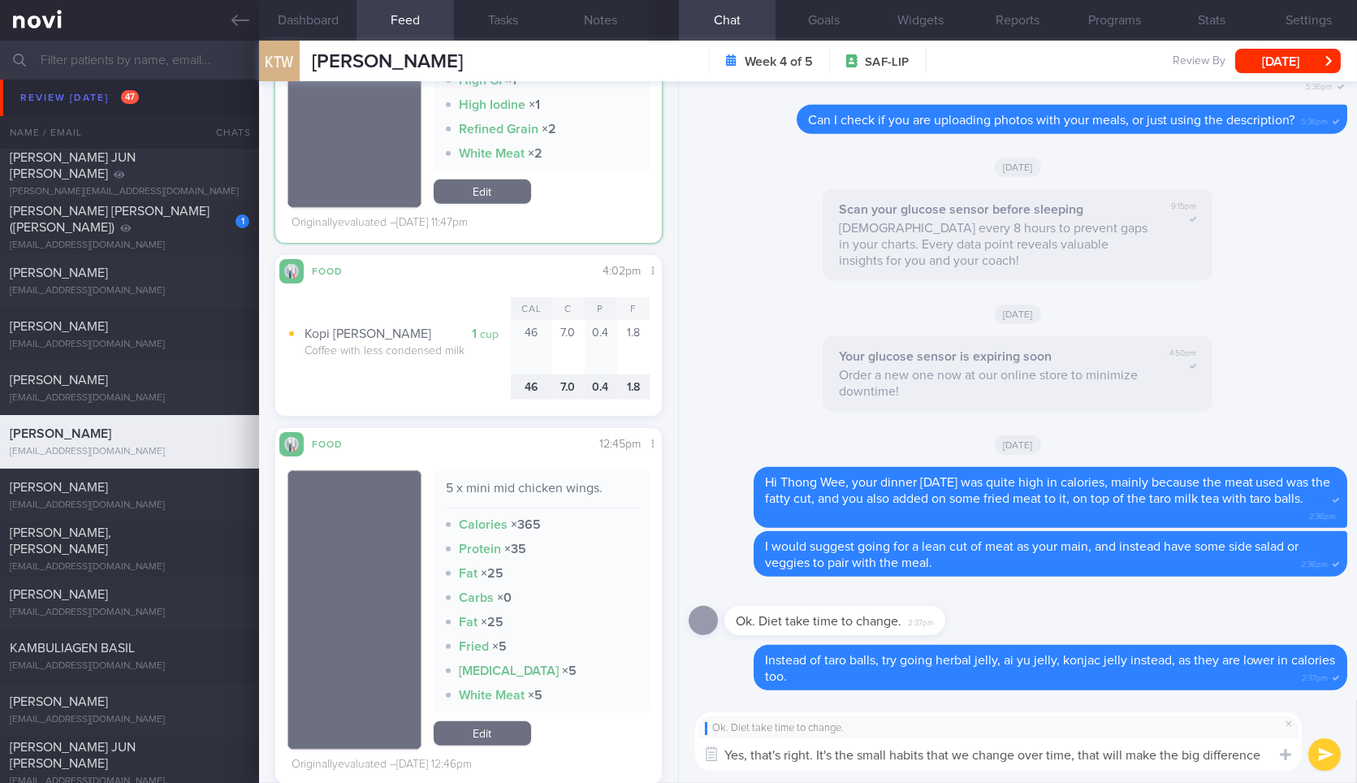
scroll to position [0, 0]
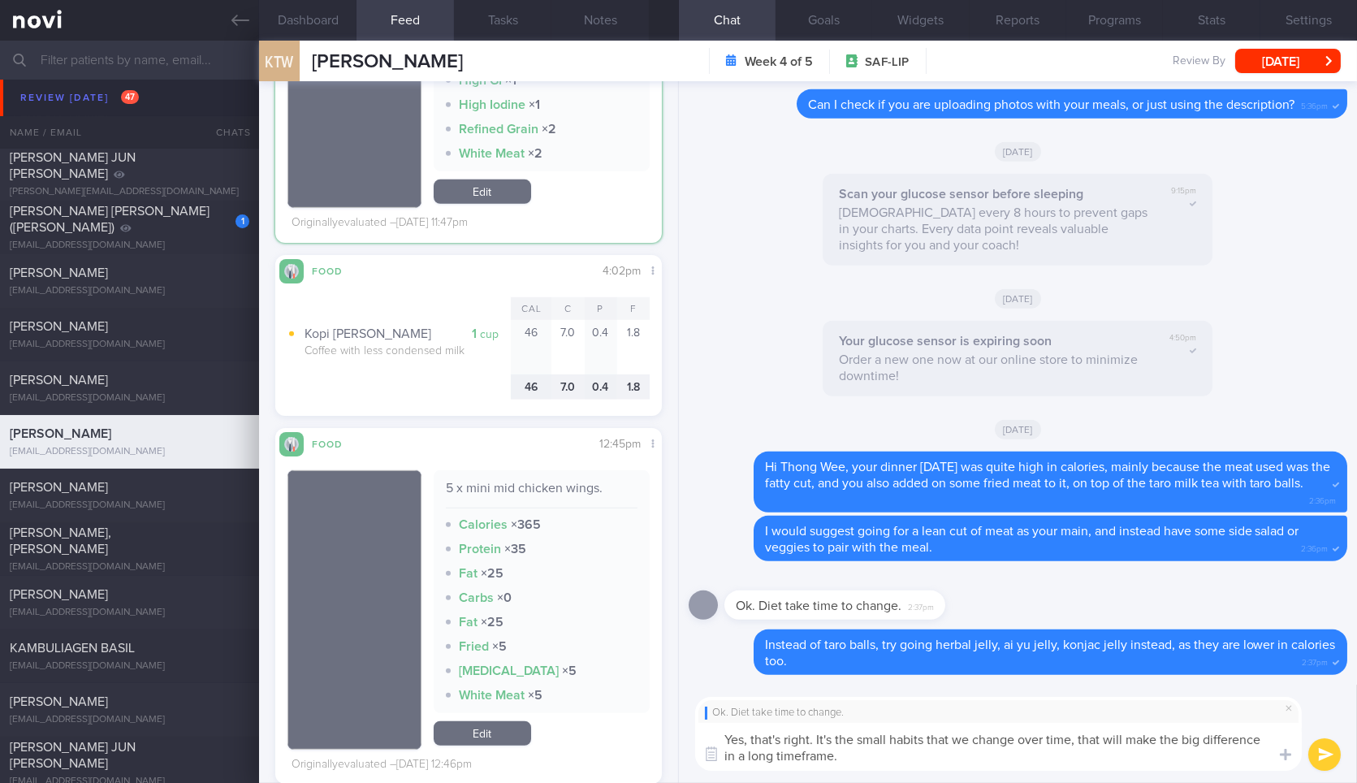
type textarea "Yes, that's right. It's the small habits that we change over time, that will ma…"
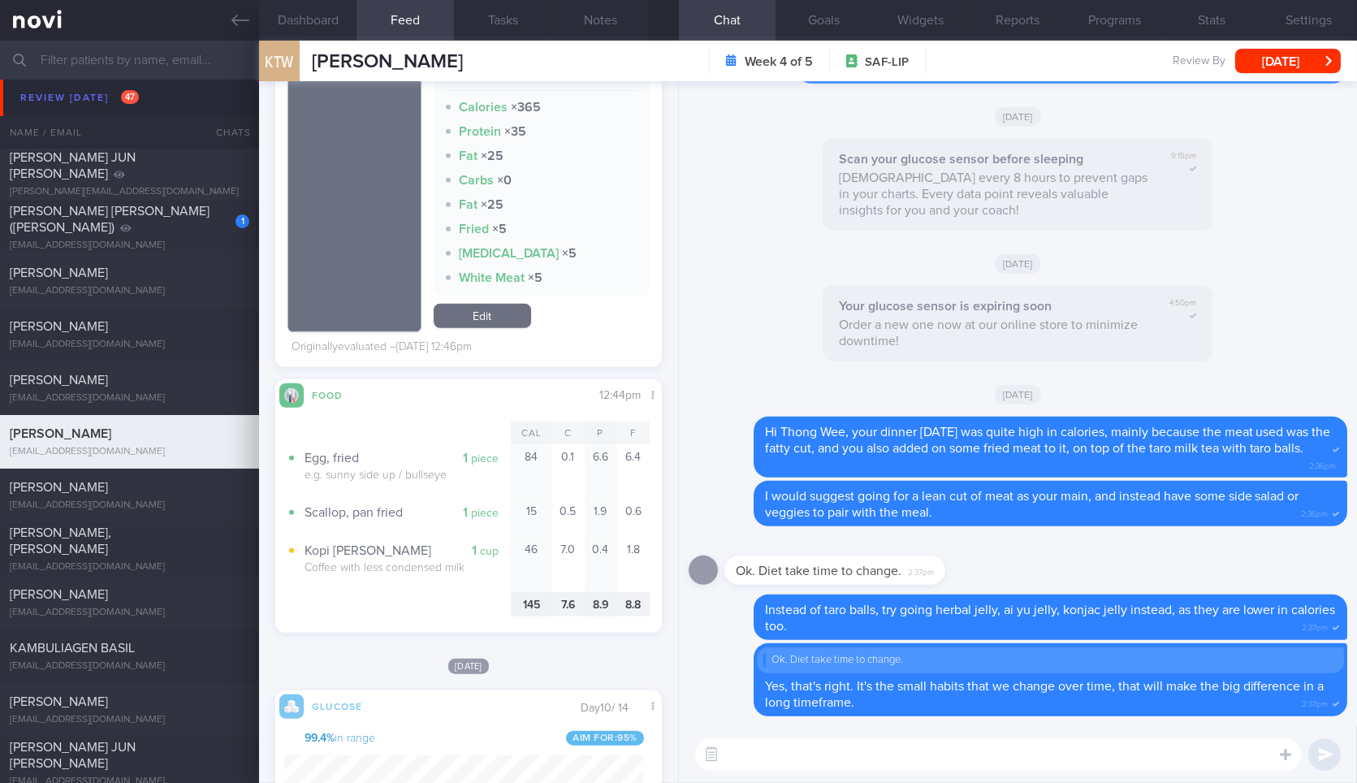
scroll to position [2712, 0]
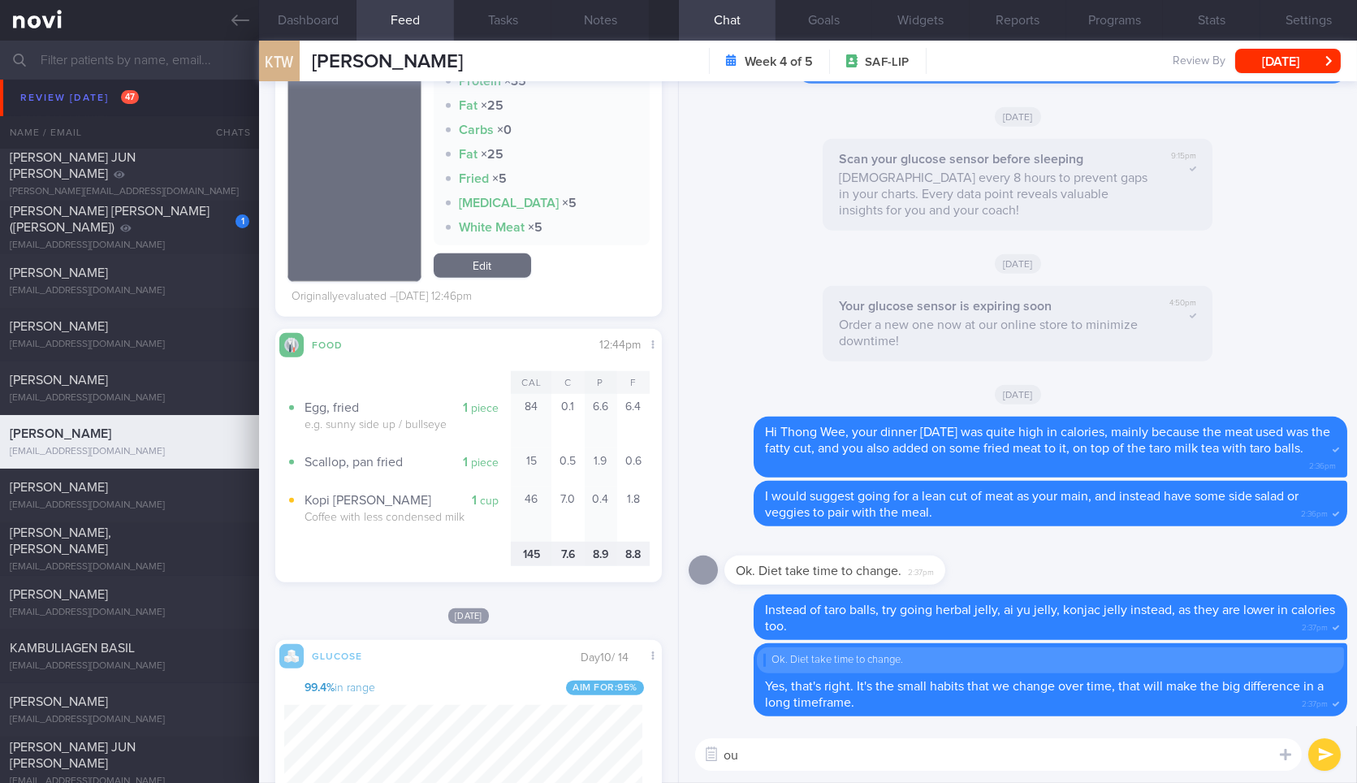
type textarea "o"
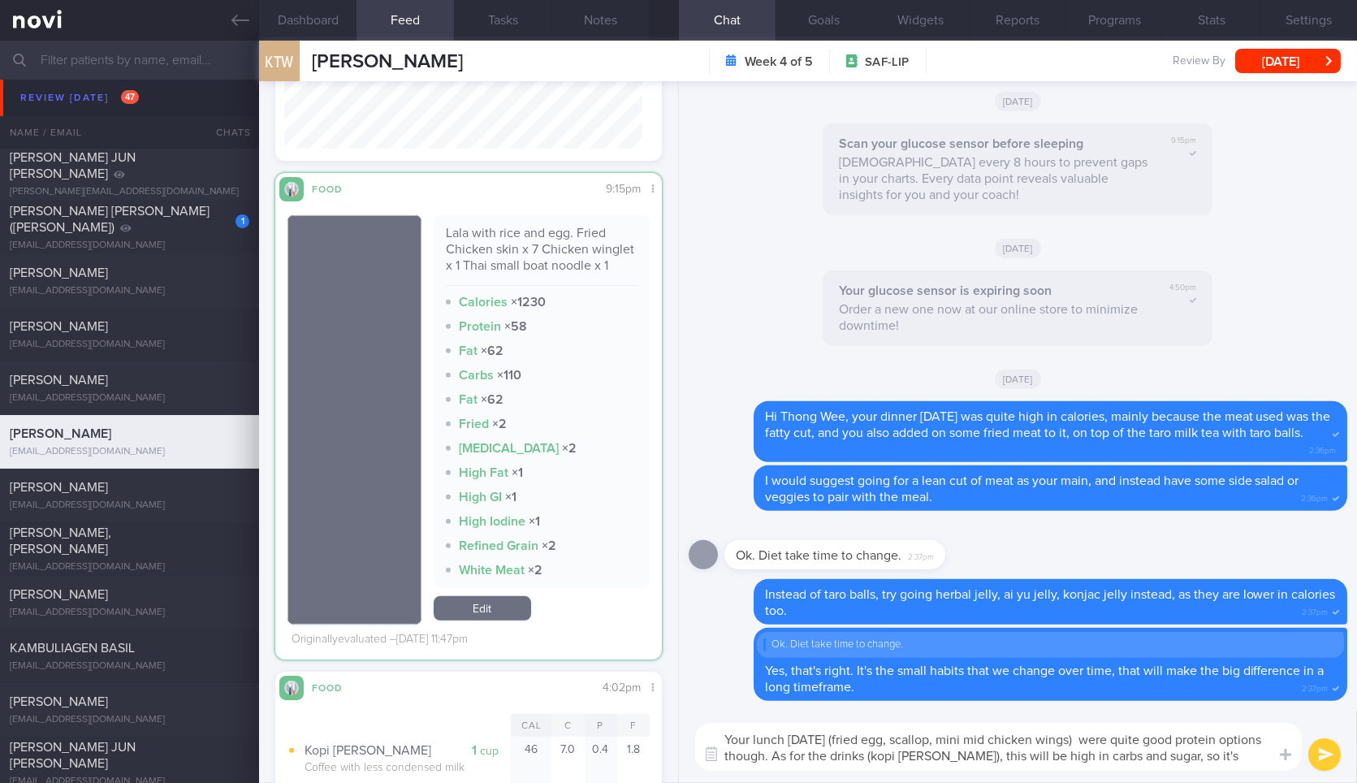
scroll to position [0, 0]
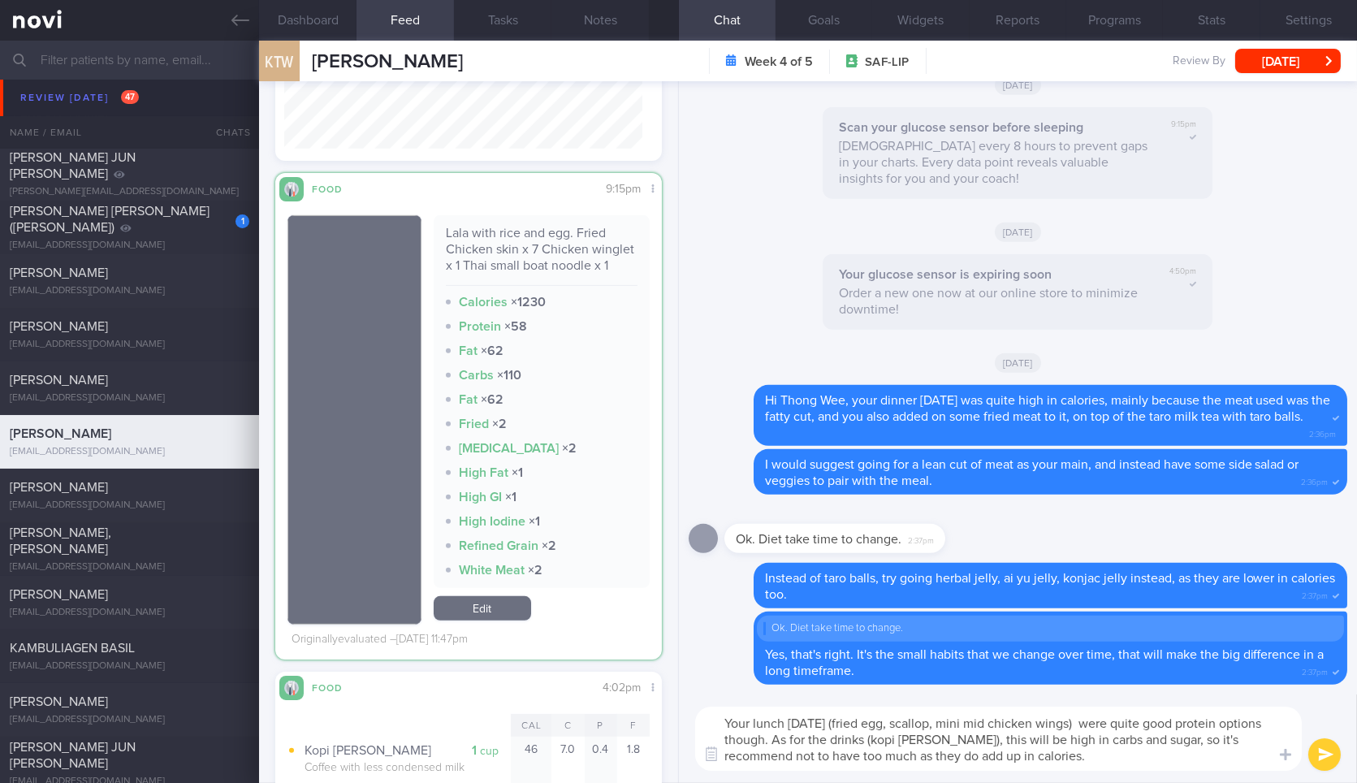
type textarea "Your lunch on Saturday (fried egg, scallop, mini mid chicken wings) were quite …"
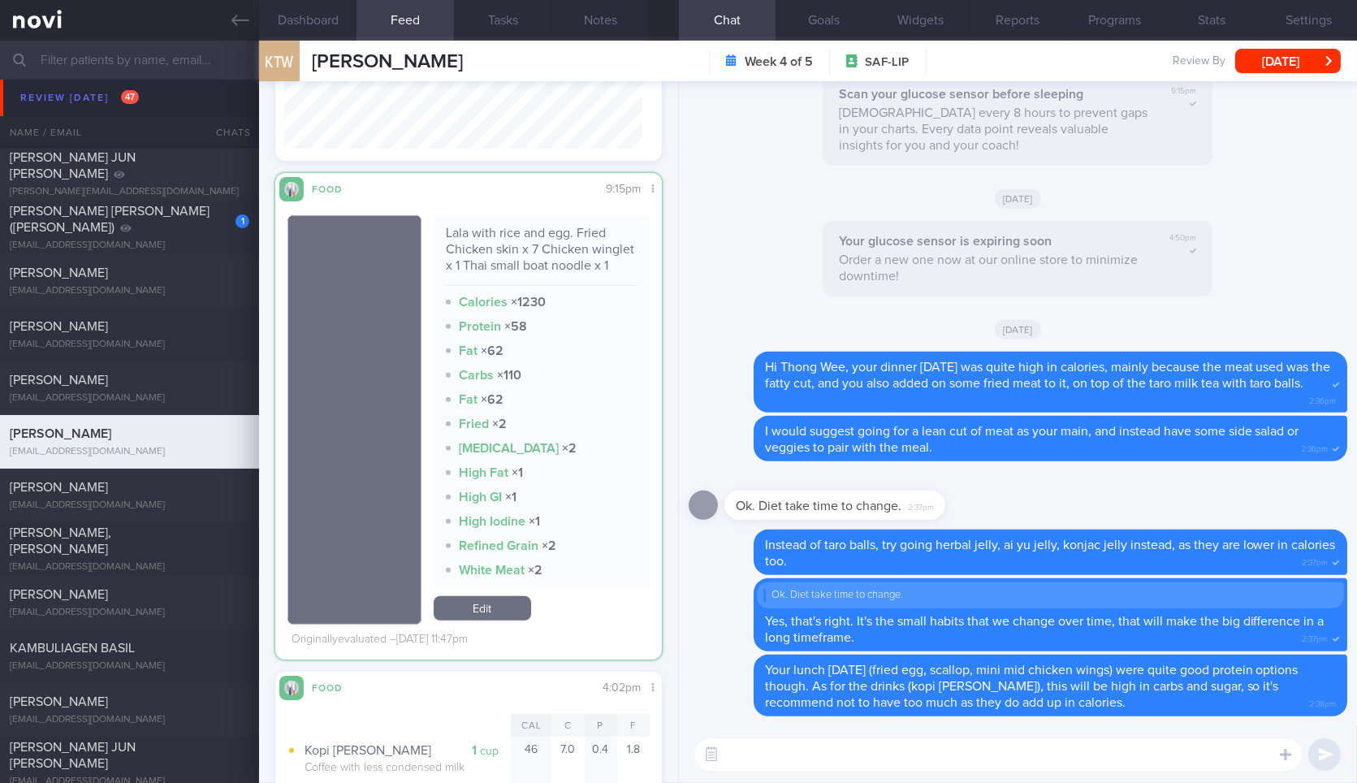
click at [492, 244] on div "Lala with rice and egg. Fried Chicken skin x 7 Chicken winglet x 1 Thai small b…" at bounding box center [542, 255] width 192 height 61
copy div "Lala with rice and egg. Fried Chicken skin x 7 Chicken winglet x 1 Thai small b…"
click at [492, 244] on div "Lala with rice and egg. Fried Chicken skin x 7 Chicken winglet x 1 Thai small b…" at bounding box center [542, 255] width 192 height 61
click at [830, 743] on textarea at bounding box center [998, 754] width 606 height 32
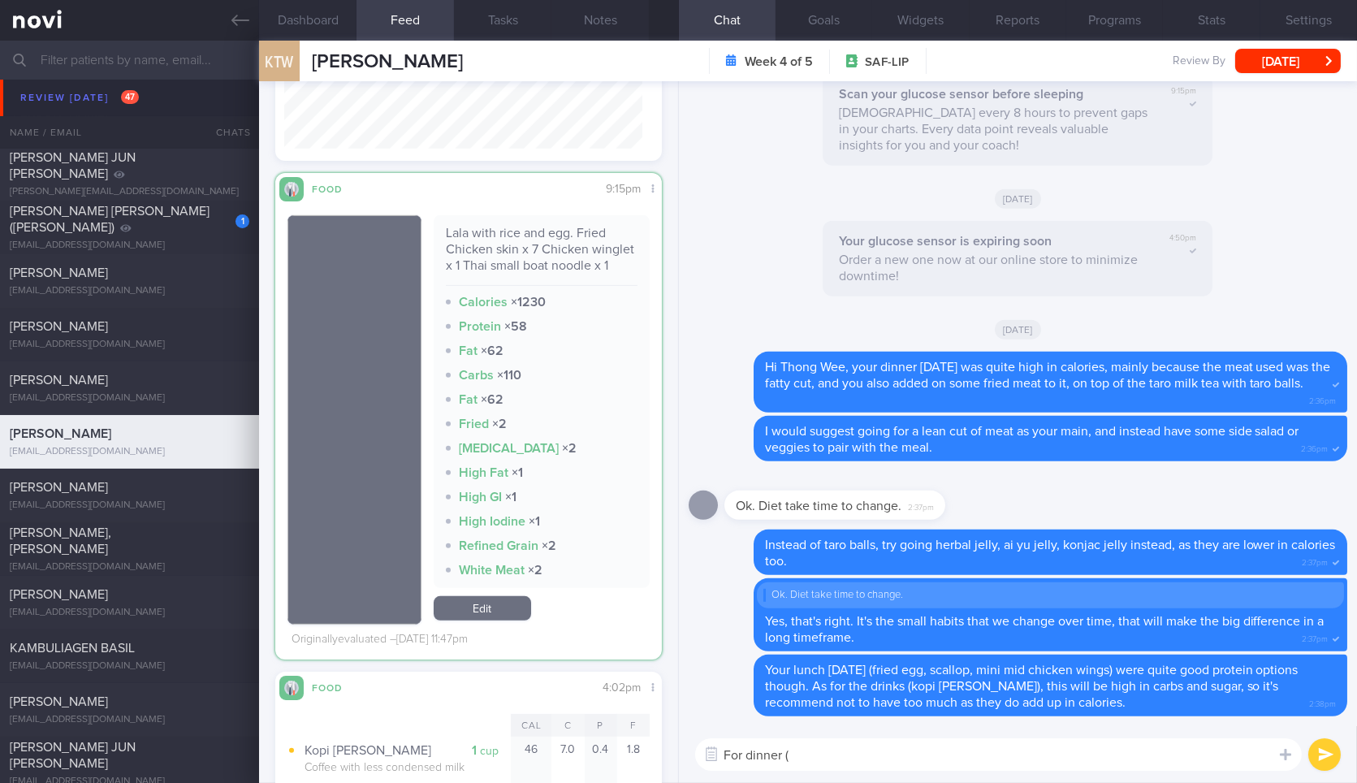
paste textarea "Lala with rice and egg. Fried Chicken skin x 7 Chicken winglet x 1 Thai small b…"
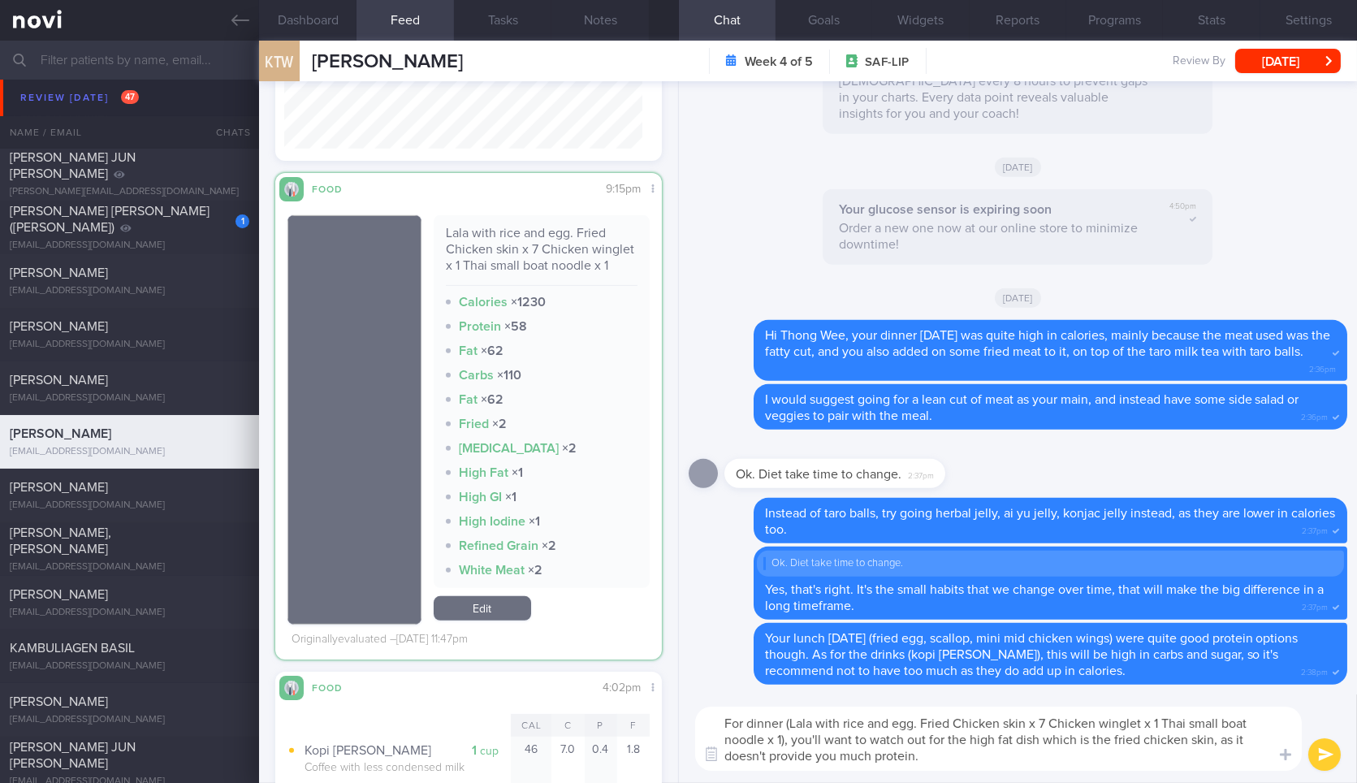
type textarea "For dinner (Lala with rice and egg. Fried Chicken skin x 7 Chicken winglet x 1 …"
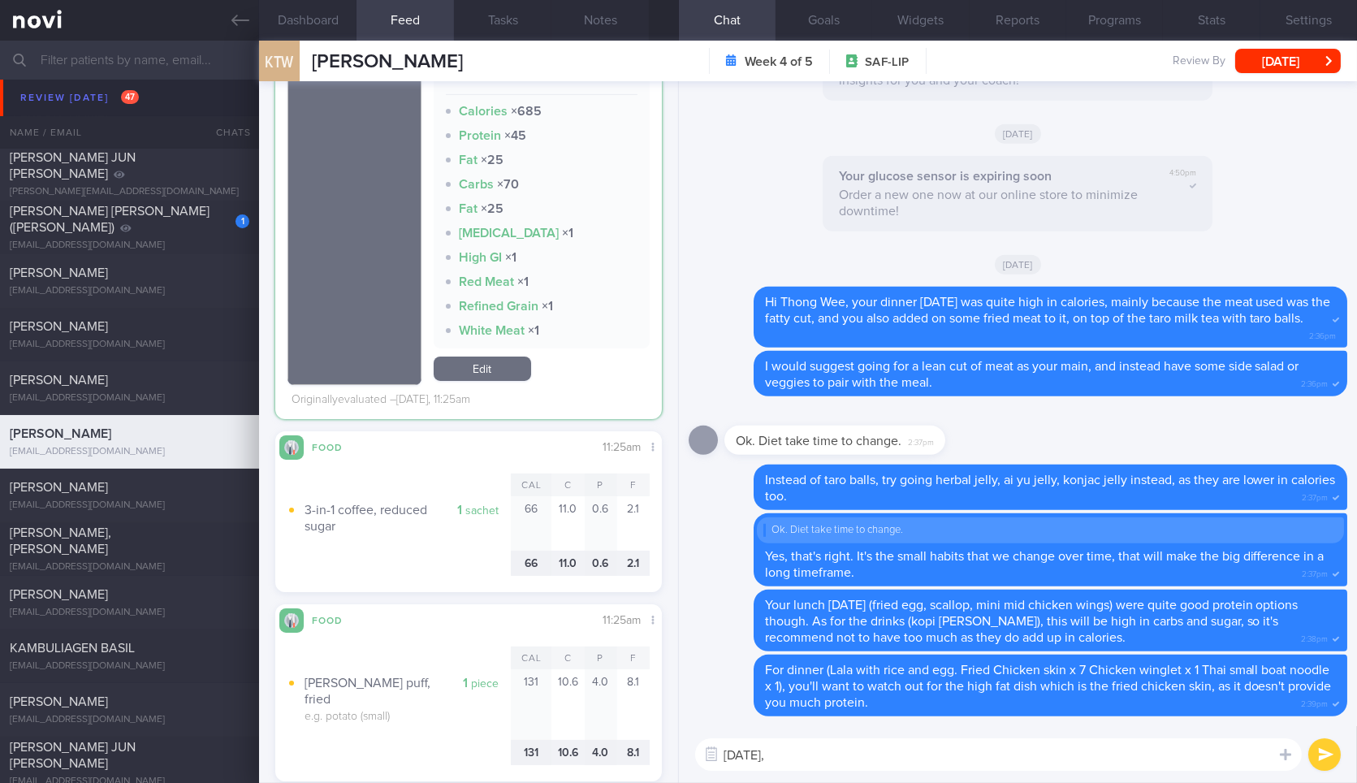
scroll to position [233, 357]
click at [873, 750] on textarea "Yesterday," at bounding box center [998, 754] width 606 height 32
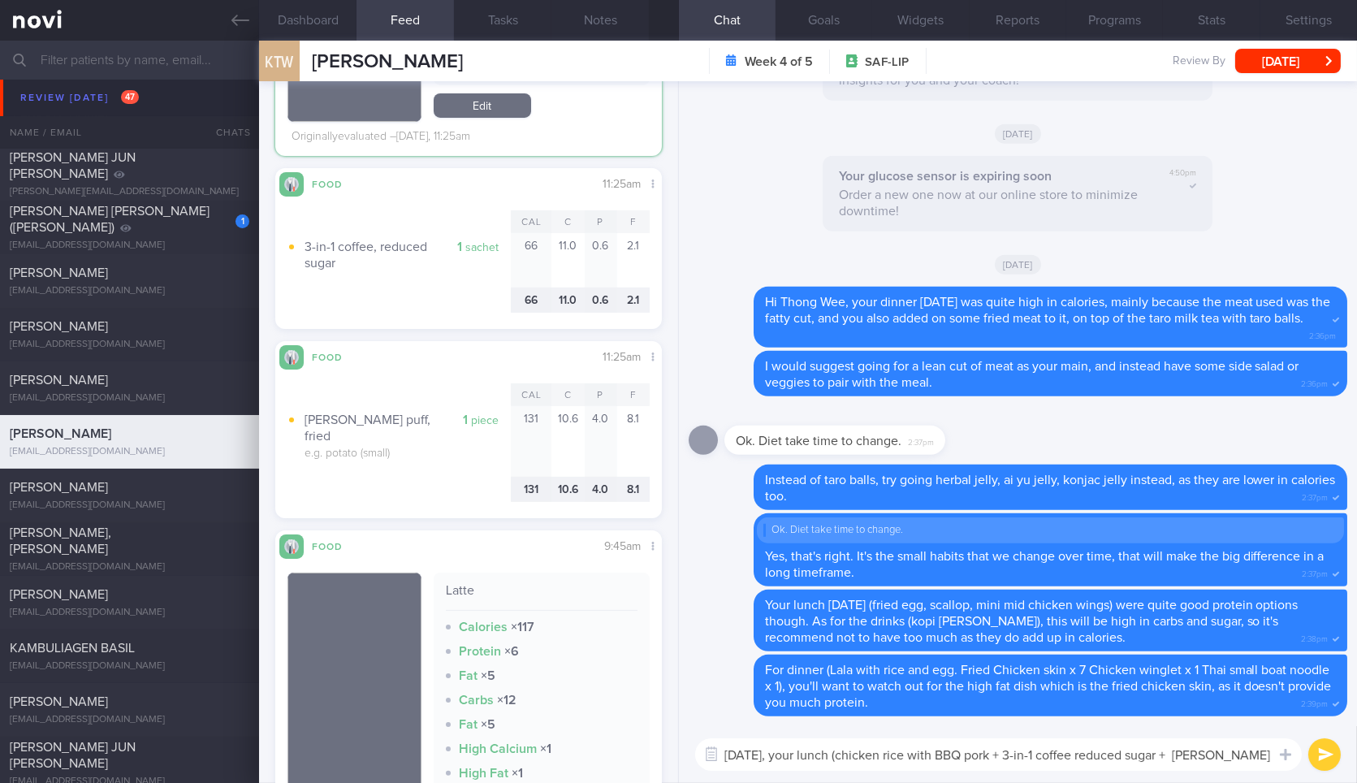
scroll to position [0, 0]
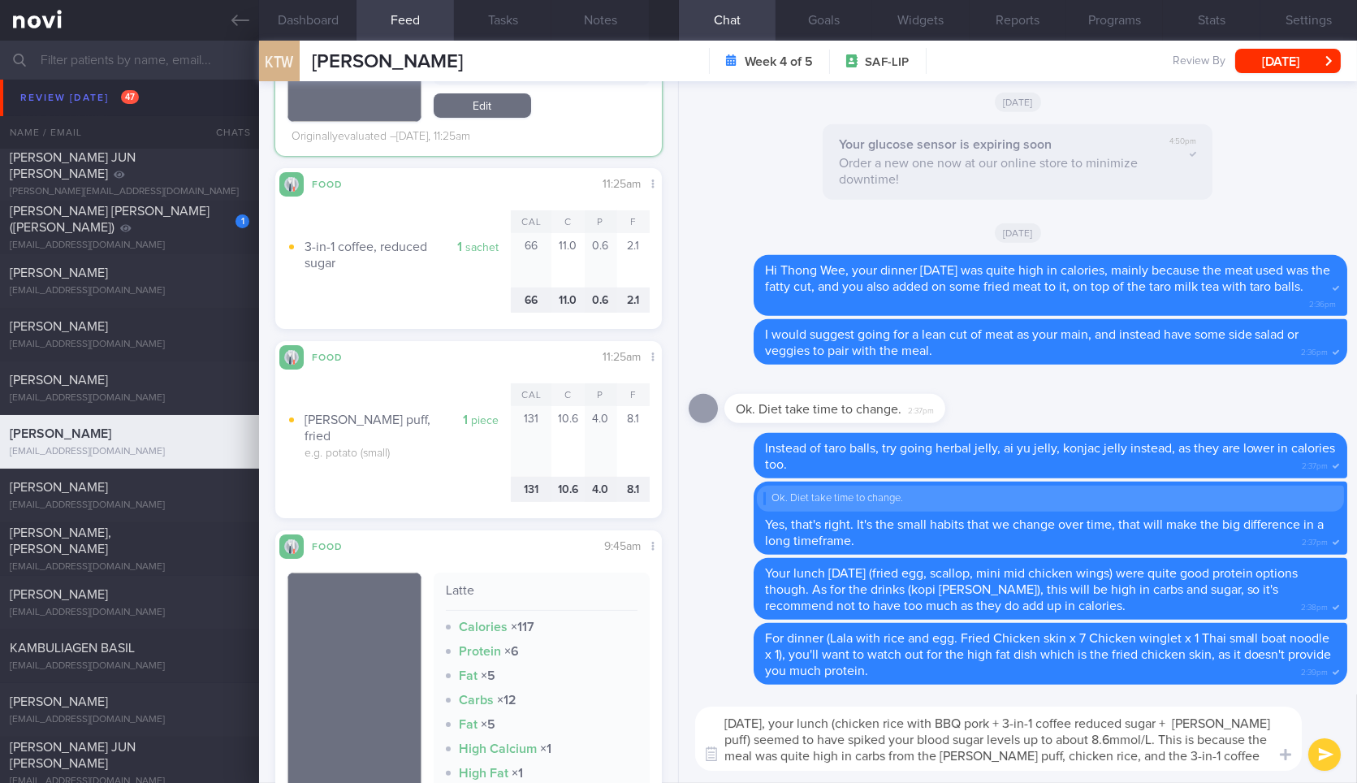
type textarea "Yesterday, your lunch (chicken rice with BBQ pork + 3-in-1 coffee reduced sugar…"
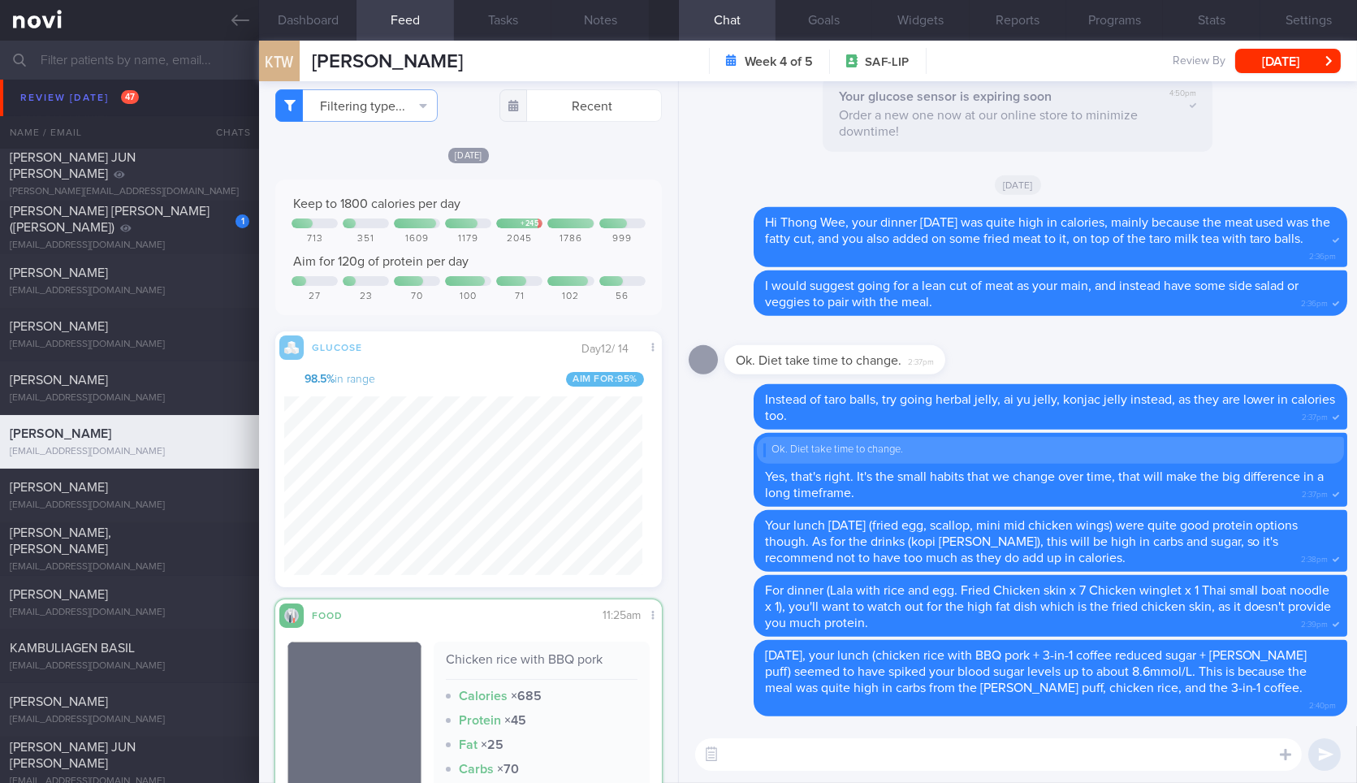
scroll to position [6, 0]
click at [914, 748] on textarea at bounding box center [998, 754] width 606 height 32
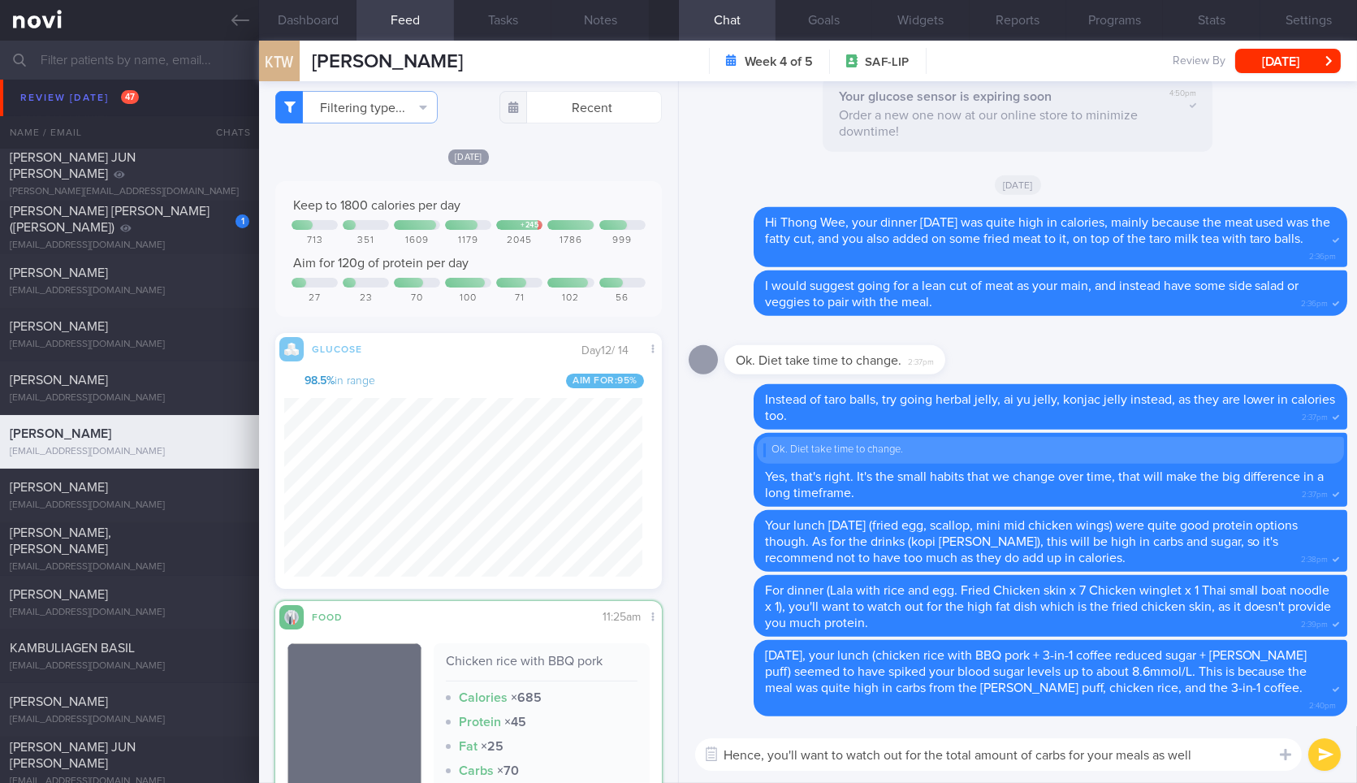
type textarea "Hence, you'll want to watch out for the total amount of carbs for your meals as…"
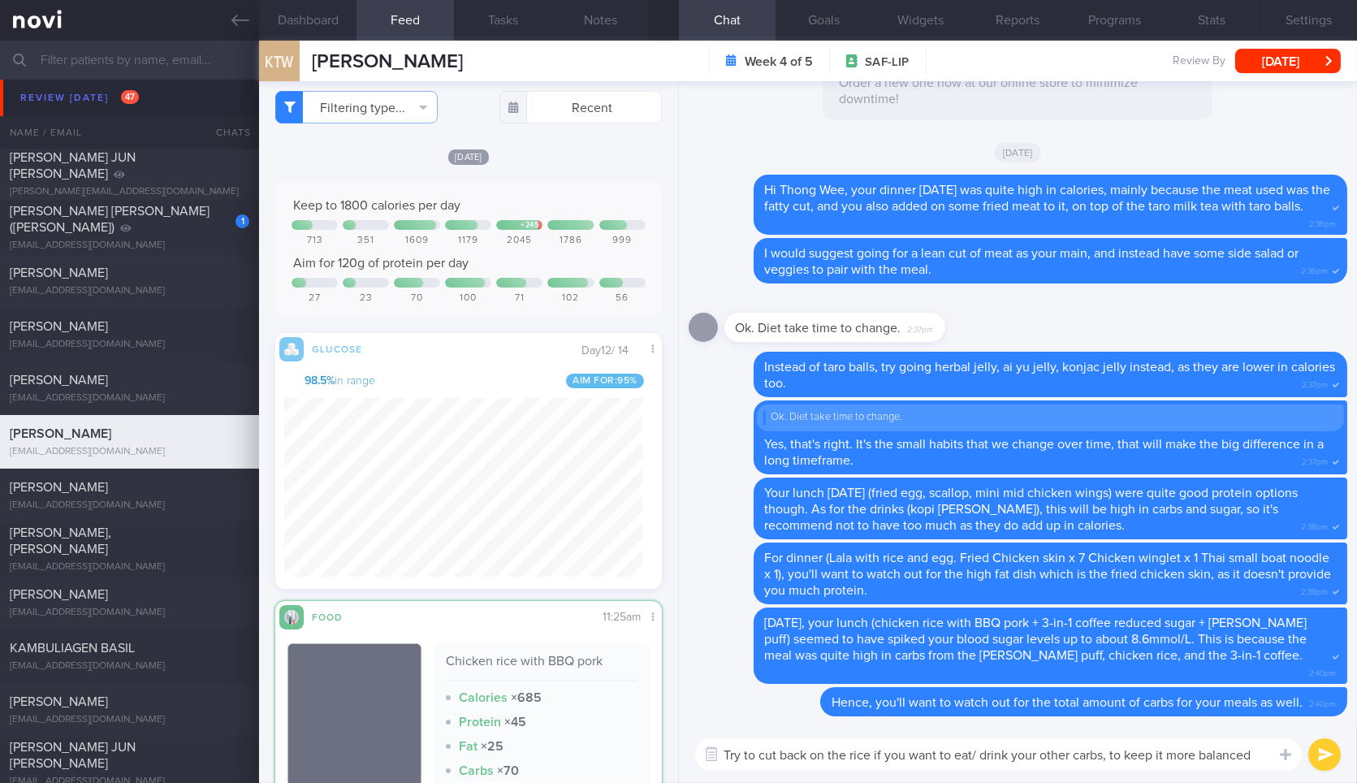
type textarea "Try to cut back on the rice if you want to eat/ drink your other carbs, to keep…"
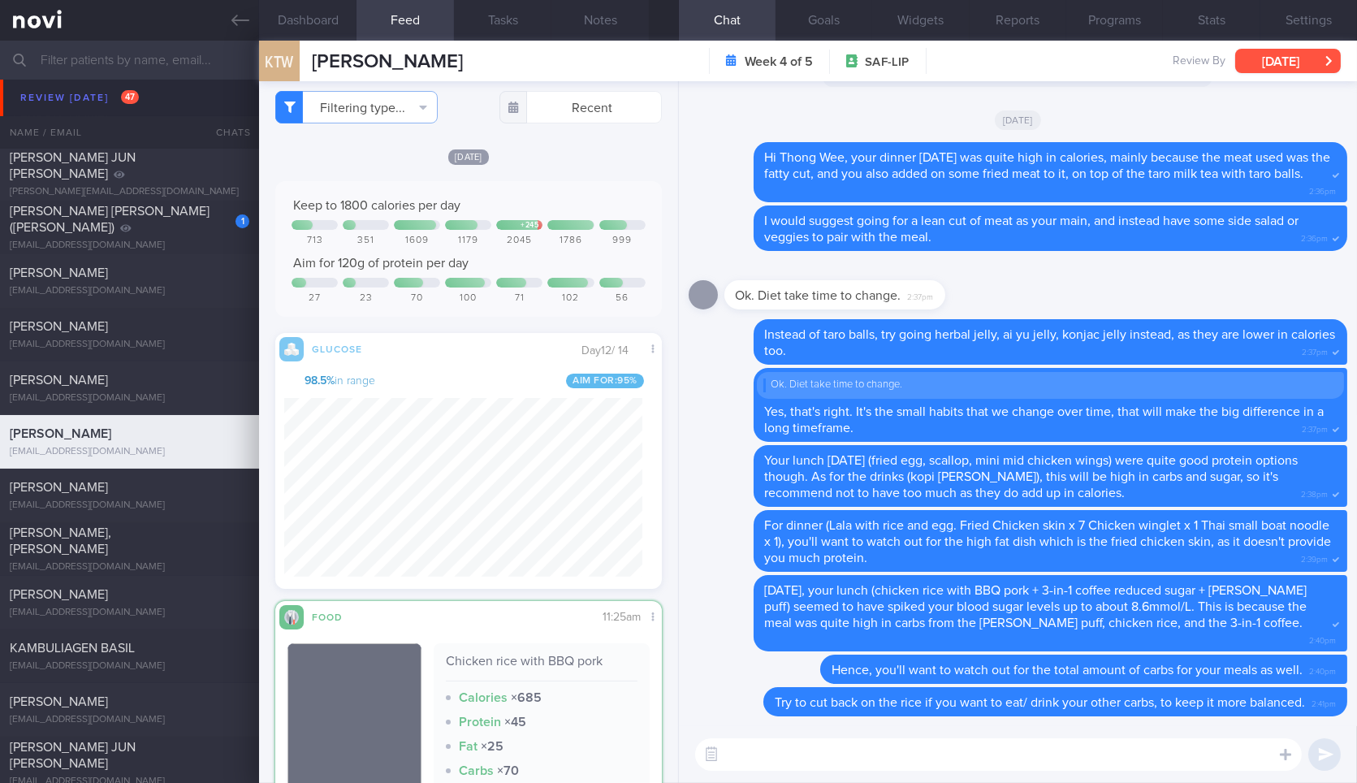
click at [1261, 57] on button "[DATE]" at bounding box center [1288, 61] width 106 height 24
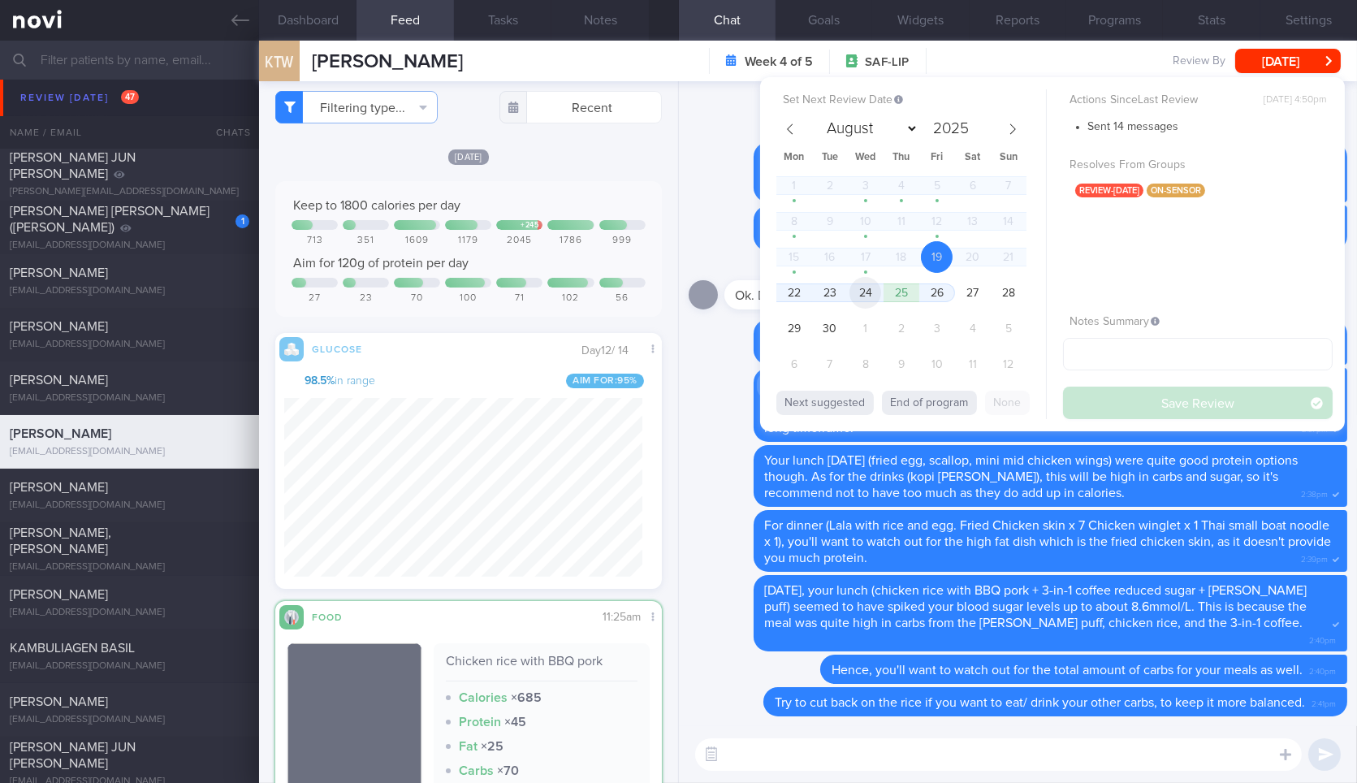
click at [868, 300] on span "24" at bounding box center [865, 293] width 32 height 32
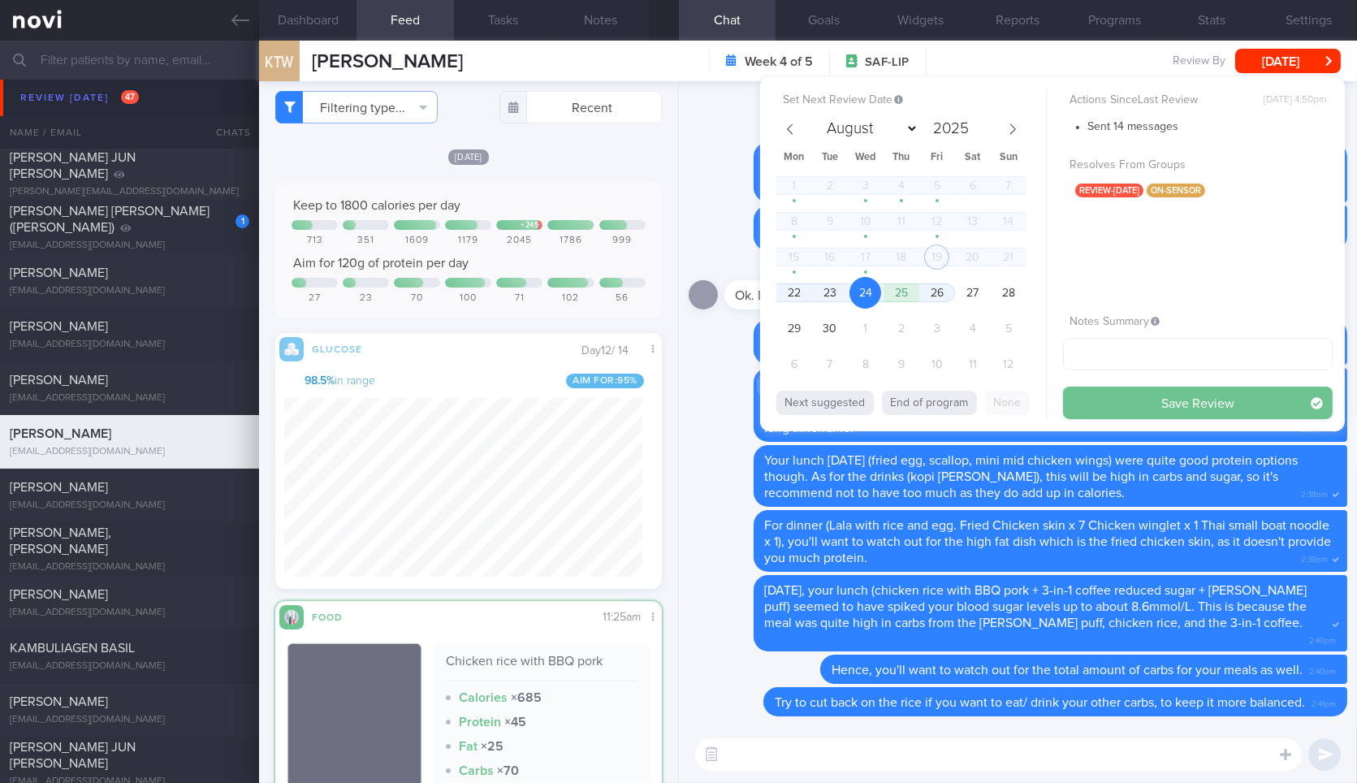
click at [1202, 400] on button "Save Review" at bounding box center [1198, 402] width 270 height 32
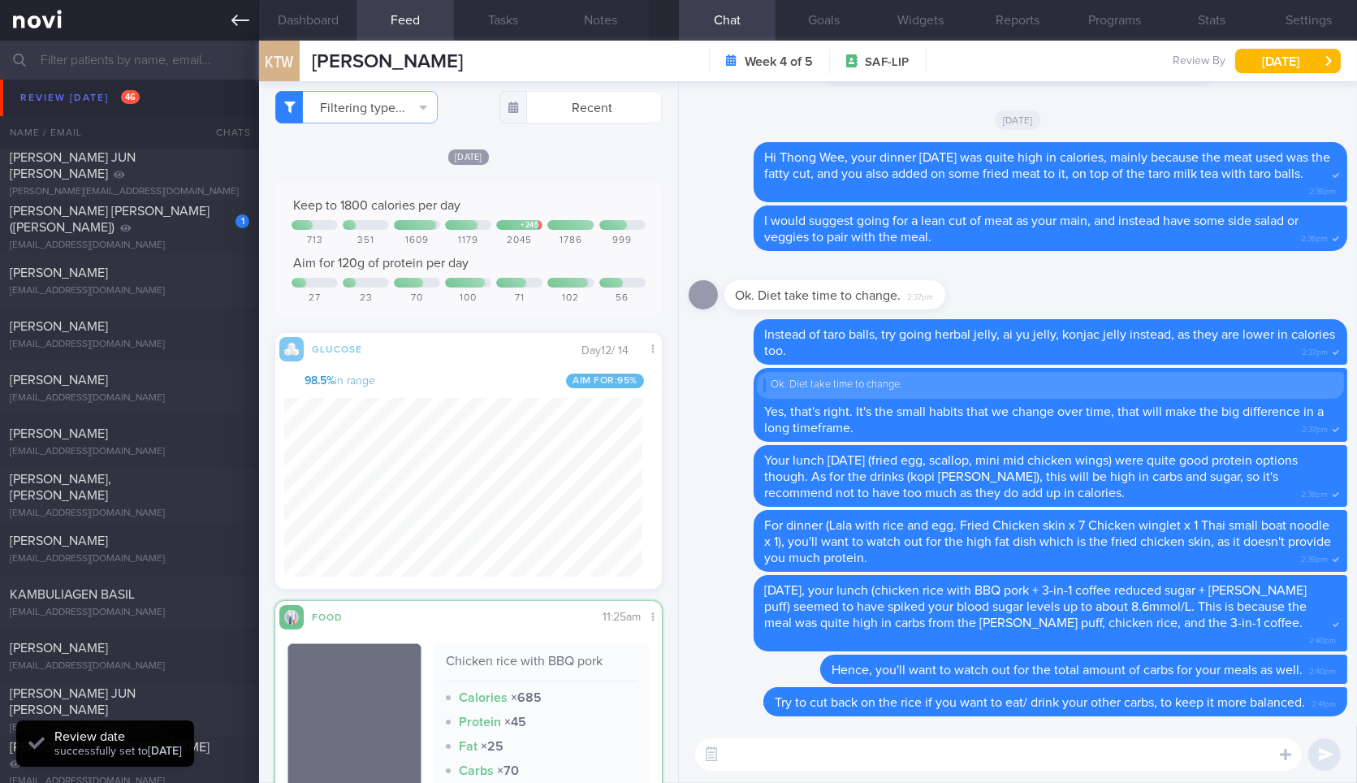
click at [235, 32] on link at bounding box center [129, 20] width 259 height 41
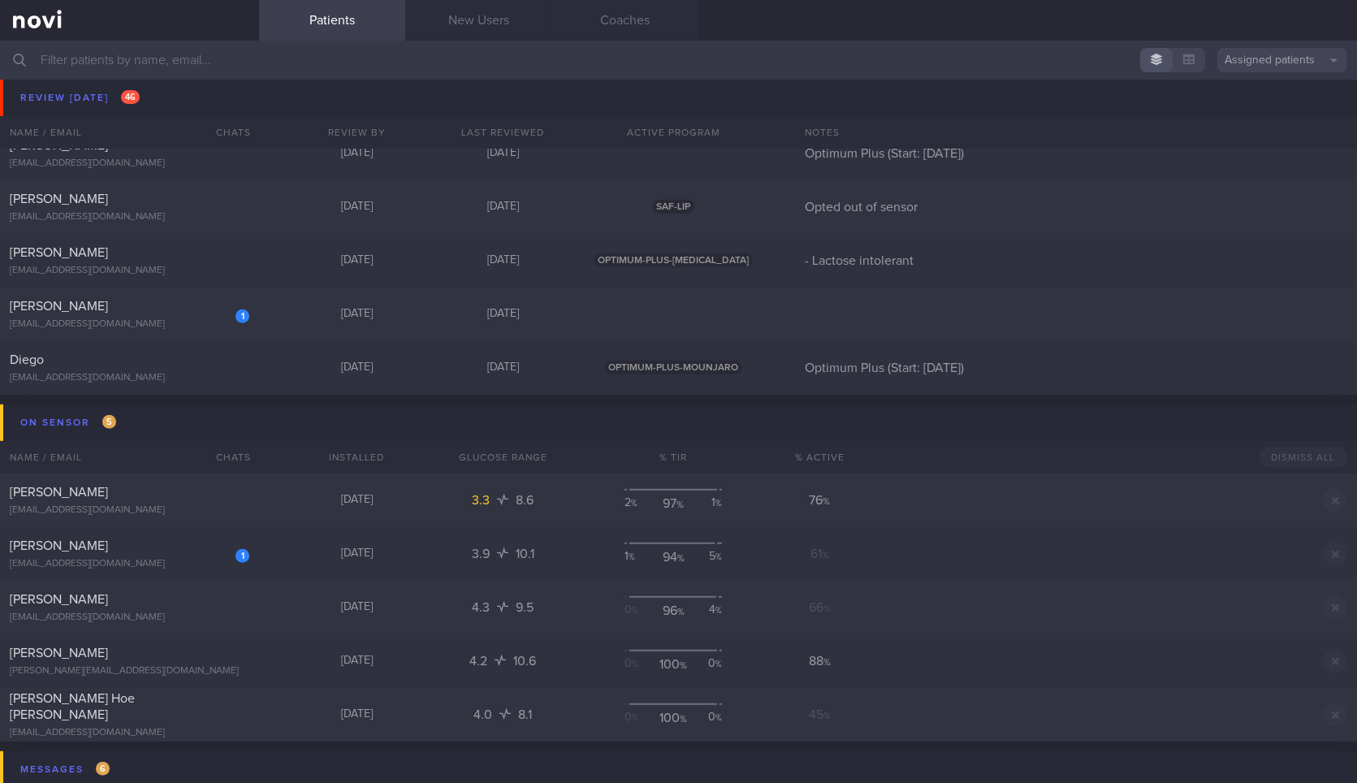
scroll to position [2274, 0]
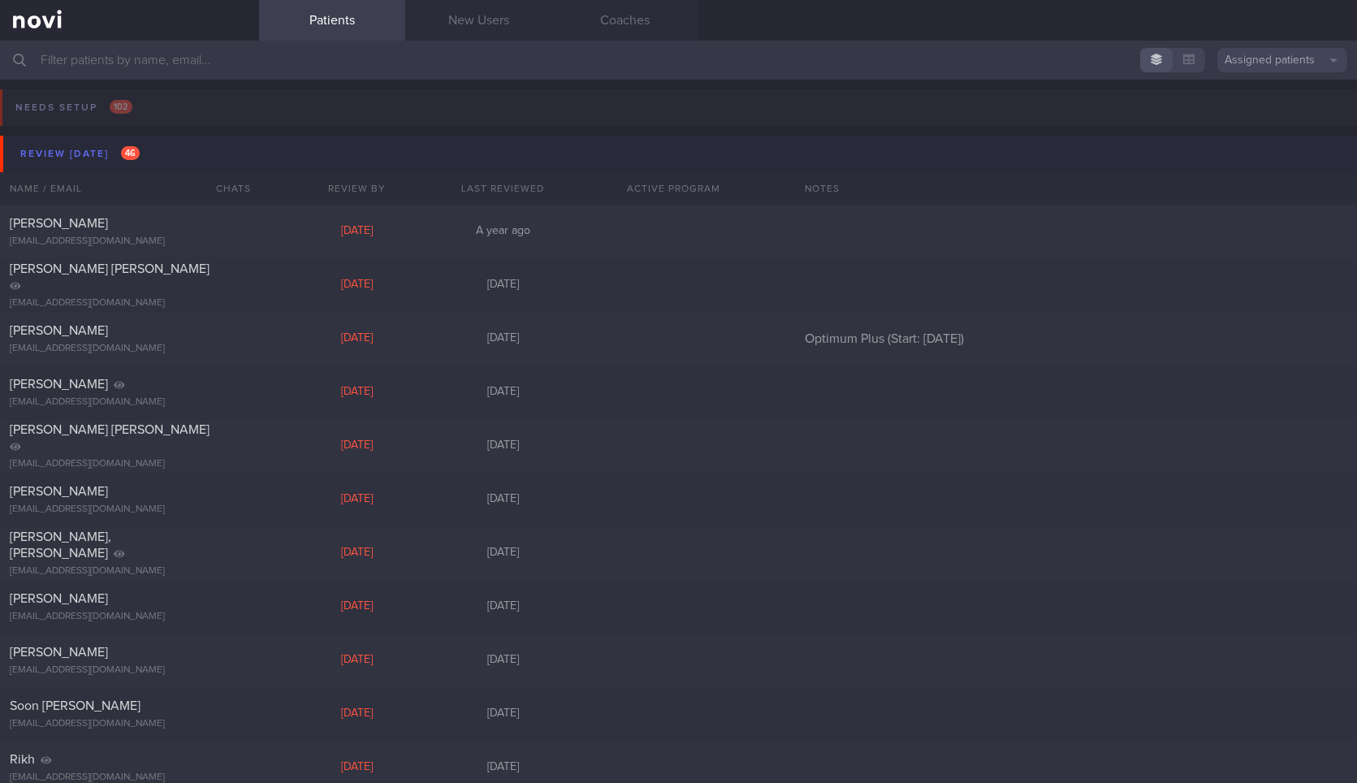
click at [217, 149] on button "Review [DATE] 46" at bounding box center [681, 154] width 1362 height 37
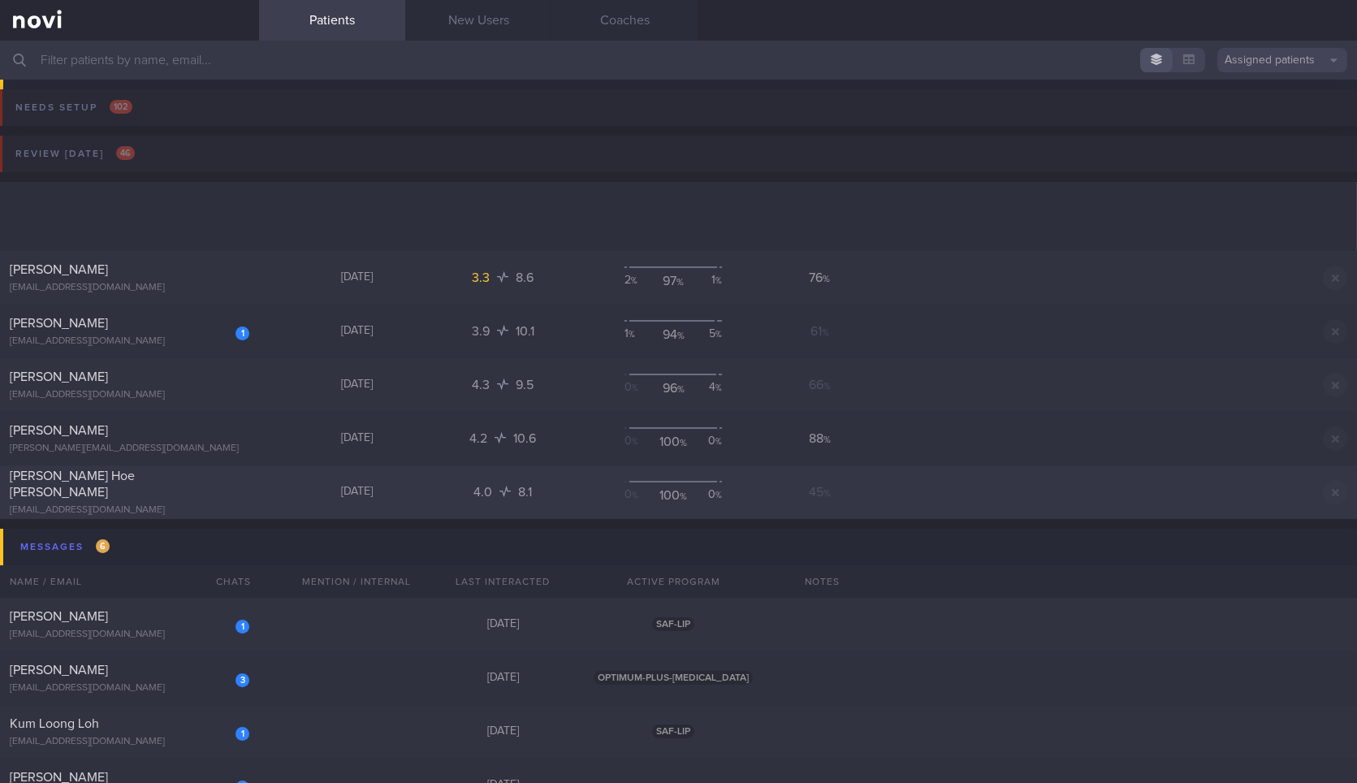
scroll to position [266, 0]
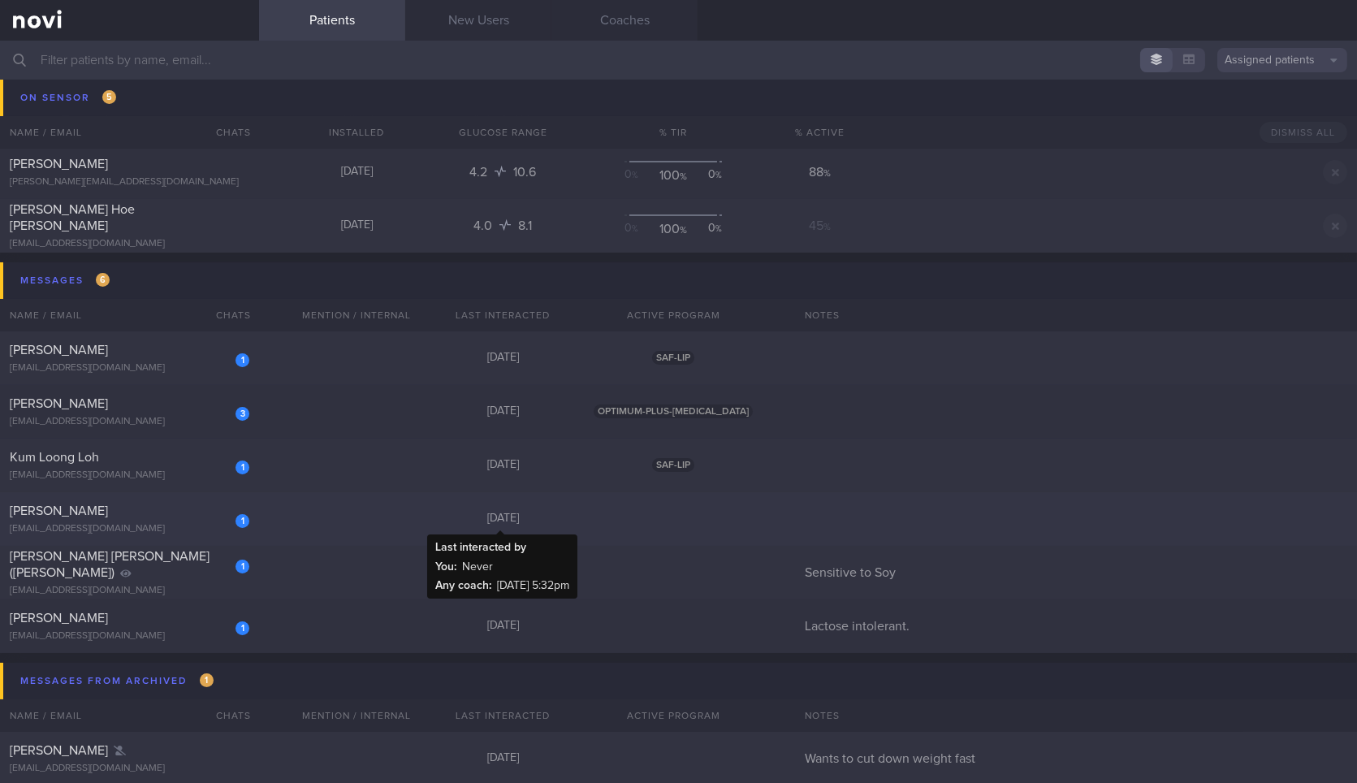
click at [429, 520] on div "[DATE]" at bounding box center [502, 518] width 146 height 15
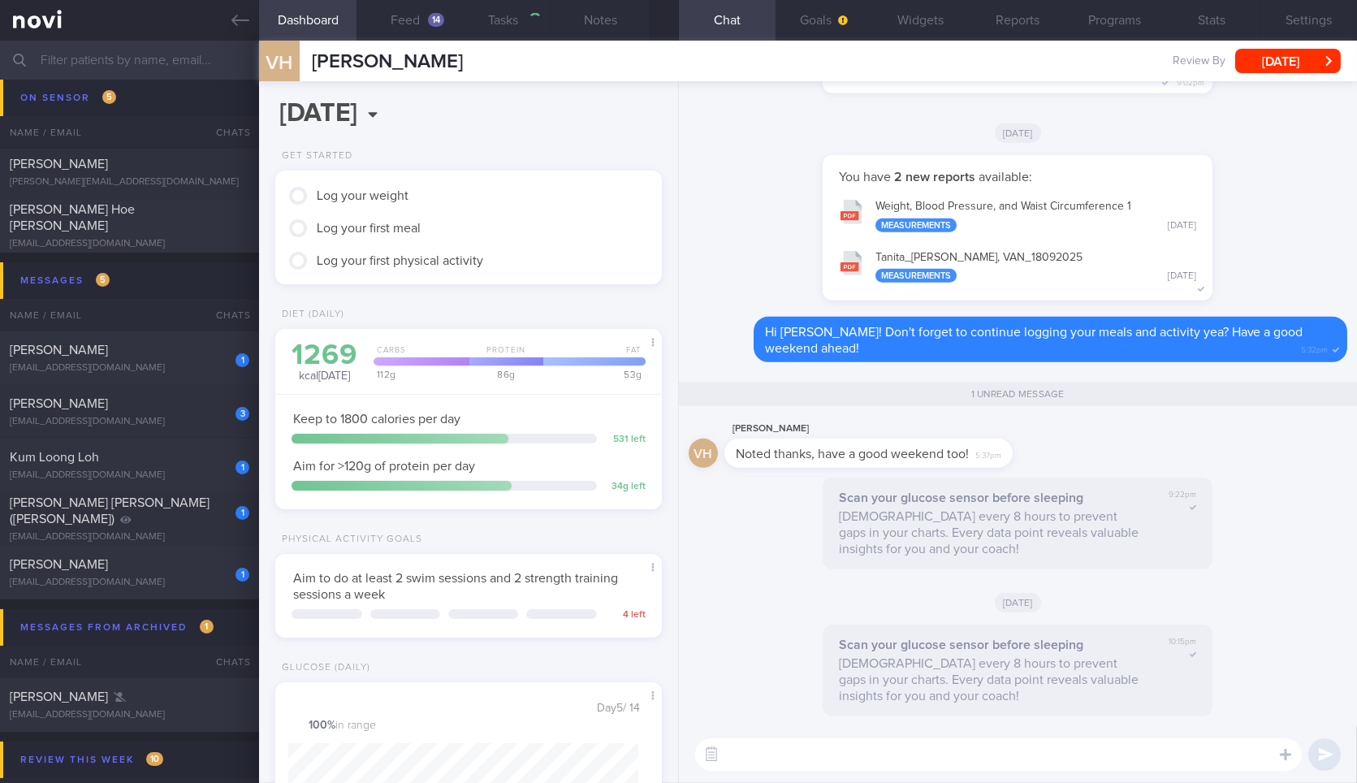
scroll to position [195, 343]
click at [418, 31] on button "Feed 14" at bounding box center [404, 20] width 97 height 41
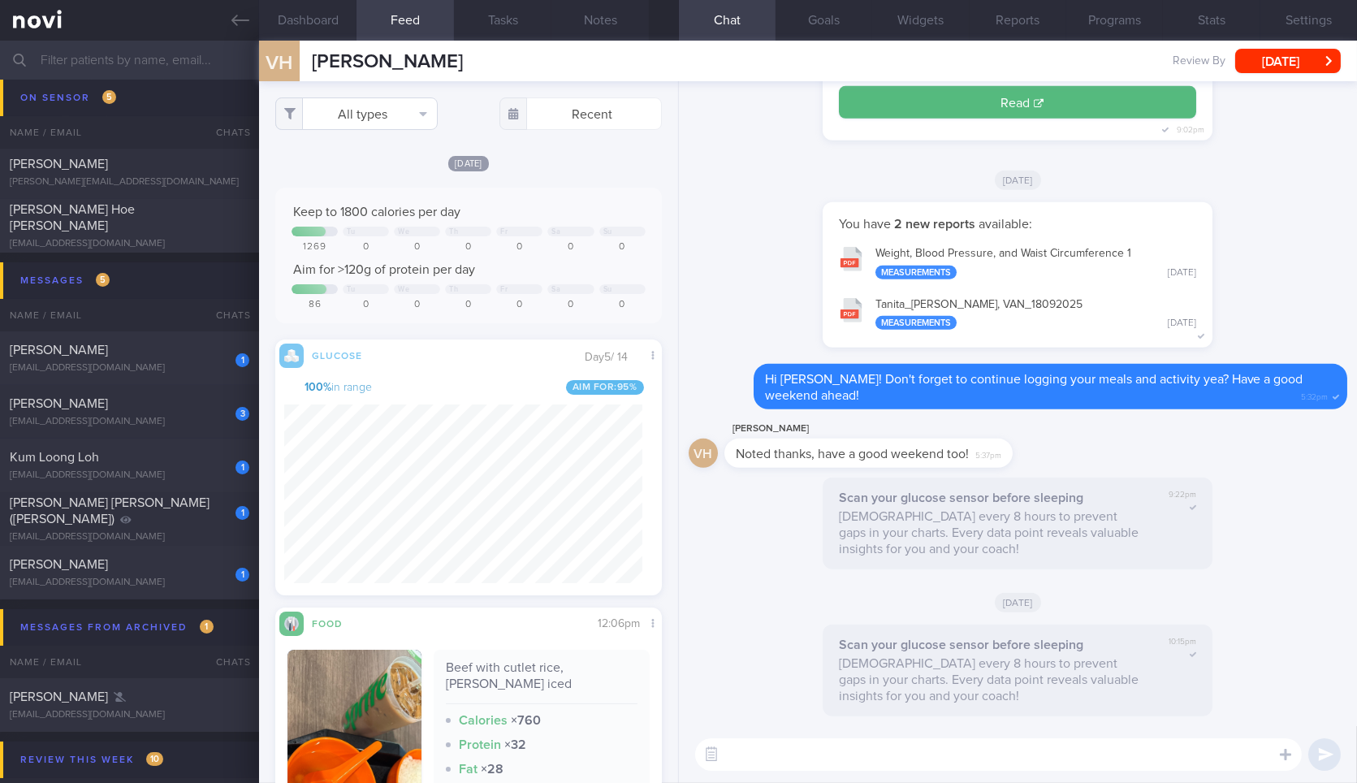
scroll to position [233, 357]
click at [412, 112] on button "All types" at bounding box center [356, 113] width 162 height 32
click at [378, 174] on button "Activity" at bounding box center [356, 170] width 161 height 24
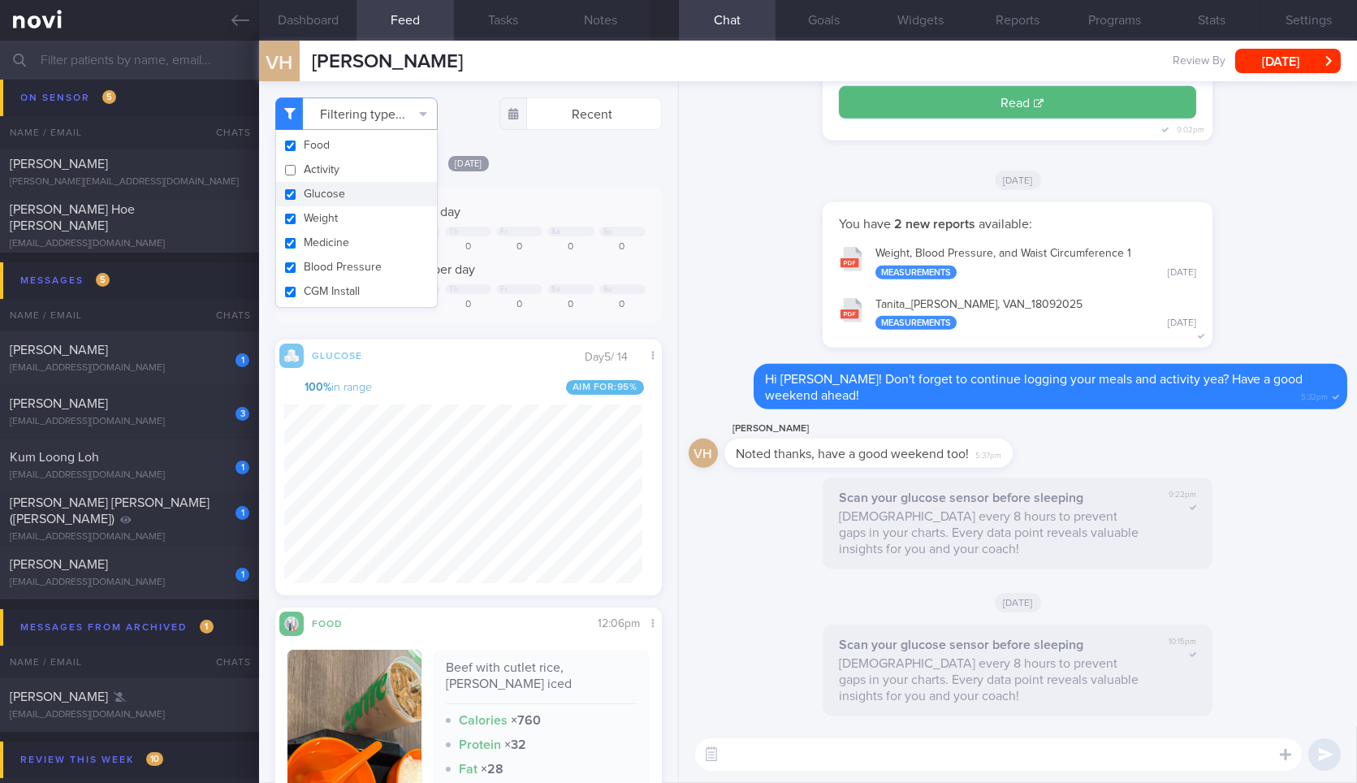
checkbox input "false"
click at [363, 229] on button "Weight" at bounding box center [356, 218] width 161 height 24
checkbox input "false"
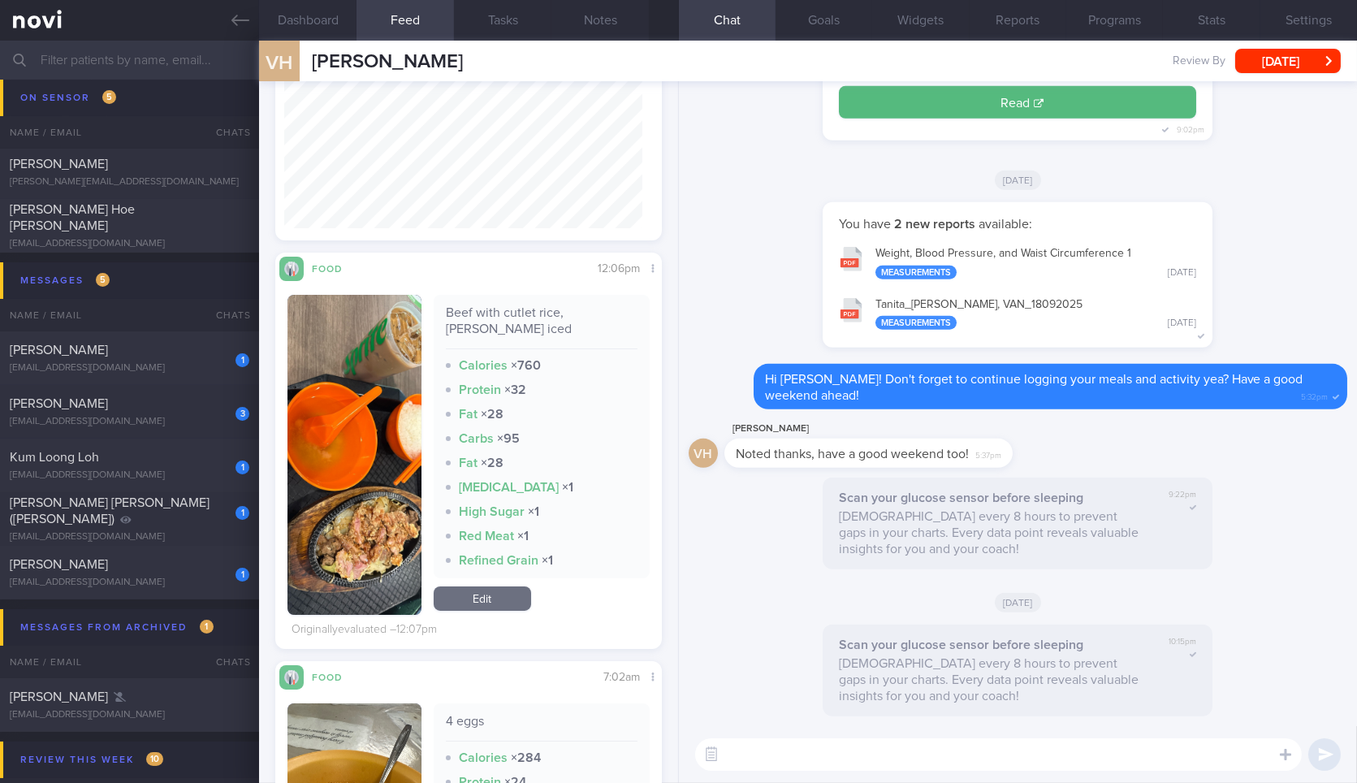
click at [537, 248] on div "[DATE] Keep to 1800 calories per day Tu We Th Fr Sa Su 1269 0 0 0 0 0 0 Aim for…" at bounding box center [468, 223] width 386 height 849
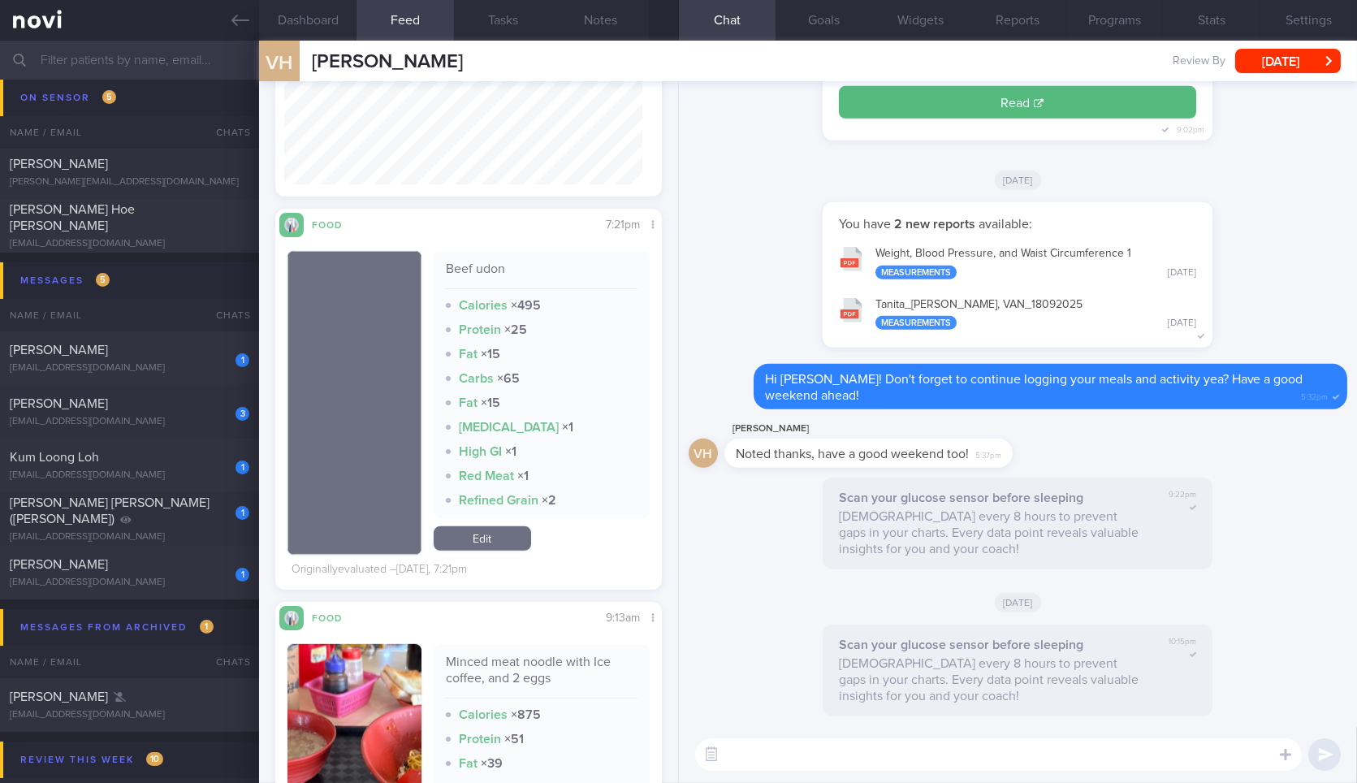
scroll to position [0, 0]
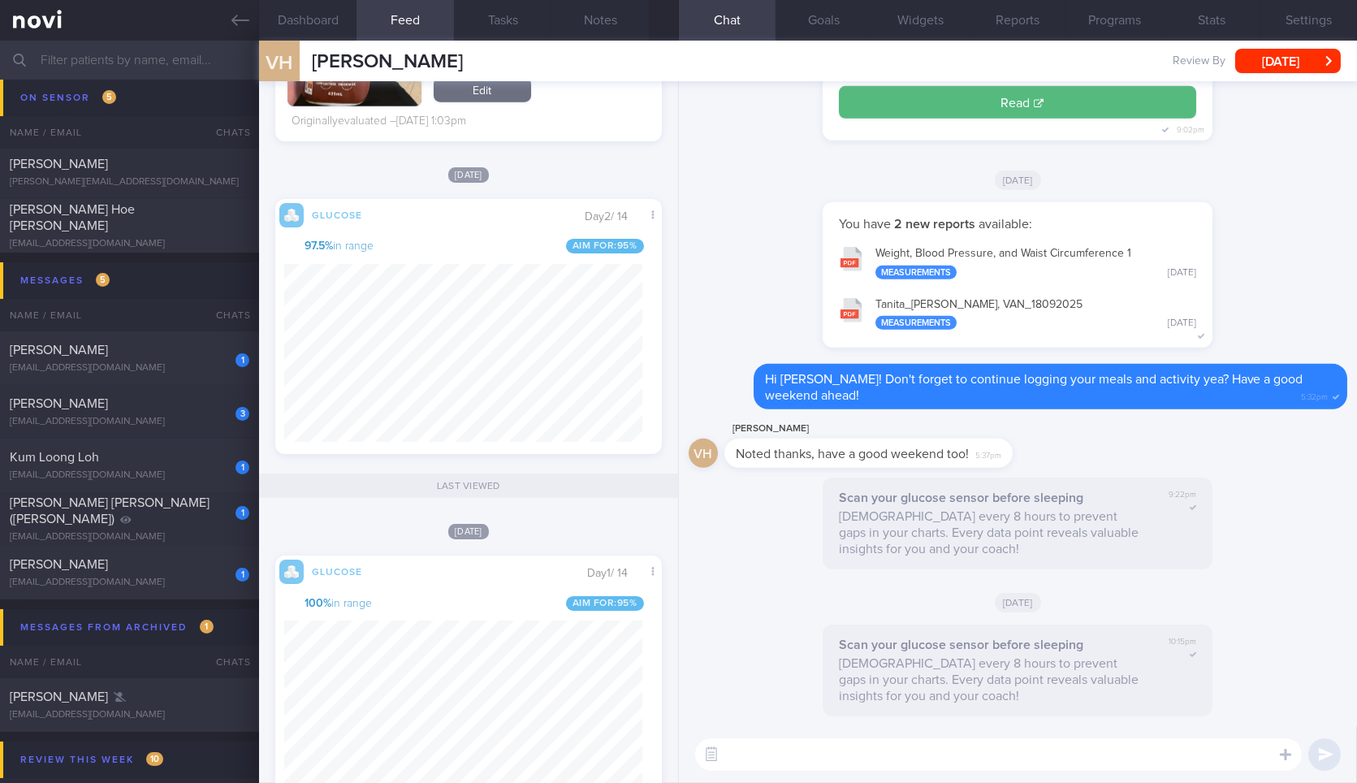
click at [830, 775] on div "​ ​" at bounding box center [1018, 754] width 678 height 57
click at [1267, 701] on label at bounding box center [1263, 705] width 32 height 32
click at [0, 0] on input "file" at bounding box center [0, 0] width 0 height 0
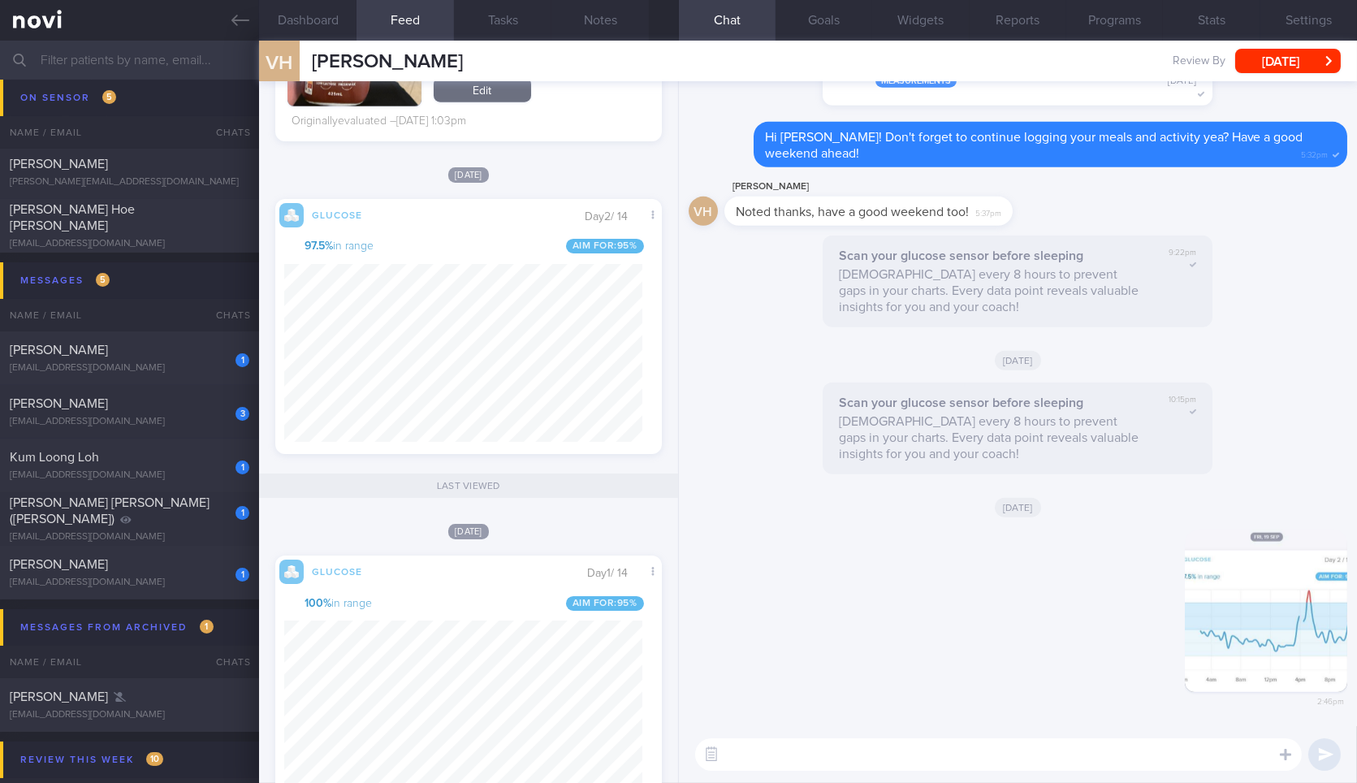
drag, startPoint x: 902, startPoint y: 780, endPoint x: 934, endPoint y: 766, distance: 34.5
click at [934, 766] on div "​ ​" at bounding box center [1018, 754] width 678 height 57
click at [934, 766] on textarea at bounding box center [998, 754] width 606 height 32
type textarea "i"
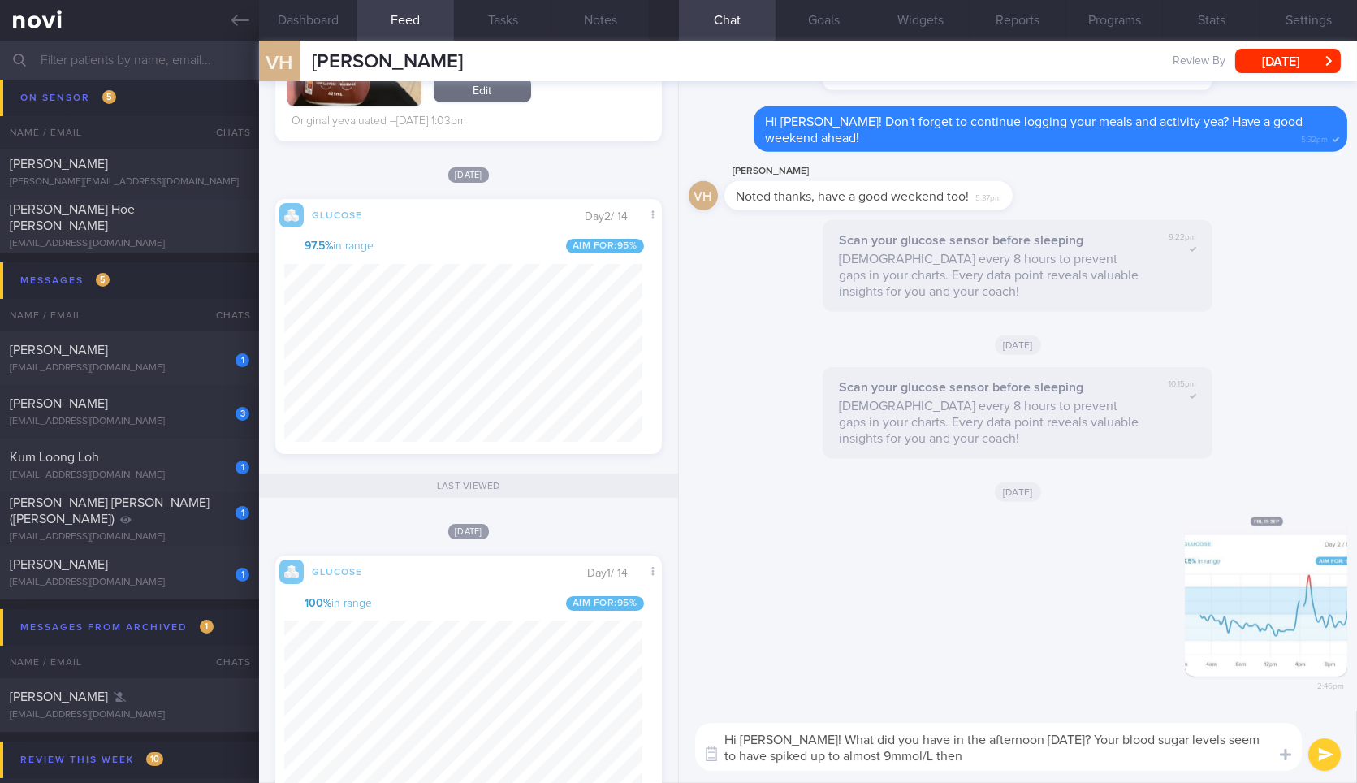
type textarea "Hi [PERSON_NAME]! What did you have in the afternoon [DATE]? Your blood sugar l…"
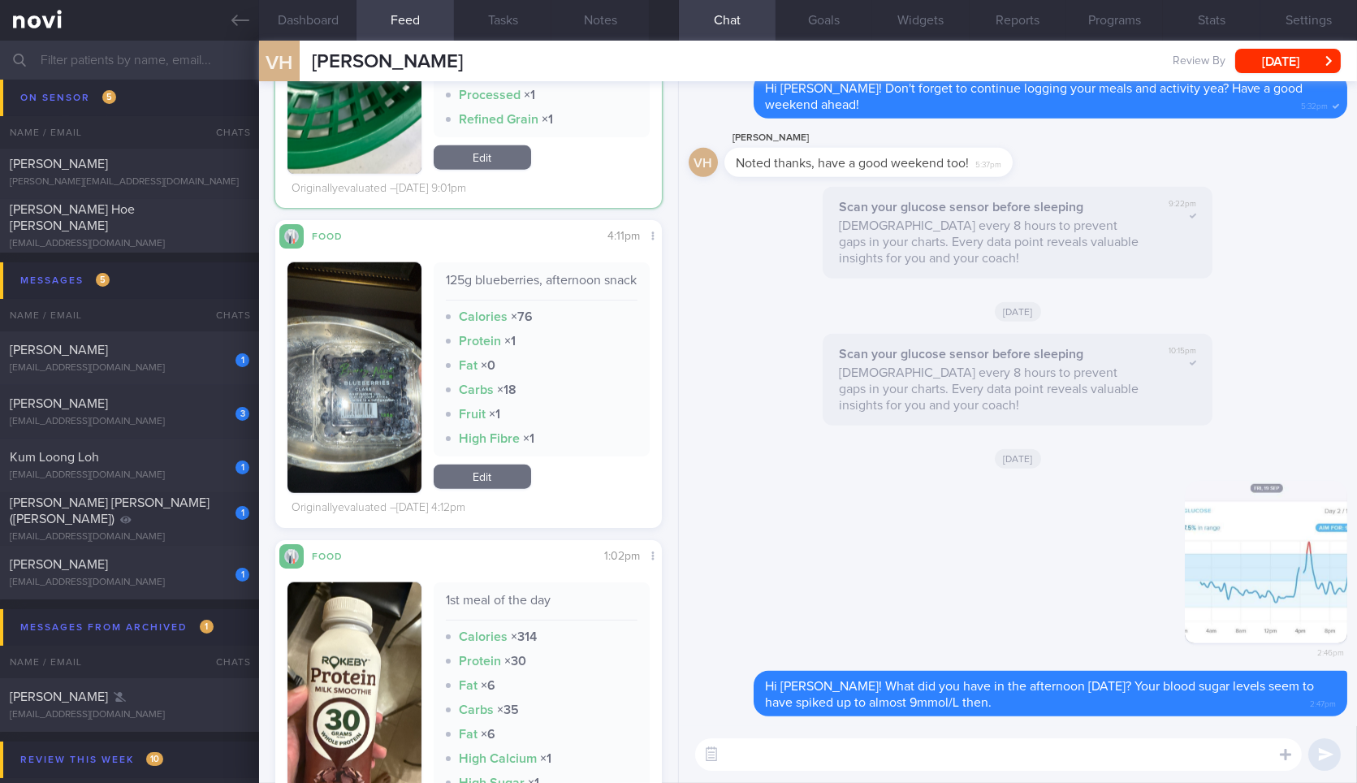
scroll to position [3362, 0]
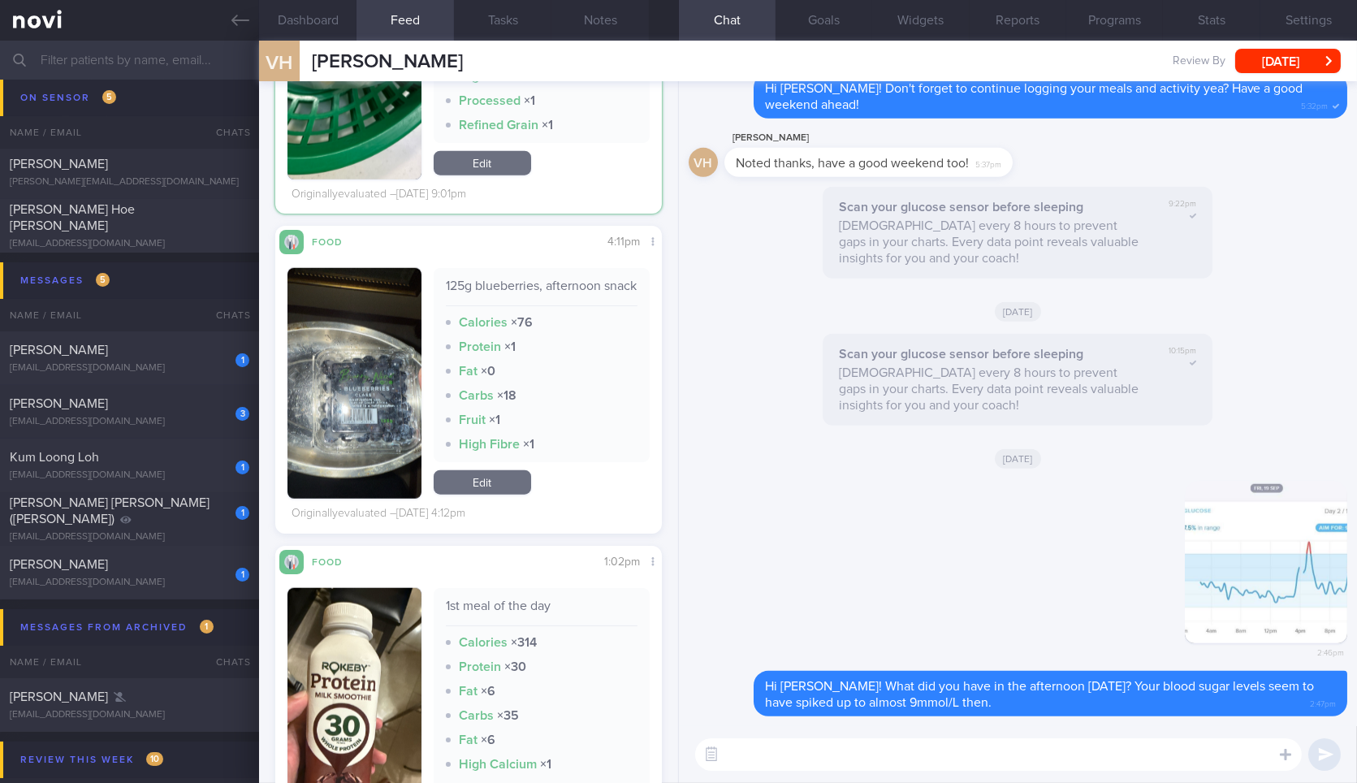
click at [783, 762] on textarea at bounding box center [998, 754] width 606 height 32
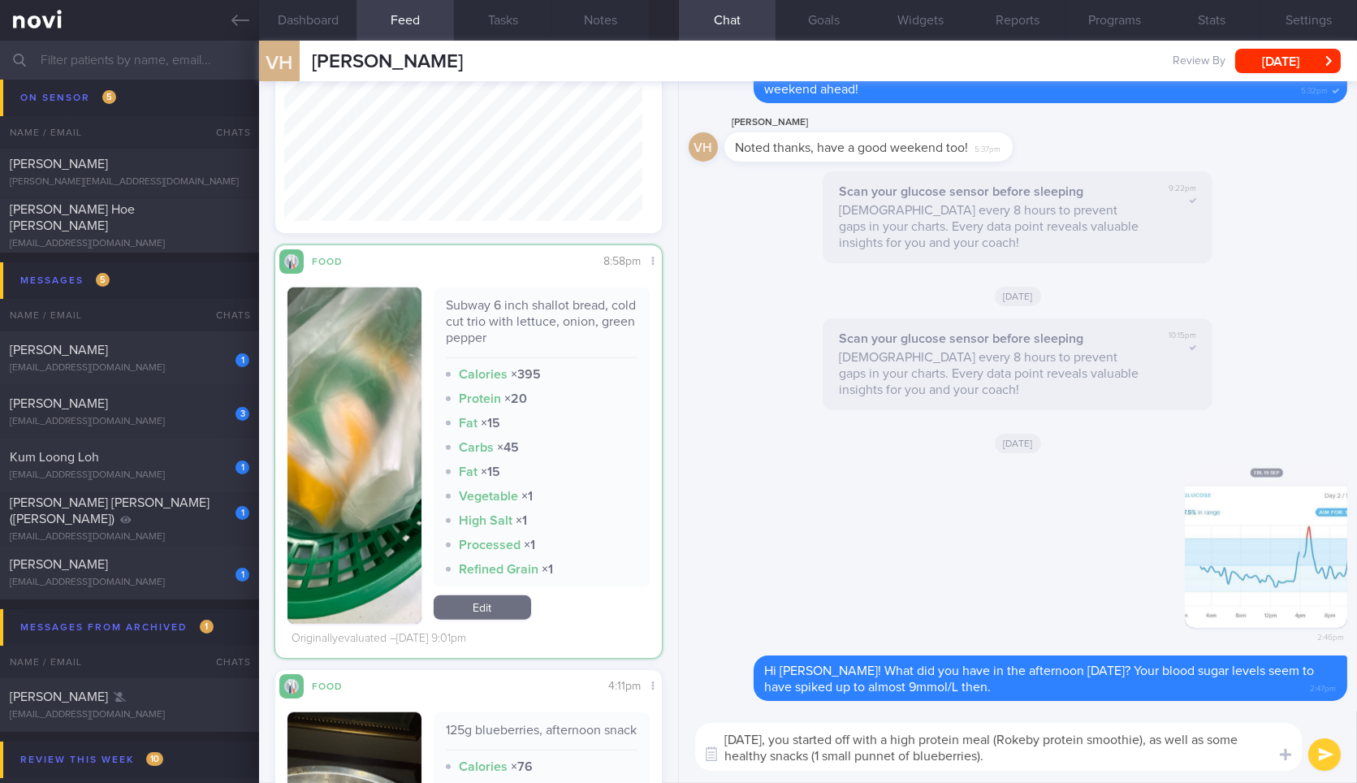
scroll to position [2913, 0]
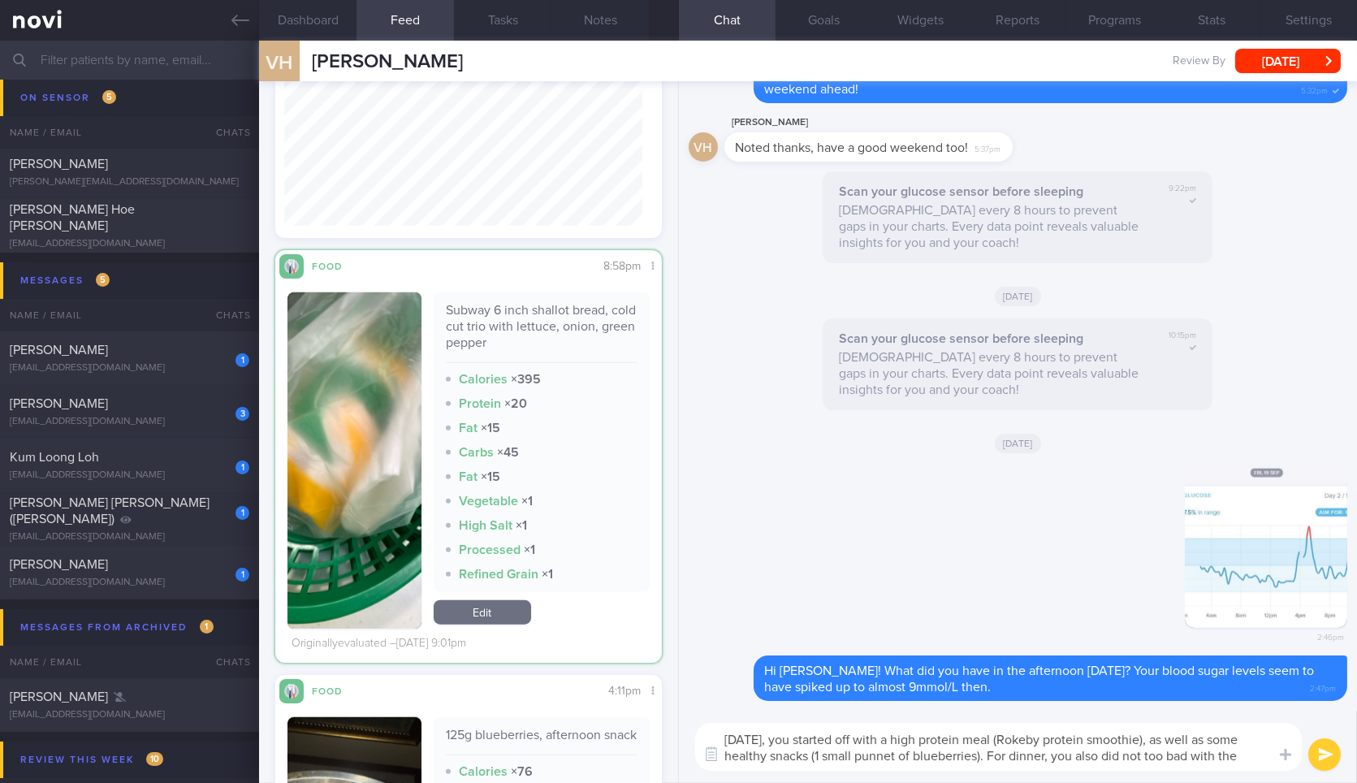
click at [511, 339] on div "Subway 6 inch shallot bread, cold cut trio with lettuce, onion, green pepper" at bounding box center [542, 332] width 192 height 61
copy div "Subway 6 inch shallot bread, cold cut trio with lettuce, onion, green pepper"
click at [511, 339] on div "Subway 6 inch shallot bread, cold cut trio with lettuce, onion, green pepper" at bounding box center [542, 332] width 192 height 61
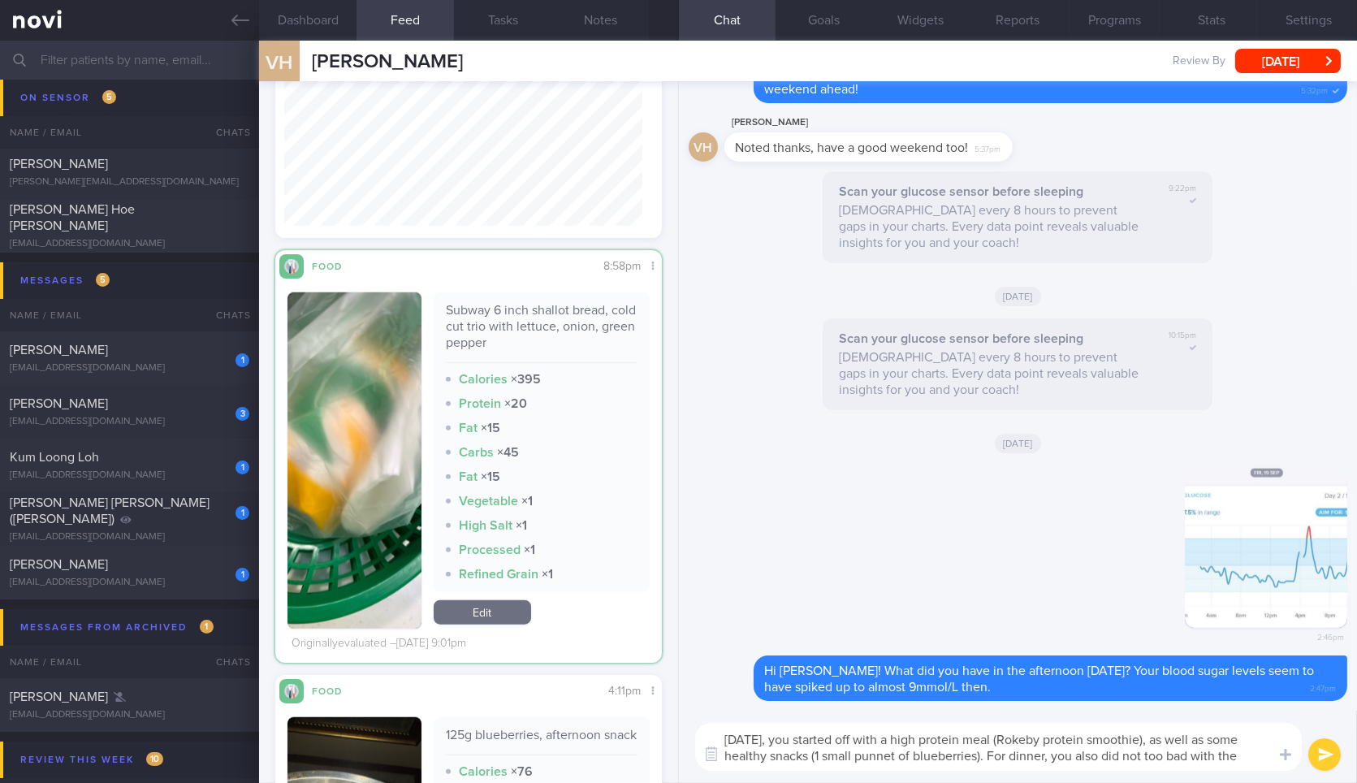
click at [1258, 753] on textarea "[DATE], you started off with a high protein meal (Rokeby protein smoothie), as …" at bounding box center [998, 747] width 606 height 48
paste textarea "Subway 6 inch shallot bread, cold cut trio with lettuce, onion, green pepper"
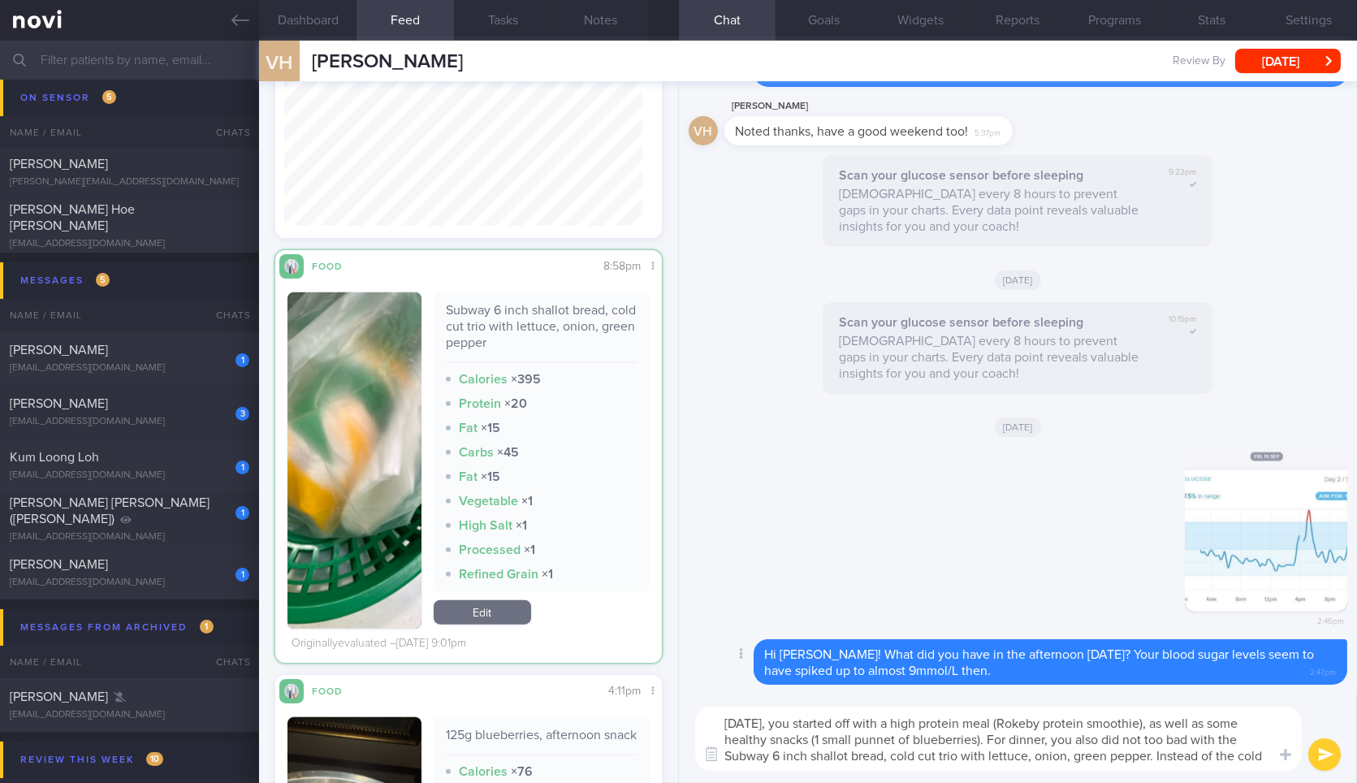
scroll to position [0, 0]
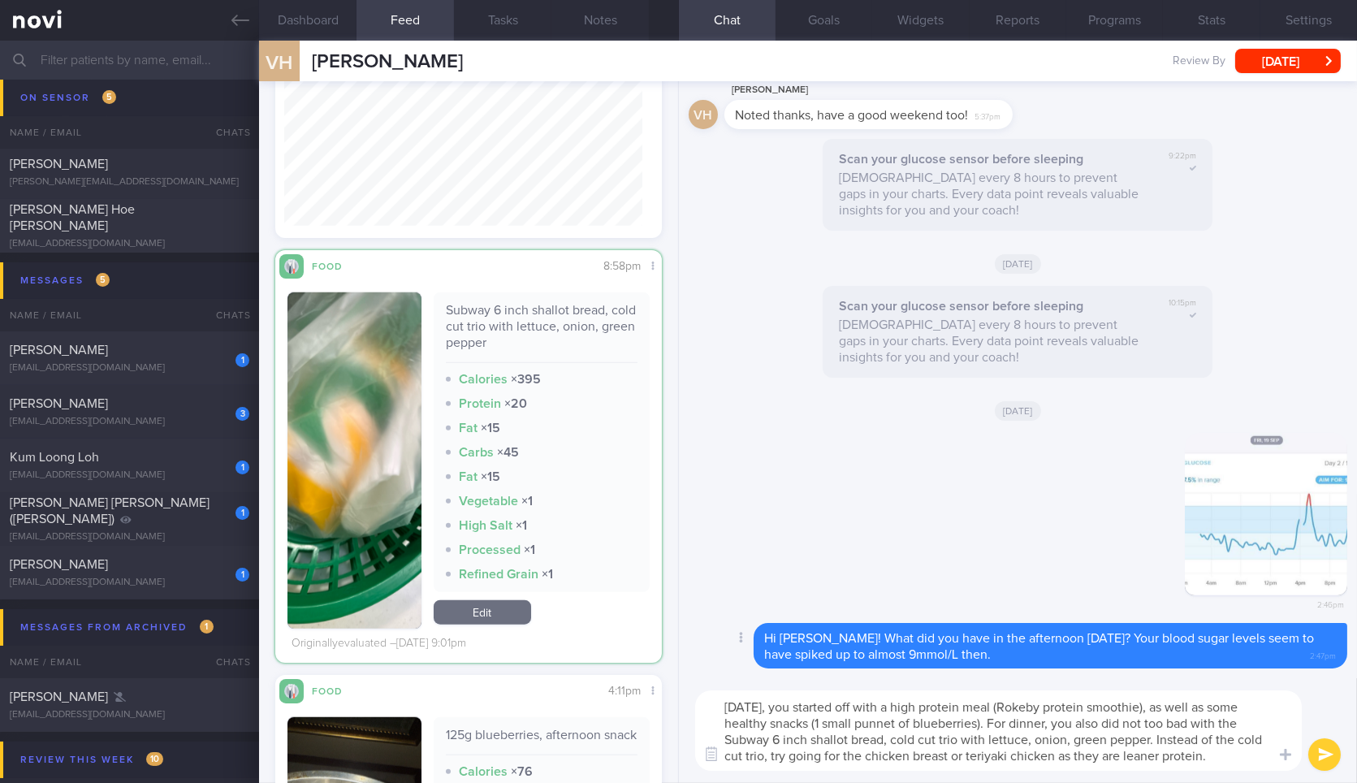
type textarea "[DATE], you started off with a high protein meal (Rokeby protein smoothie), as …"
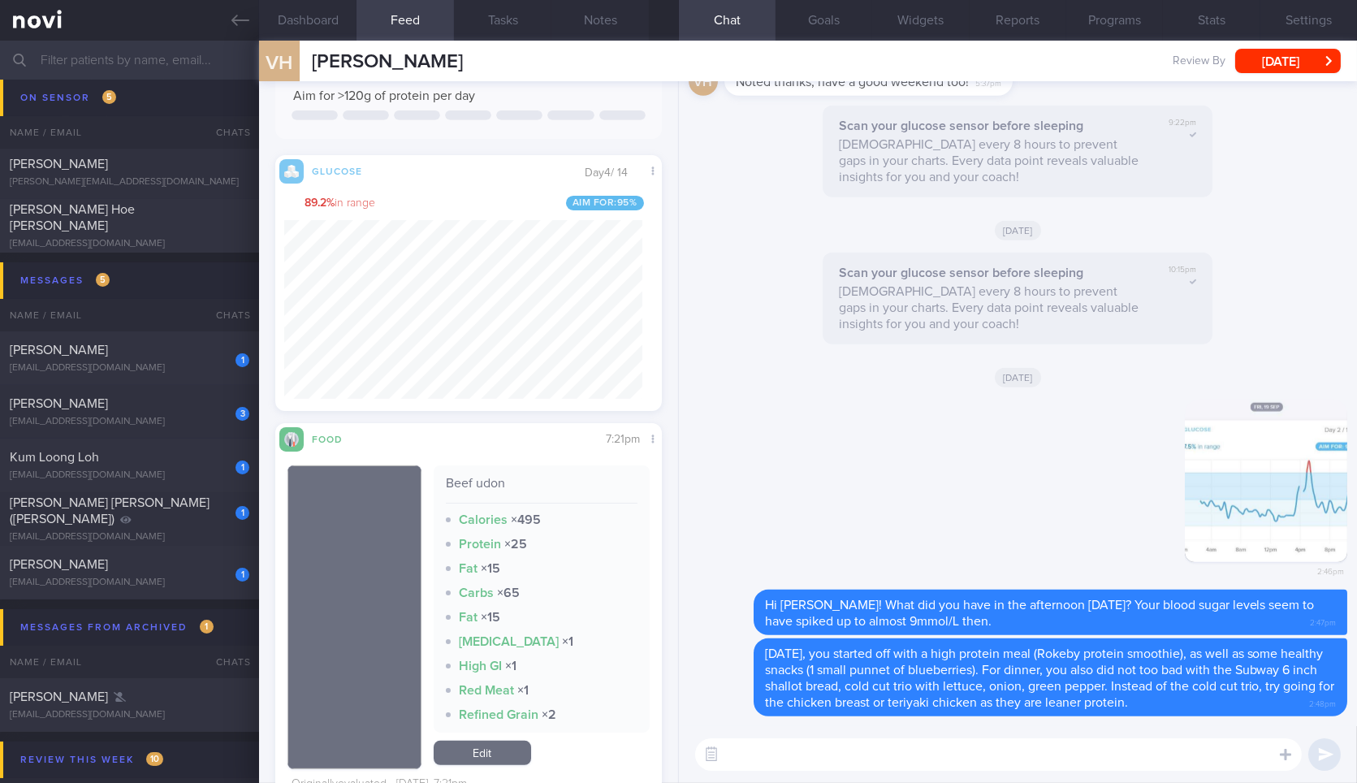
scroll to position [1598, 0]
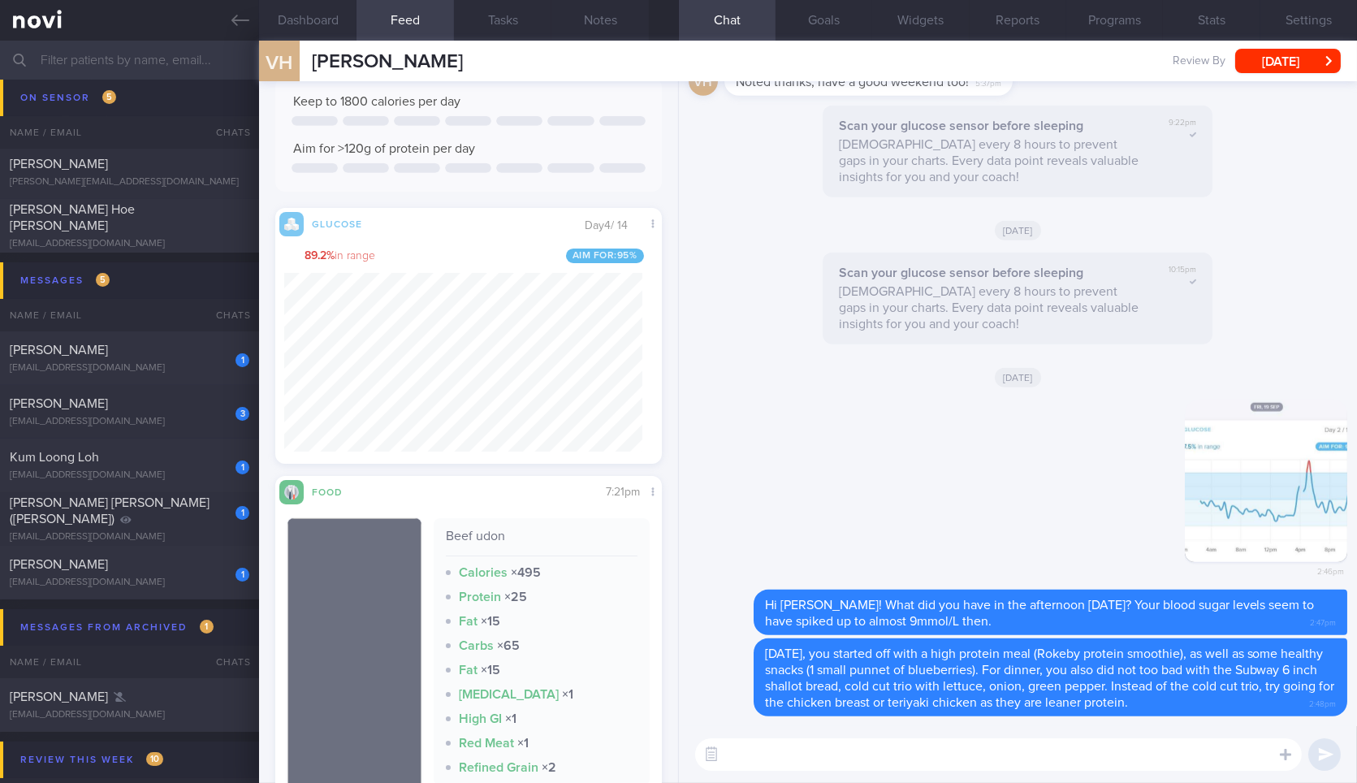
click at [953, 748] on textarea at bounding box center [998, 754] width 606 height 32
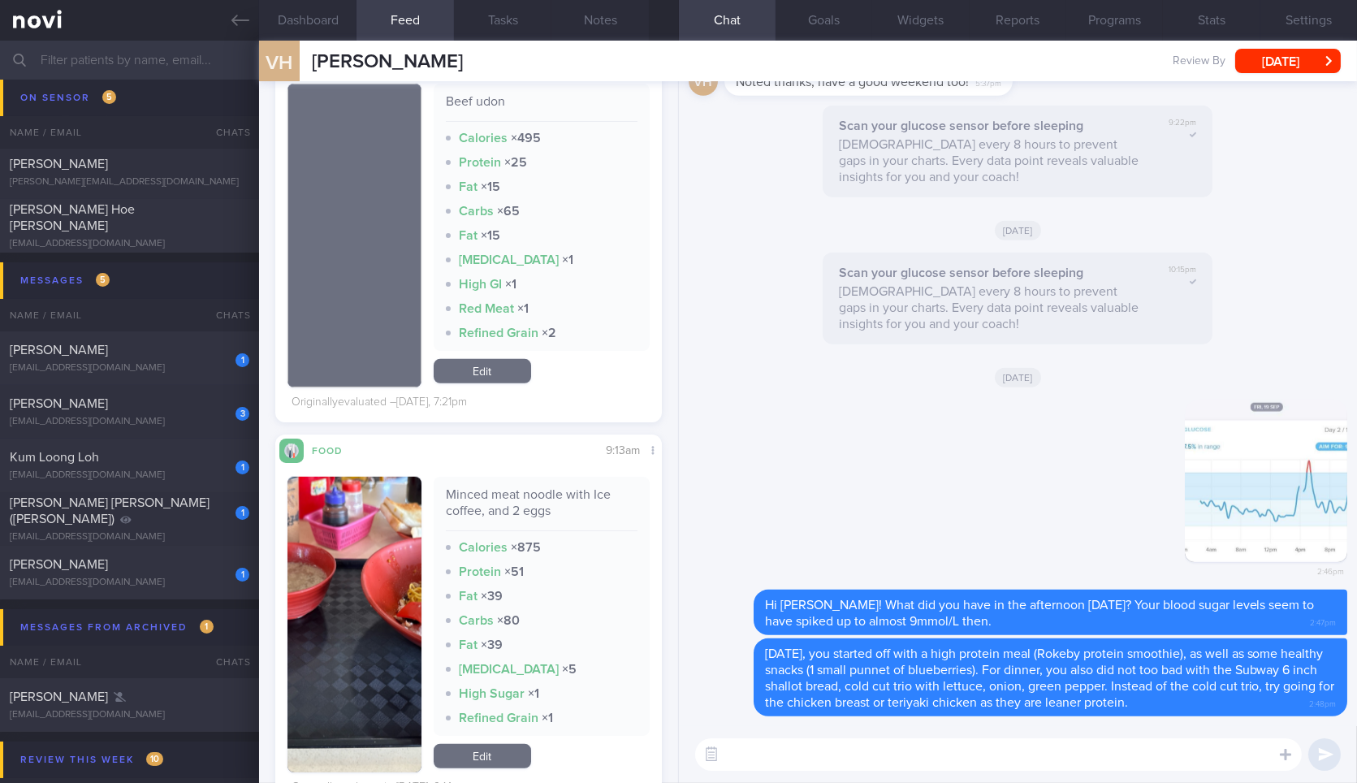
scroll to position [2033, 0]
click at [1260, 723] on div "Attach media" at bounding box center [1263, 705] width 130 height 49
click at [1260, 713] on label at bounding box center [1263, 705] width 32 height 32
click at [0, 0] on input "file" at bounding box center [0, 0] width 0 height 0
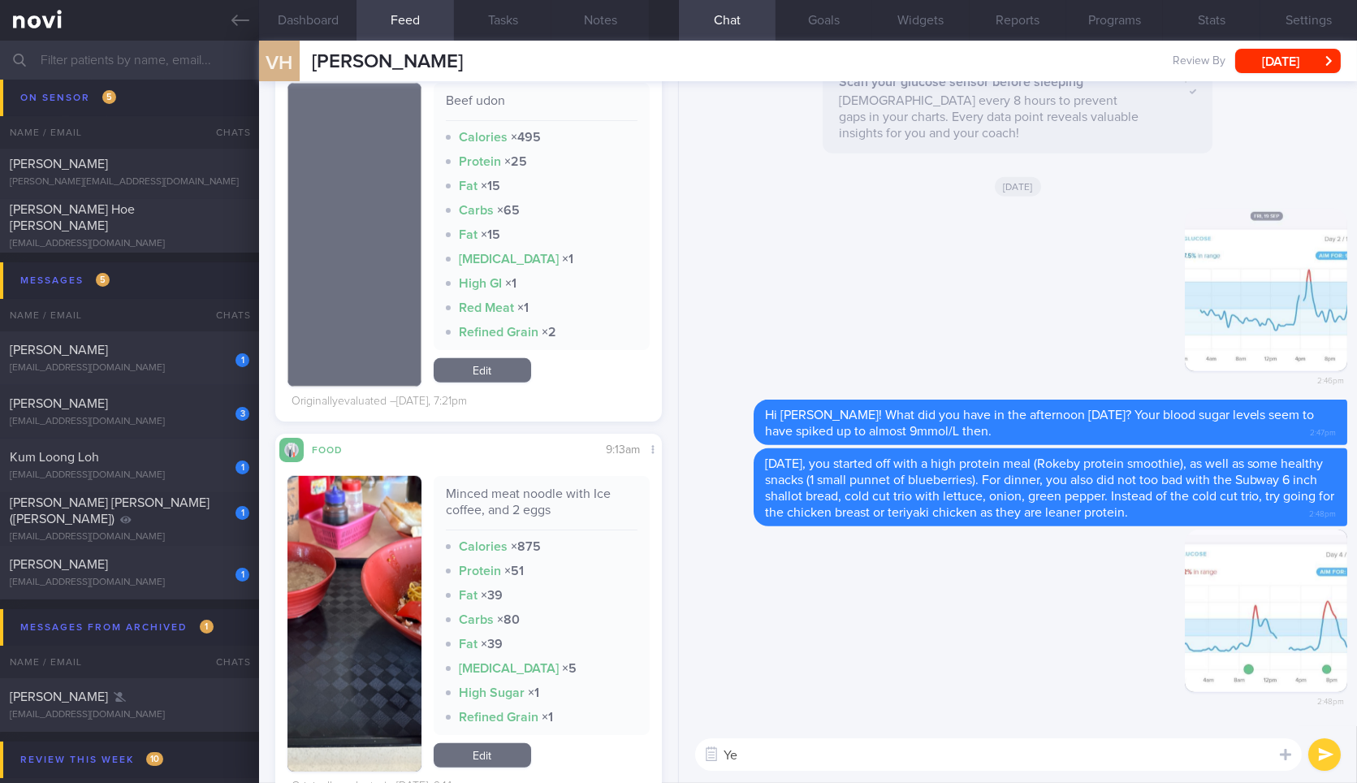
click at [831, 762] on textarea "Ye" at bounding box center [998, 754] width 606 height 32
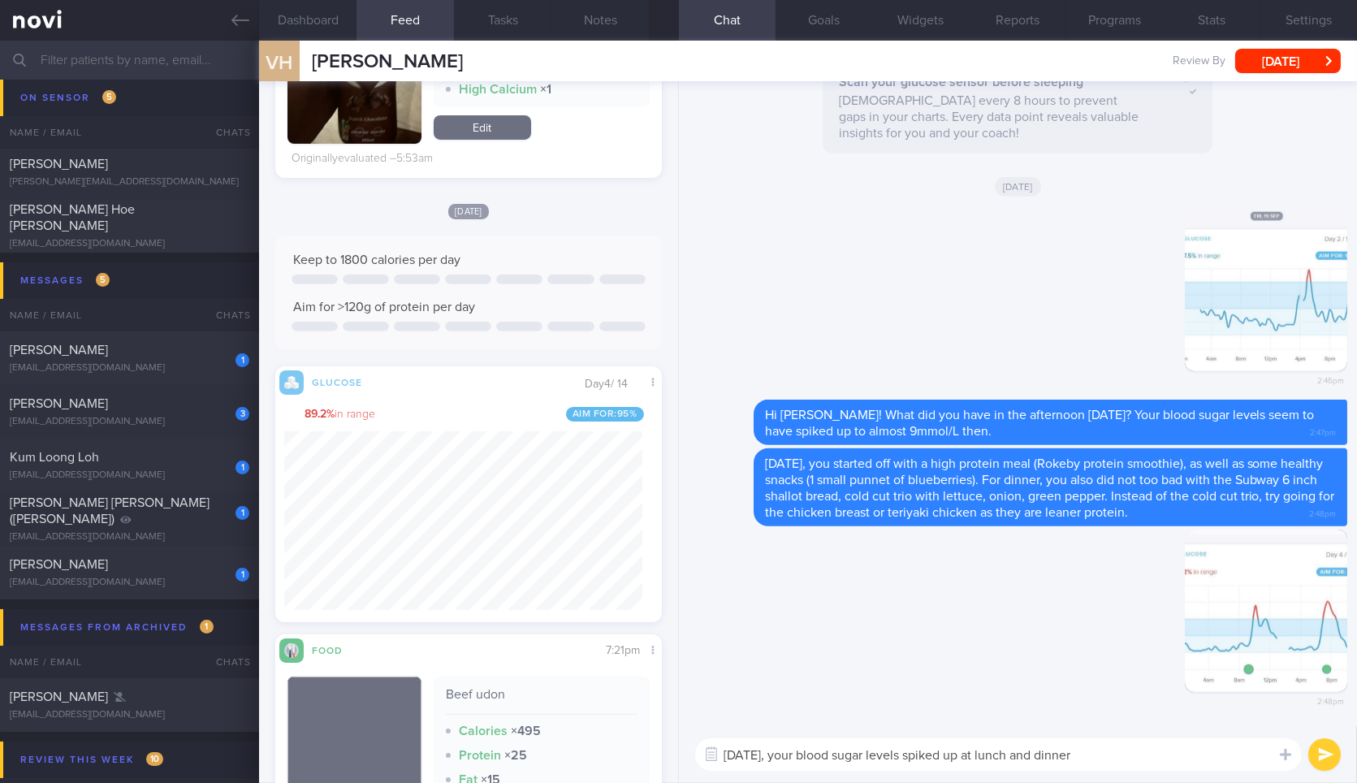
scroll to position [233, 357]
click at [1030, 757] on textarea "[DATE], your blood sugar levels spiked up at lunch and dinner" at bounding box center [998, 754] width 606 height 32
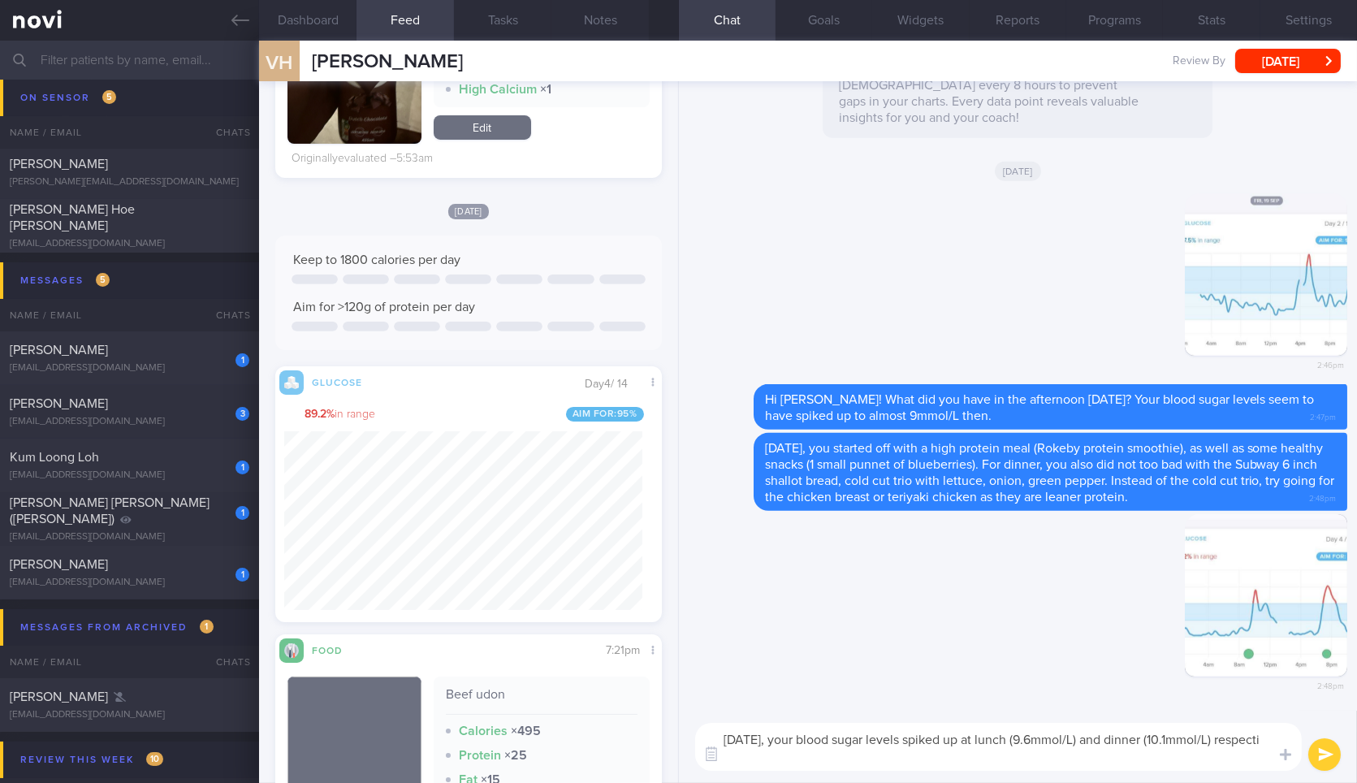
scroll to position [0, 0]
click at [359, 428] on div "89.2 % in range Aim for: 95 %" at bounding box center [469, 413] width 371 height 37
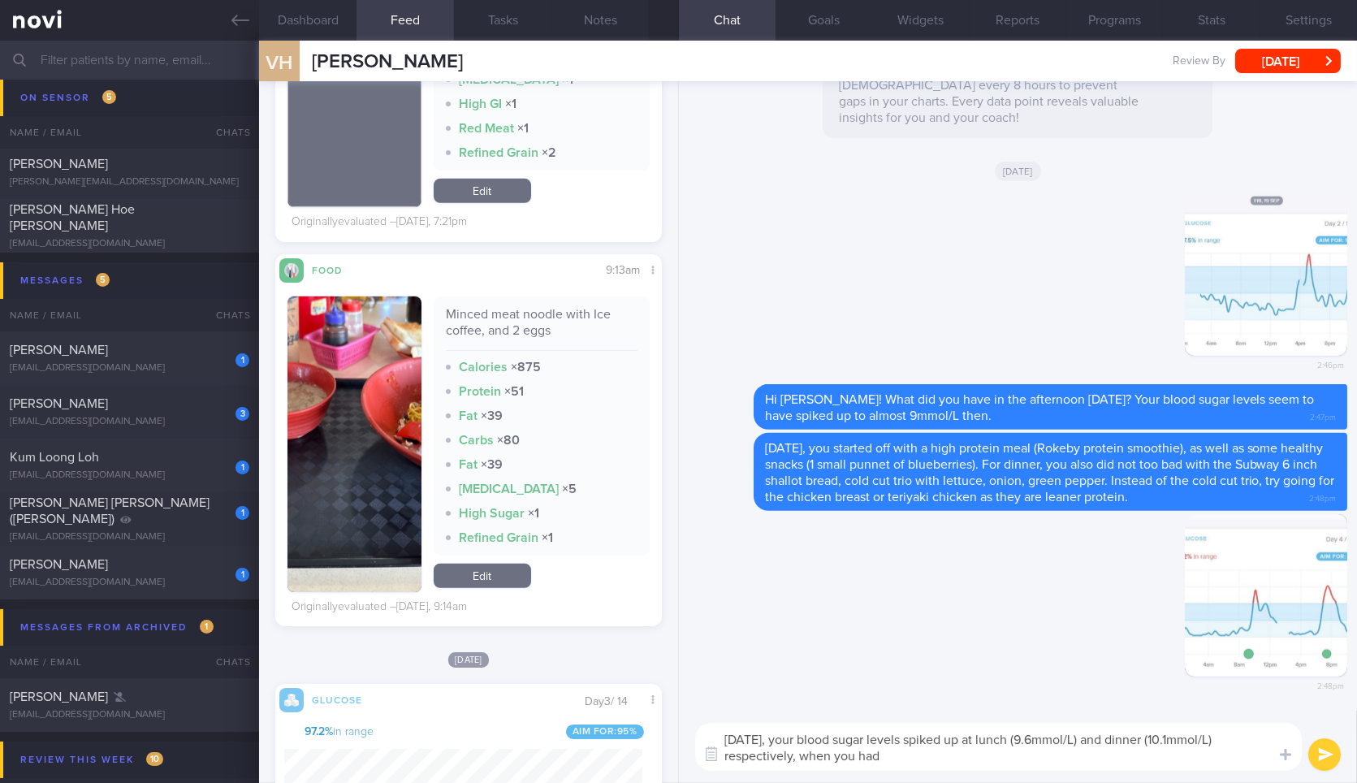
scroll to position [2229, 0]
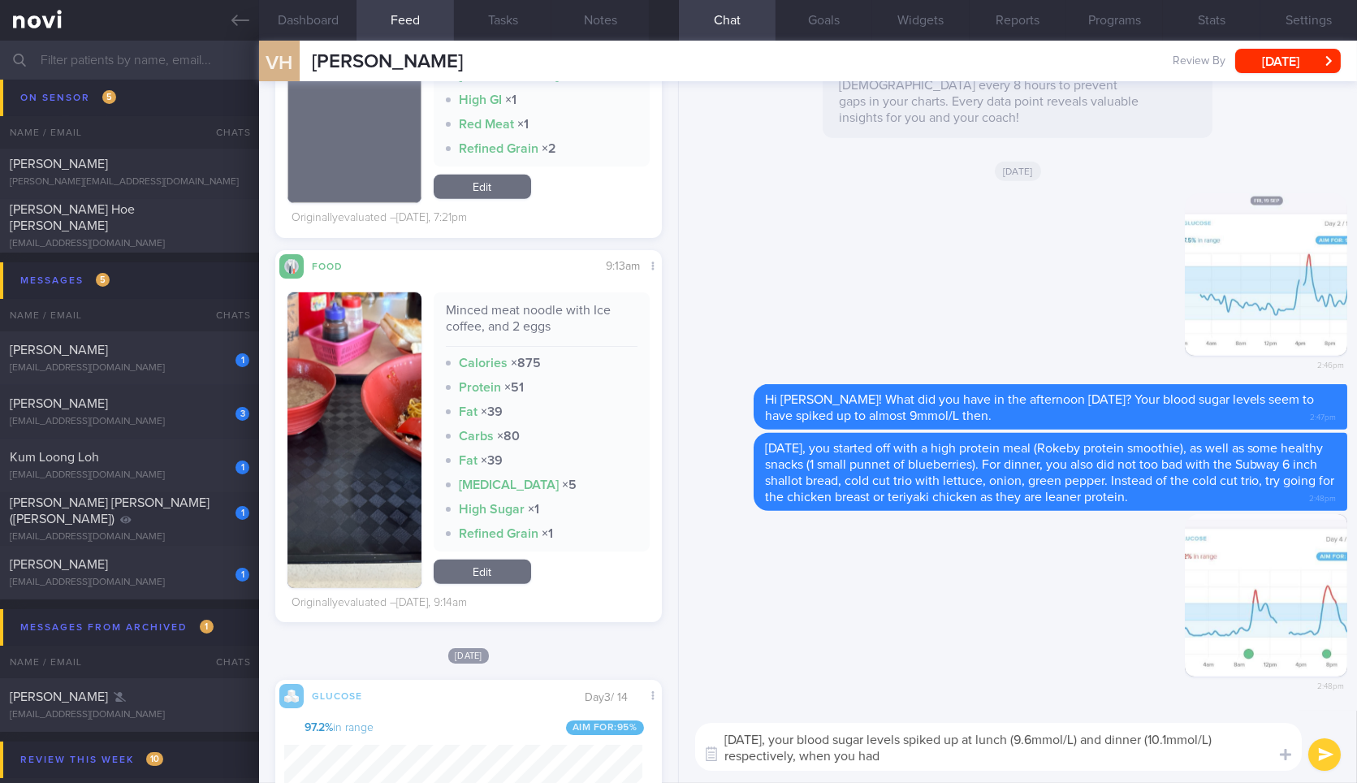
click at [1011, 771] on div "[DATE], your blood sugar levels spiked up at lunch (9.6mmol/L) and dinner (10.1…" at bounding box center [1018, 746] width 678 height 72
click at [1025, 757] on textarea "[DATE], your blood sugar levels spiked up at lunch (9.6mmol/L) and dinner (10.1…" at bounding box center [998, 747] width 606 height 48
click at [477, 311] on div "Minced meat noodle with Ice coffee, and 2 eggs" at bounding box center [542, 324] width 192 height 45
copy div "Minced meat noodle with Ice coffee, and 2 eggs"
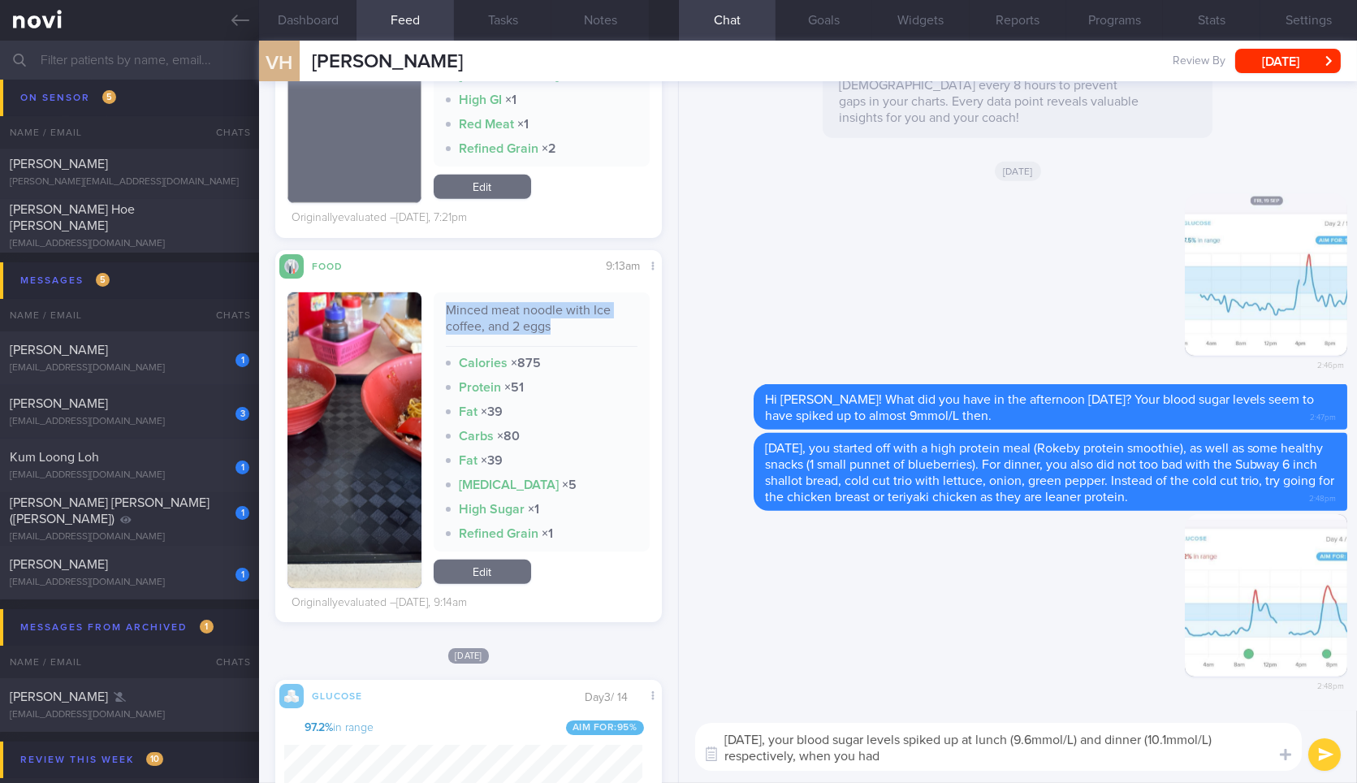
click at [477, 311] on div "Minced meat noodle with Ice coffee, and 2 eggs" at bounding box center [542, 324] width 192 height 45
click at [948, 769] on textarea "[DATE], your blood sugar levels spiked up at lunch (9.6mmol/L) and dinner (10.1…" at bounding box center [998, 747] width 606 height 48
paste textarea "Minced meat noodle with Ice coffee, and 2 eggs"
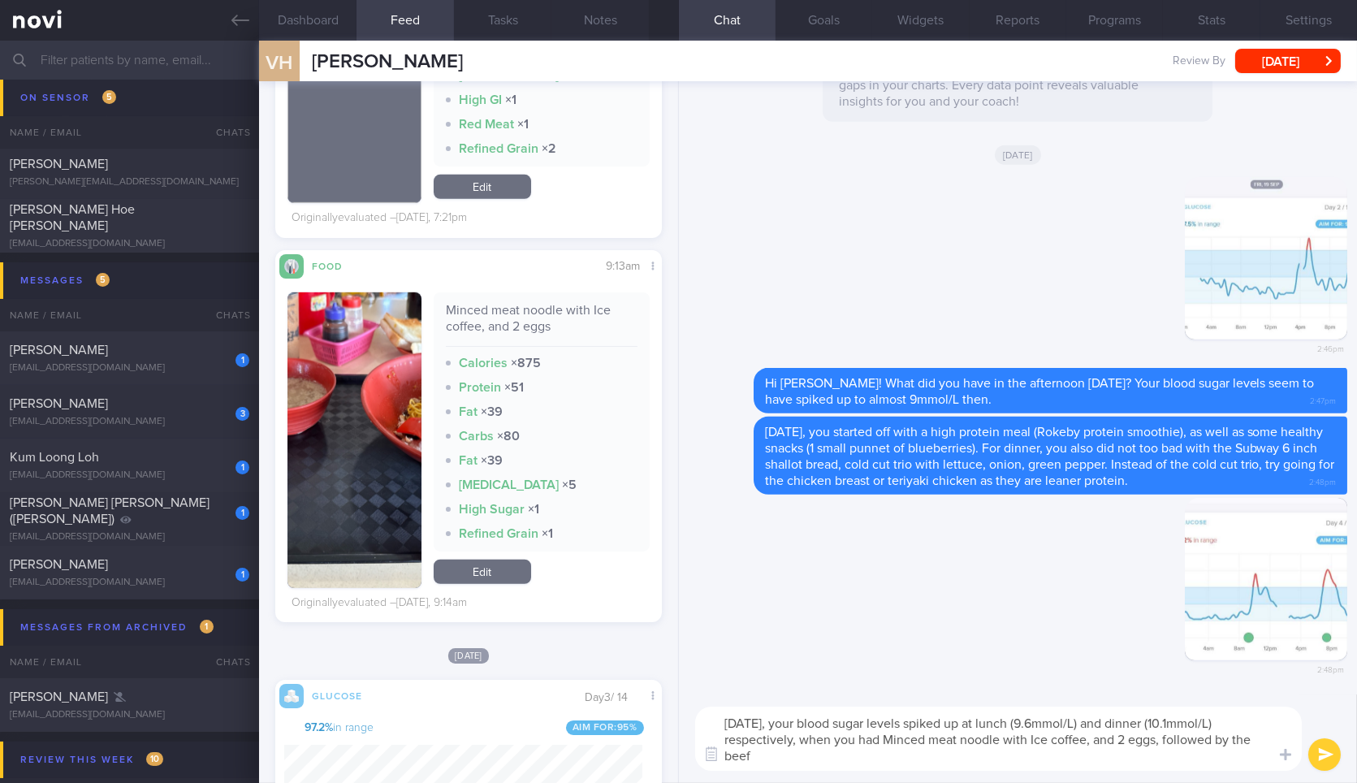
scroll to position [0, 0]
type textarea "[DATE], your blood sugar levels spiked up at lunch (9.6mmol/L) and dinner (10.1…"
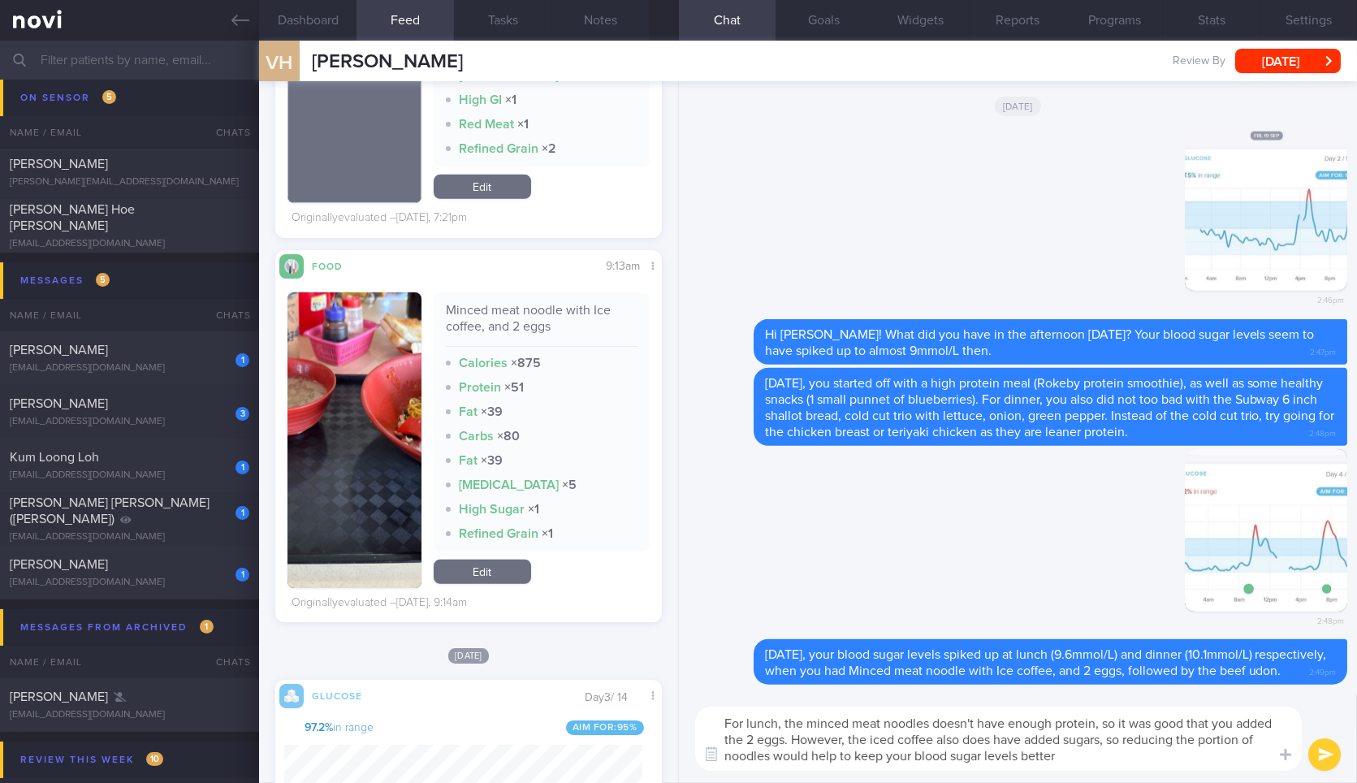
type textarea "For lunch, the minced meat noodles doesn't have enough protein, so it was good …"
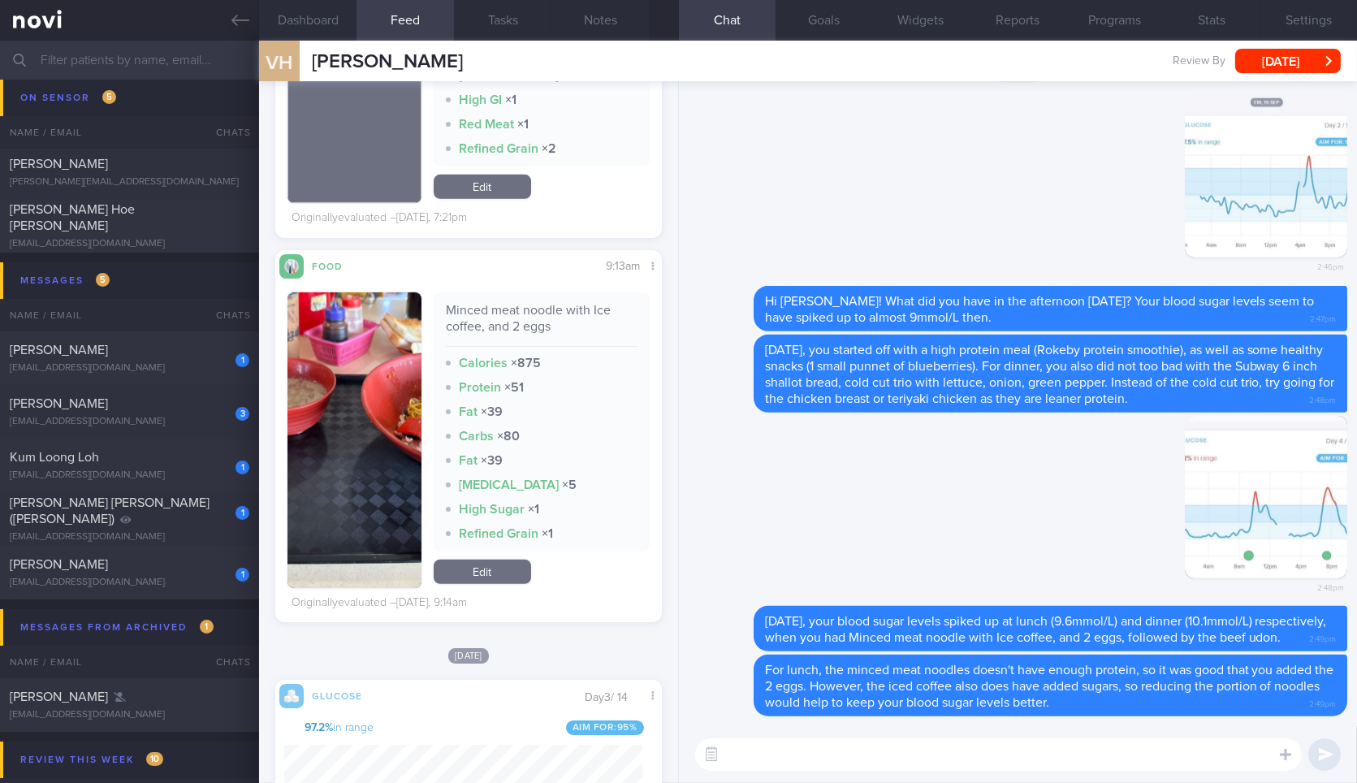
type textarea "F"
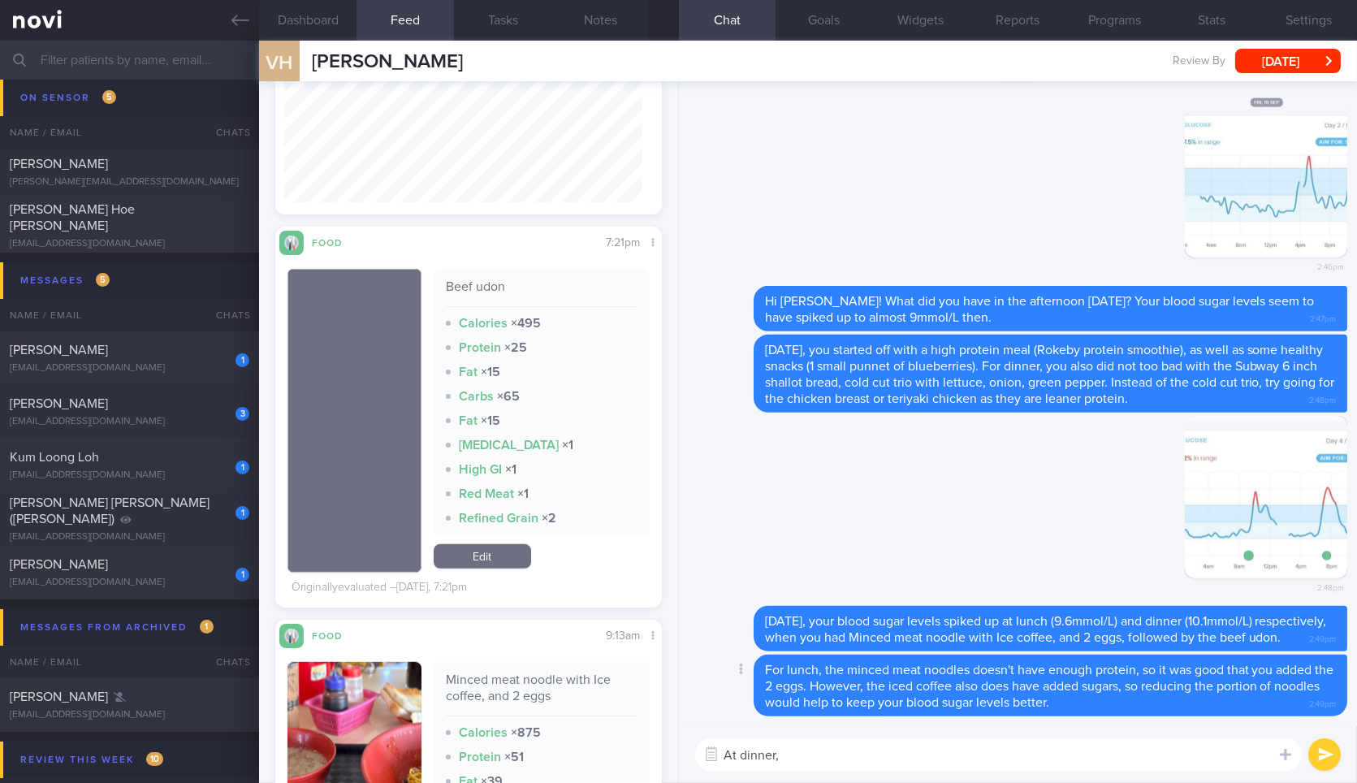
scroll to position [1856, 0]
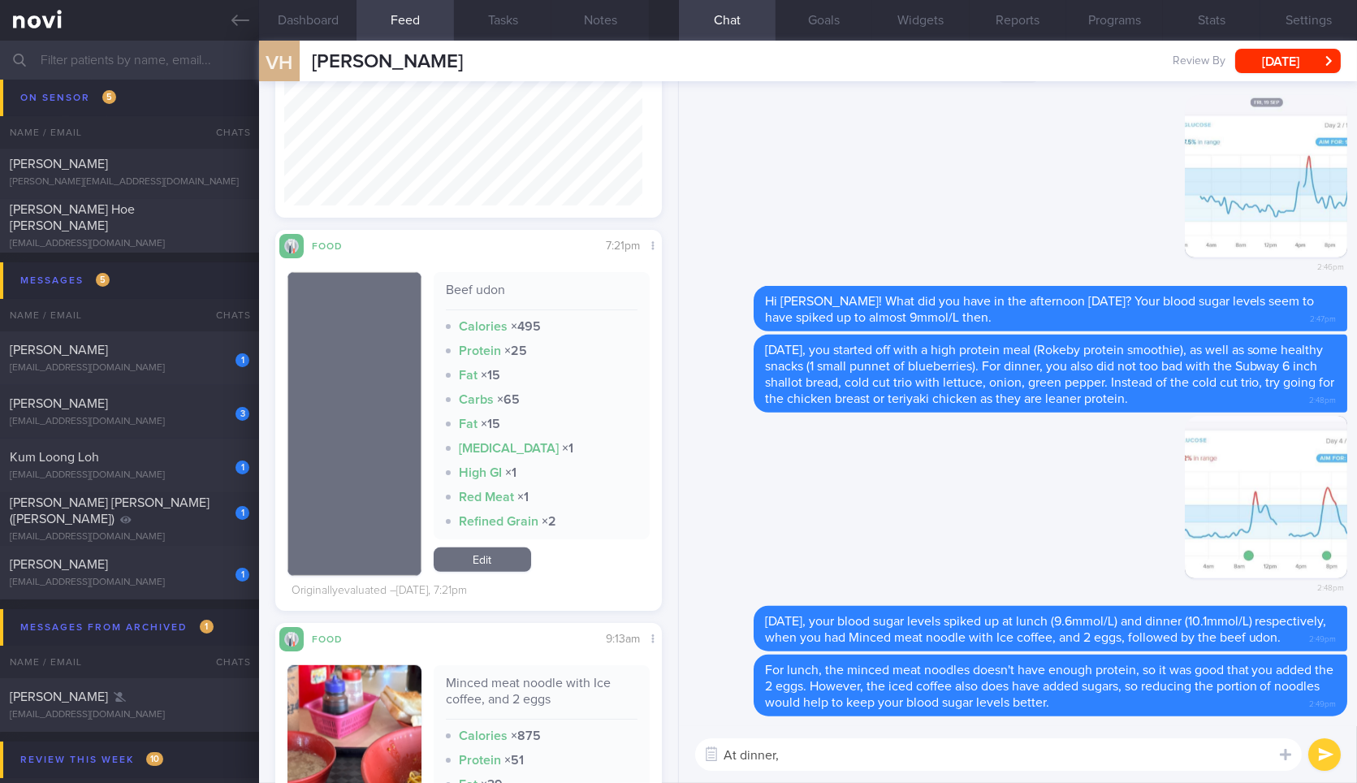
click at [828, 759] on textarea "At dinner," at bounding box center [998, 754] width 606 height 32
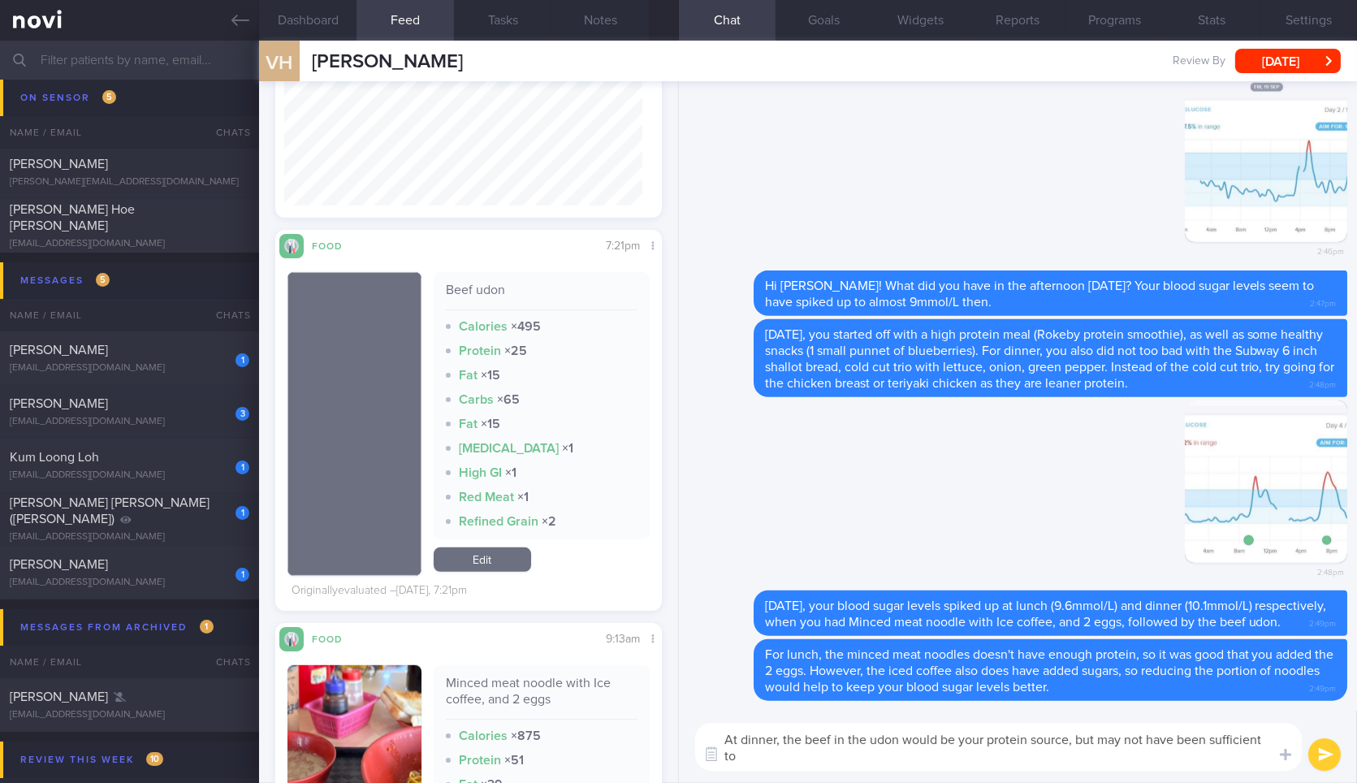
scroll to position [0, 0]
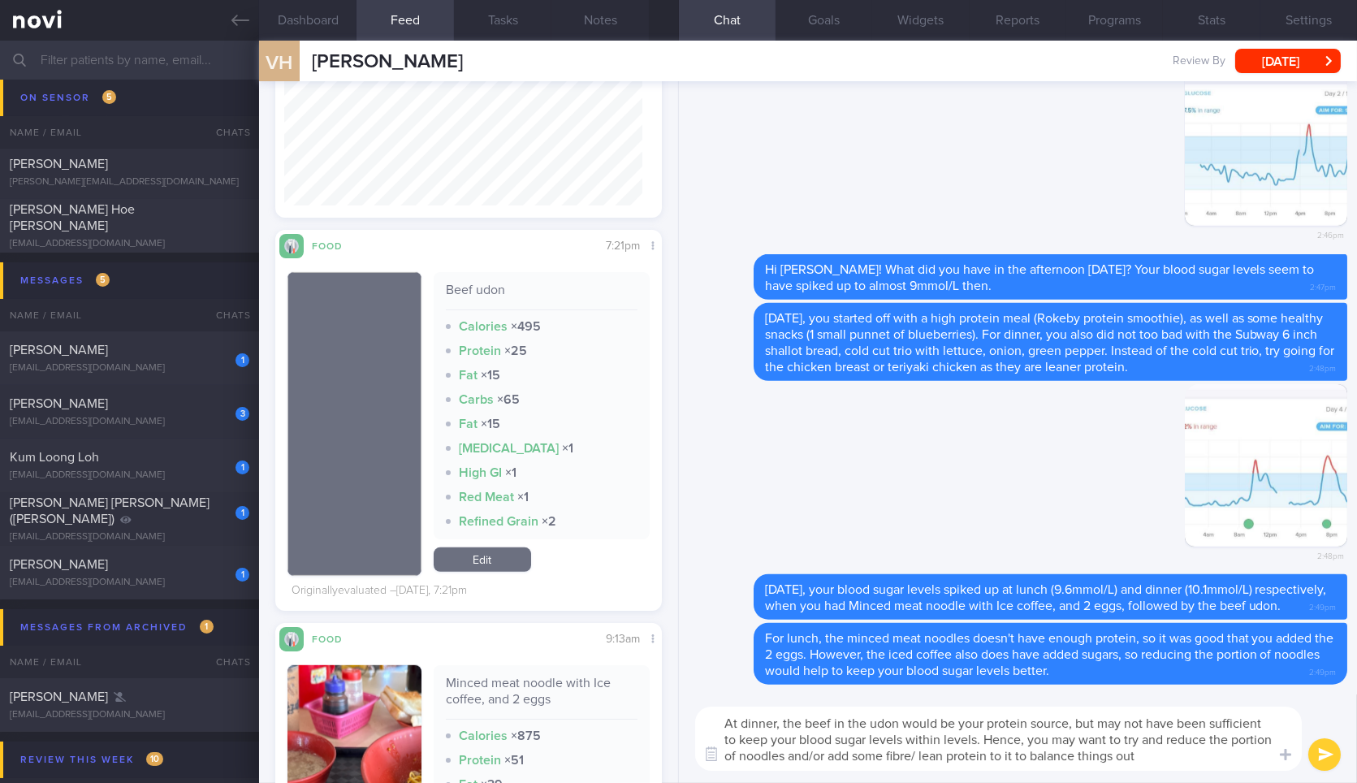
type textarea "At dinner, the beef in the udon would be your protein source, but may not have …"
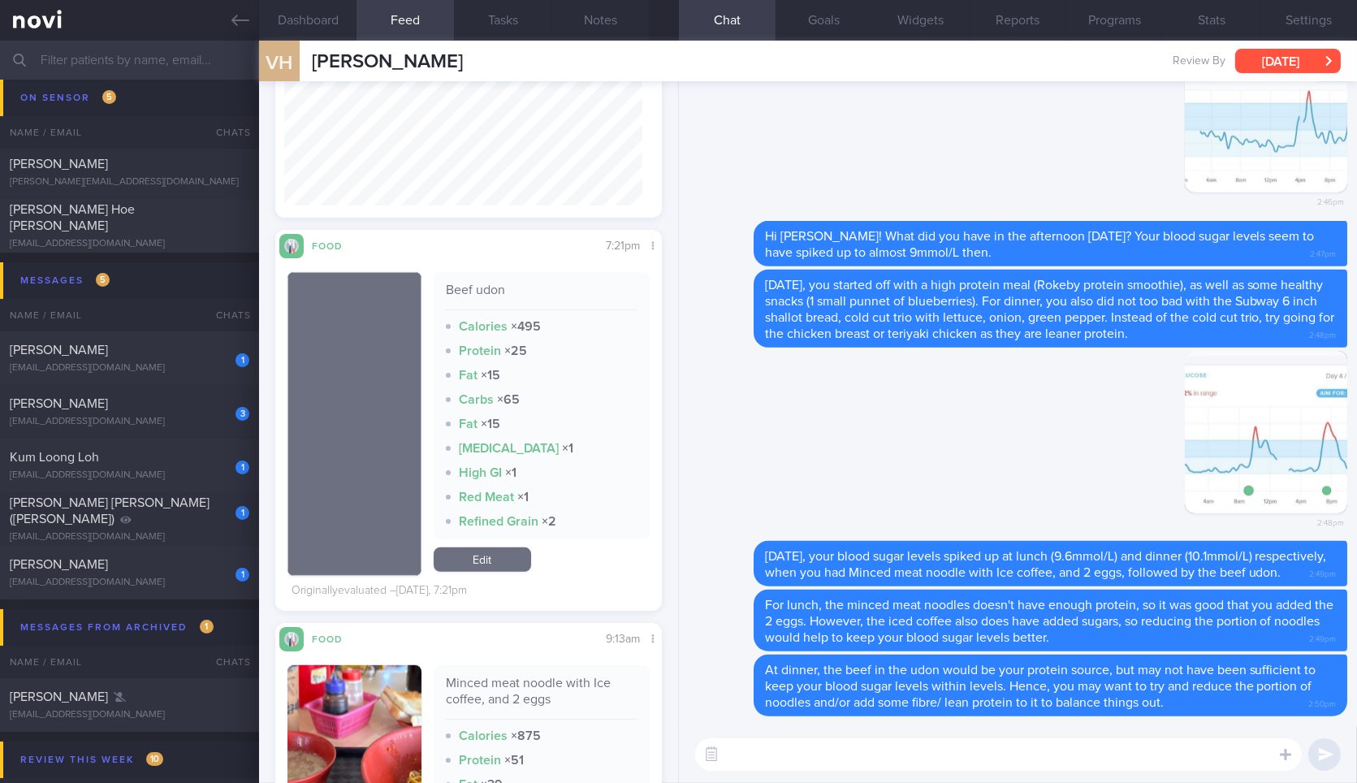
click at [1252, 70] on button "[DATE]" at bounding box center [1288, 61] width 106 height 24
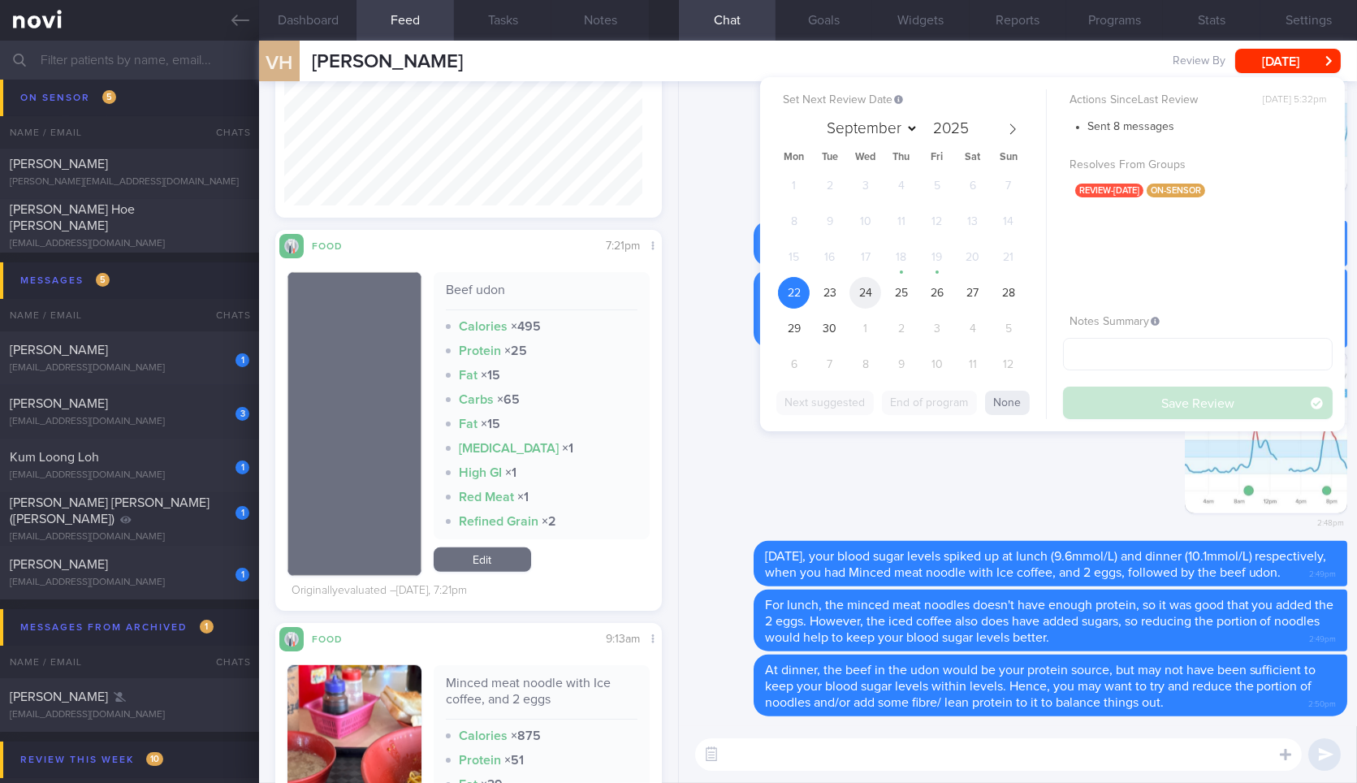
click at [869, 292] on span "24" at bounding box center [865, 293] width 32 height 32
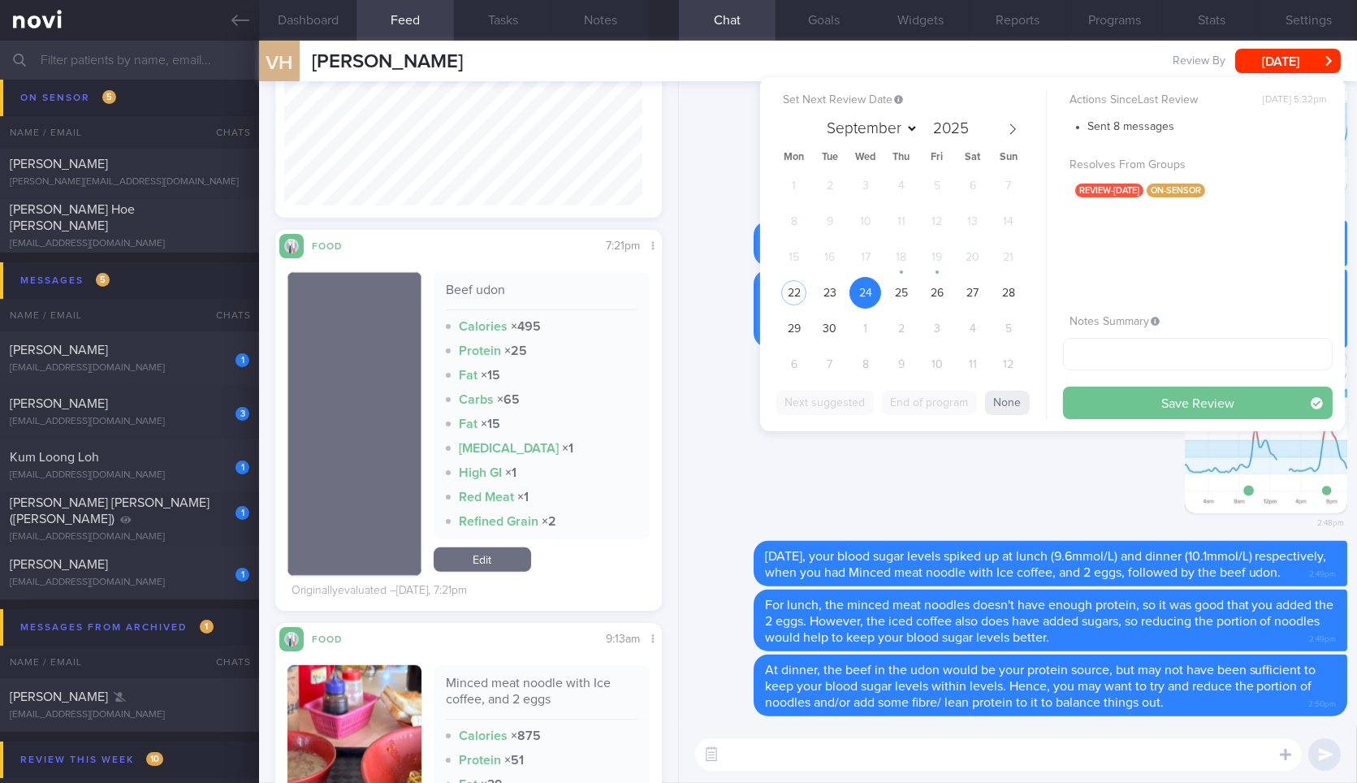
click at [1164, 404] on button "Save Review" at bounding box center [1198, 402] width 270 height 32
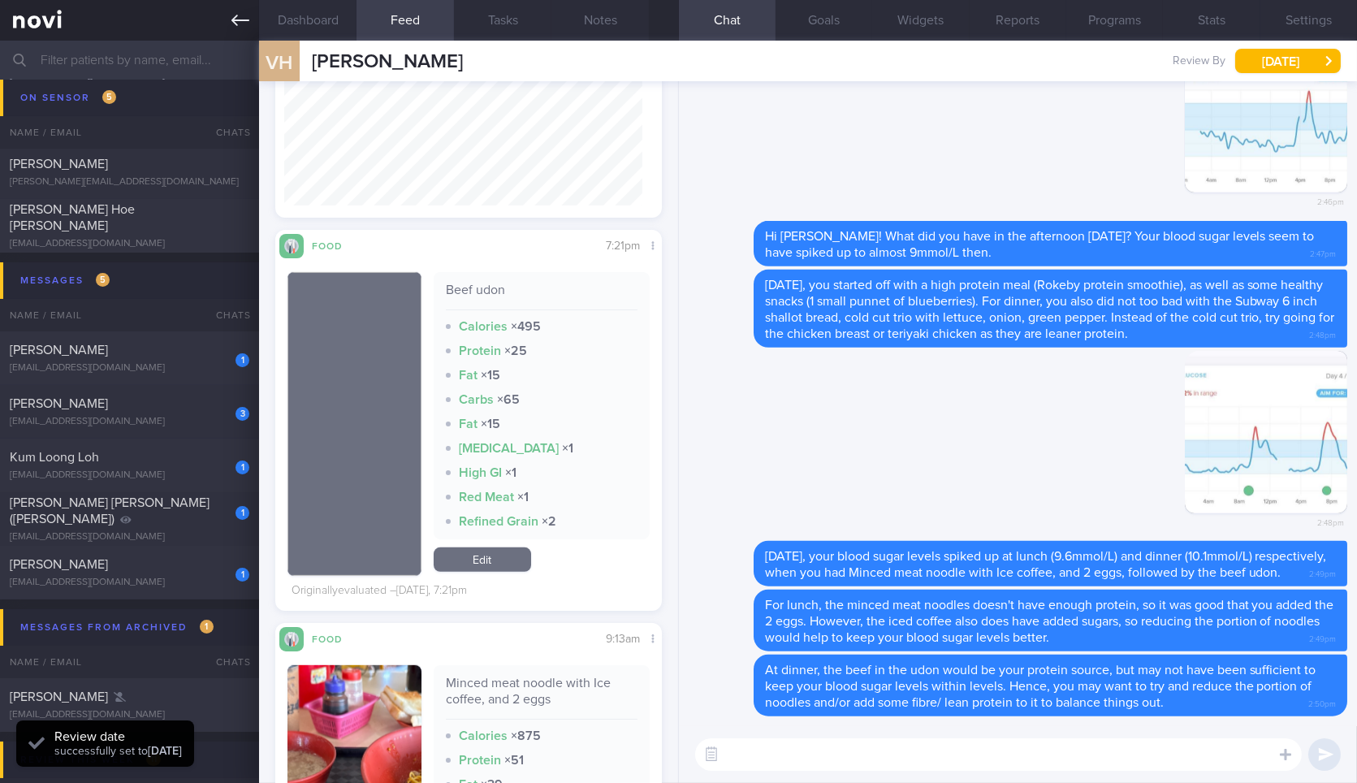
click at [248, 14] on icon at bounding box center [240, 20] width 18 height 18
